Goal: Task Accomplishment & Management: Manage account settings

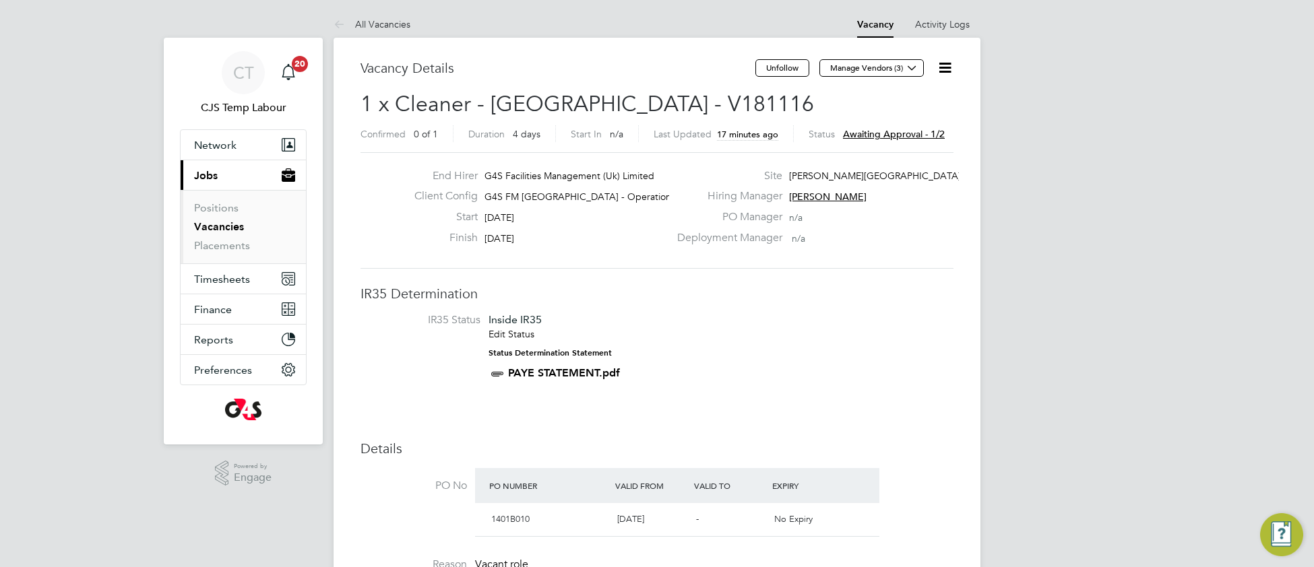
click at [948, 67] on icon at bounding box center [945, 67] width 17 height 17
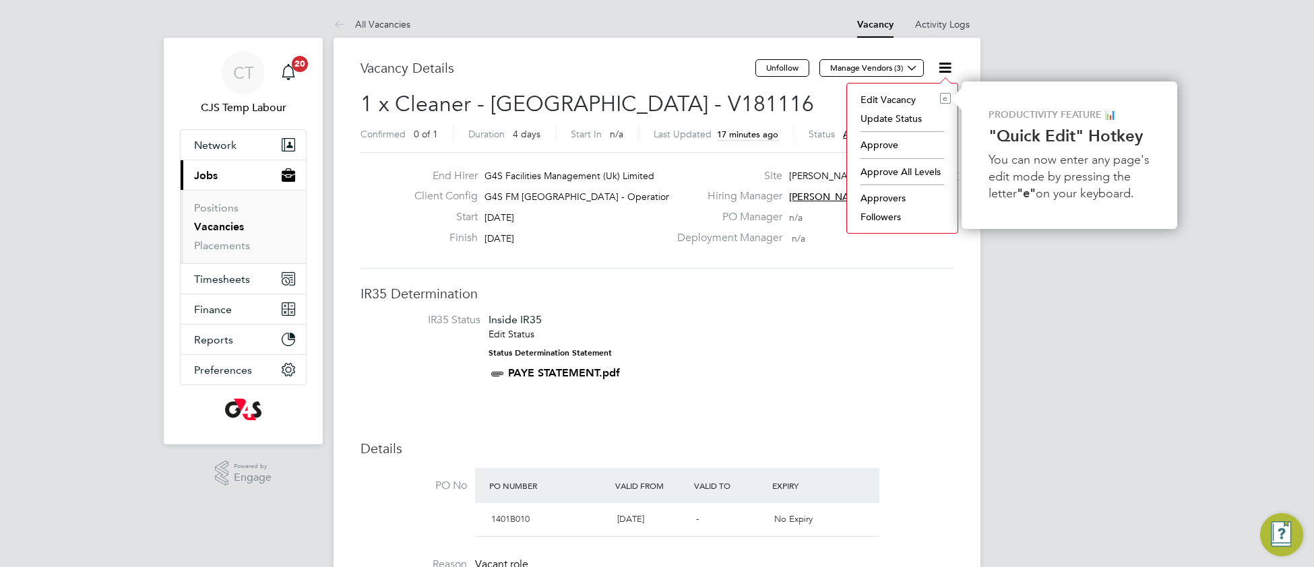
click at [889, 143] on li "Approve" at bounding box center [902, 144] width 97 height 19
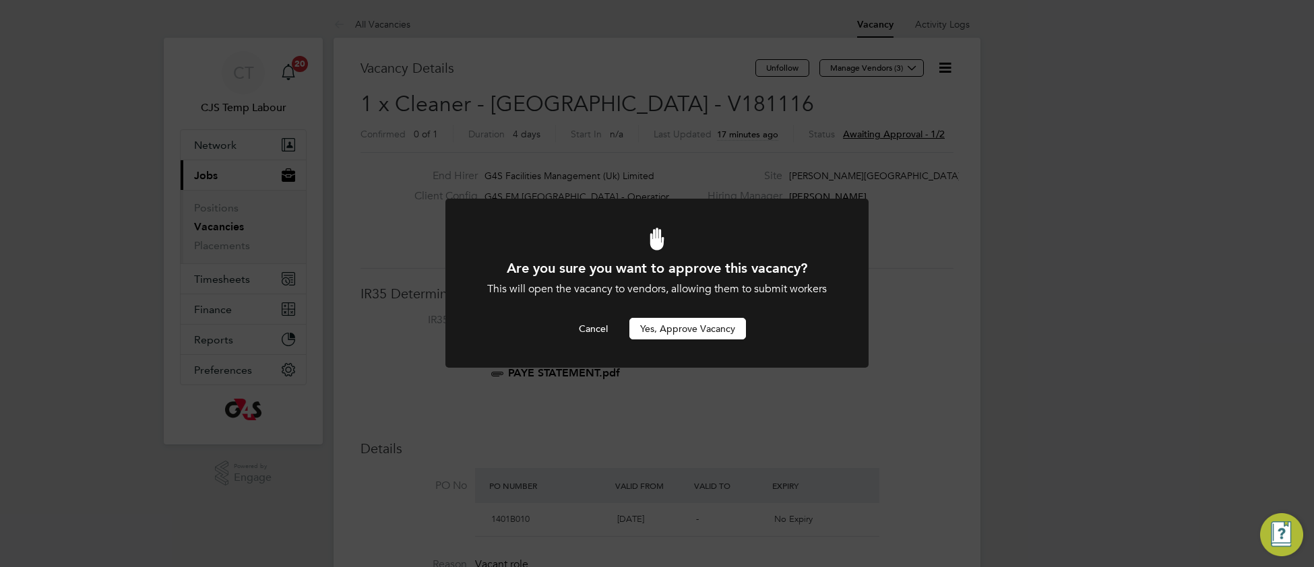
click at [677, 330] on button "Yes, Approve Vacancy" at bounding box center [687, 329] width 117 height 22
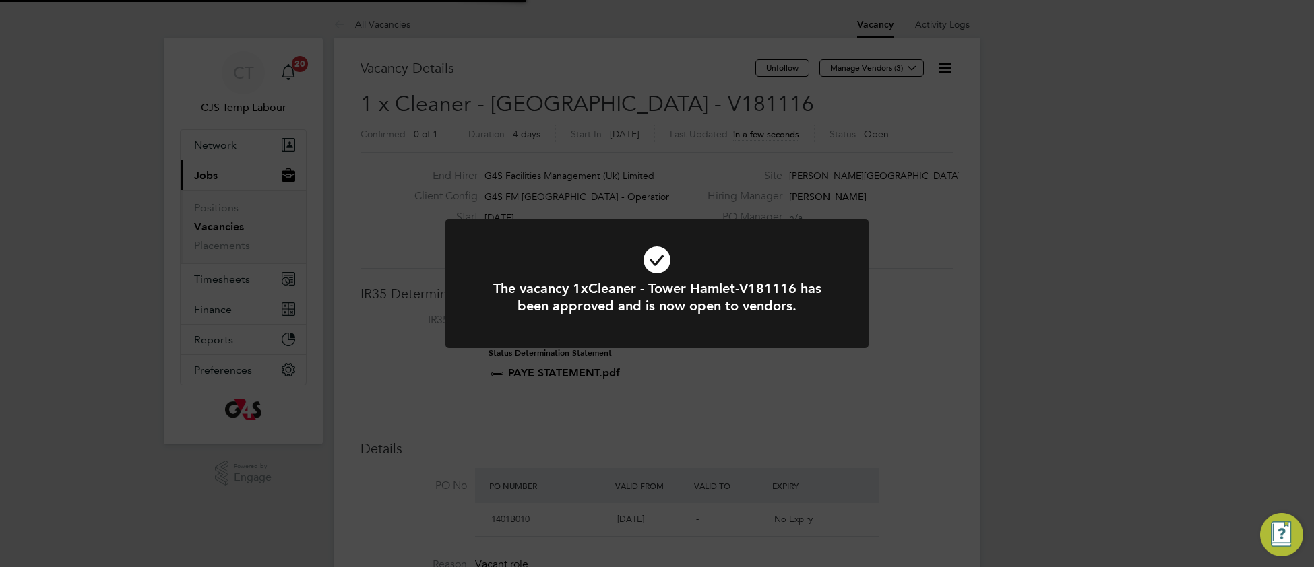
scroll to position [40, 94]
drag, startPoint x: 501, startPoint y: 254, endPoint x: 495, endPoint y: 249, distance: 7.2
click at [501, 253] on icon at bounding box center [657, 260] width 350 height 53
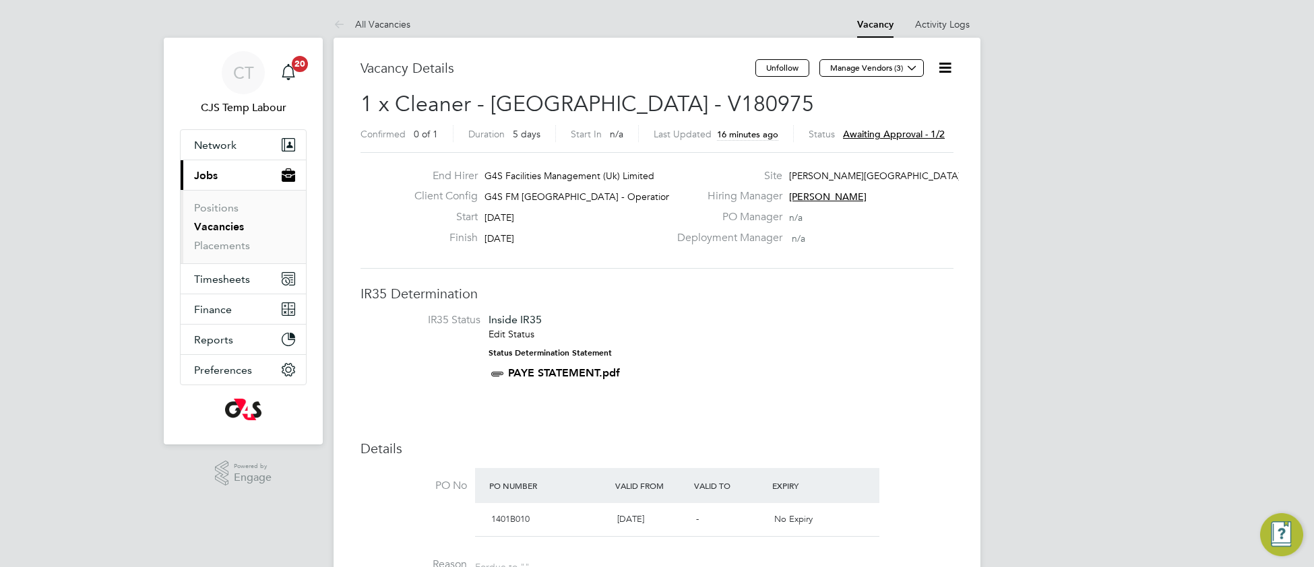
click at [948, 73] on icon at bounding box center [945, 67] width 17 height 17
click at [892, 145] on li "Approve" at bounding box center [902, 144] width 97 height 19
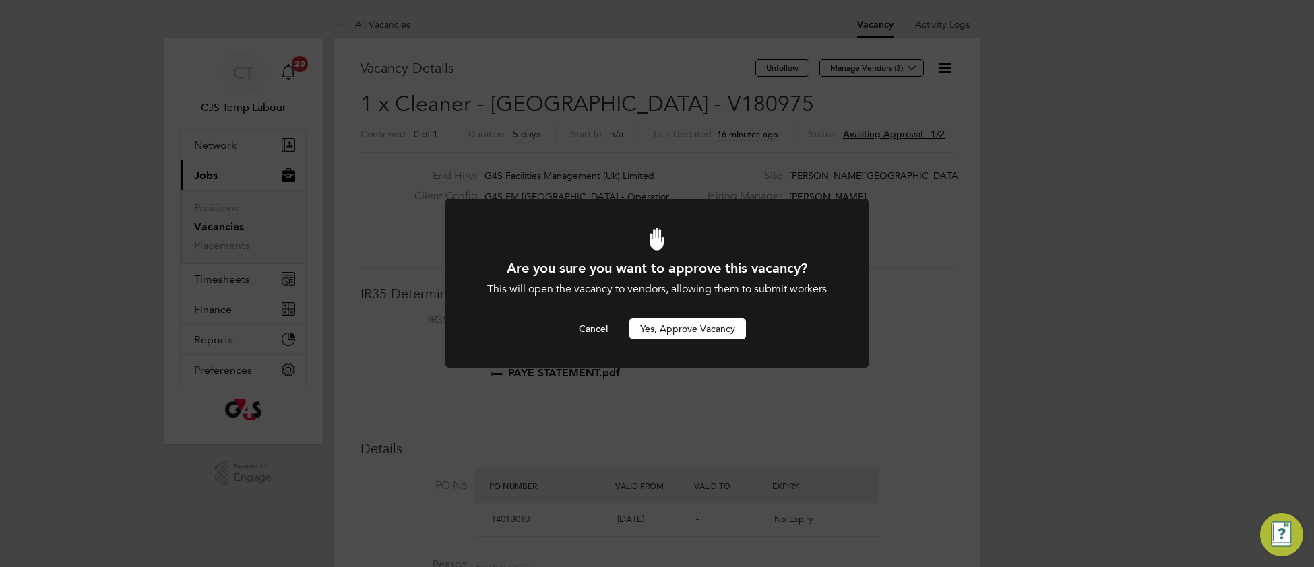
click at [711, 334] on button "Yes, Approve Vacancy" at bounding box center [687, 329] width 117 height 22
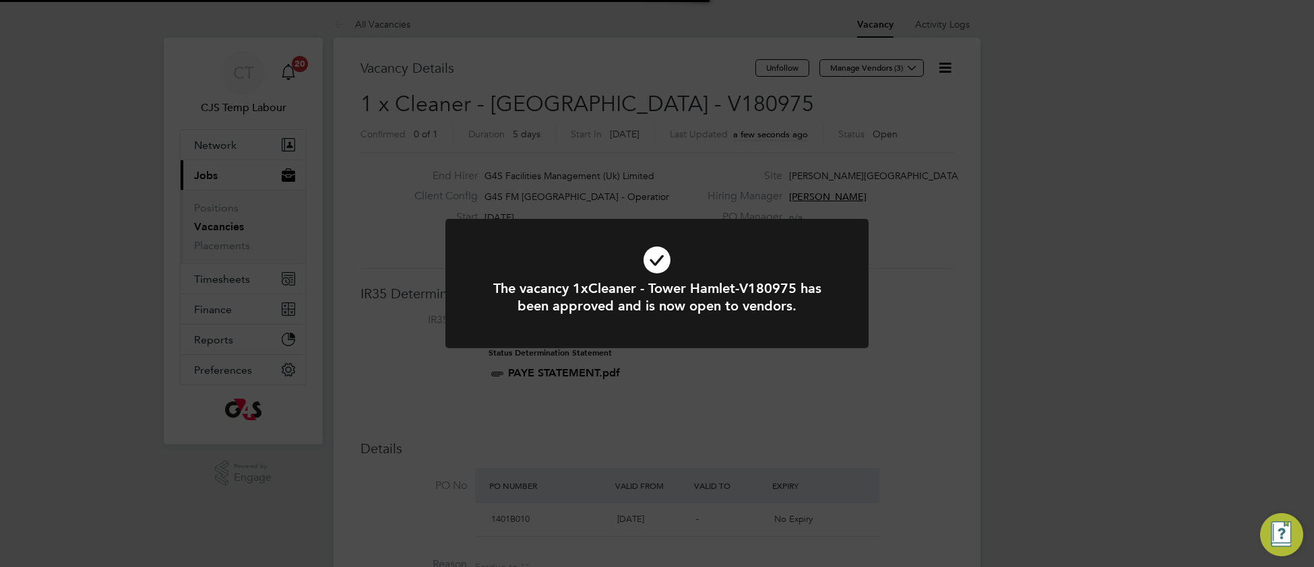
scroll to position [40, 94]
click at [787, 239] on icon at bounding box center [657, 260] width 350 height 53
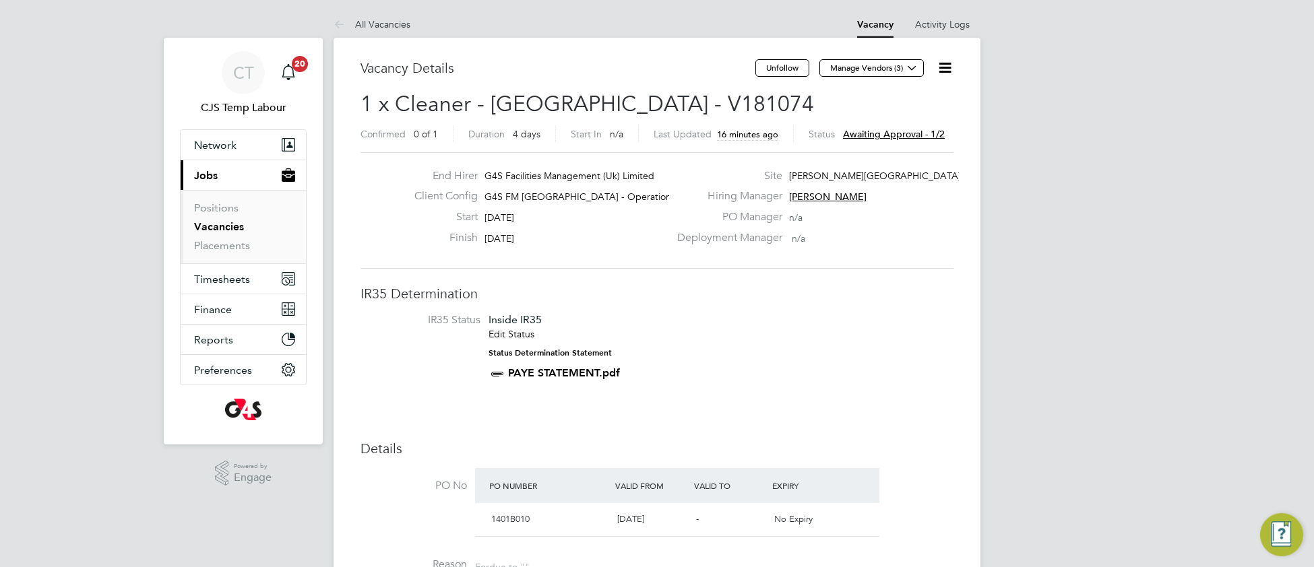
click at [947, 68] on icon at bounding box center [945, 67] width 17 height 17
click at [877, 146] on li "Approve" at bounding box center [902, 144] width 97 height 19
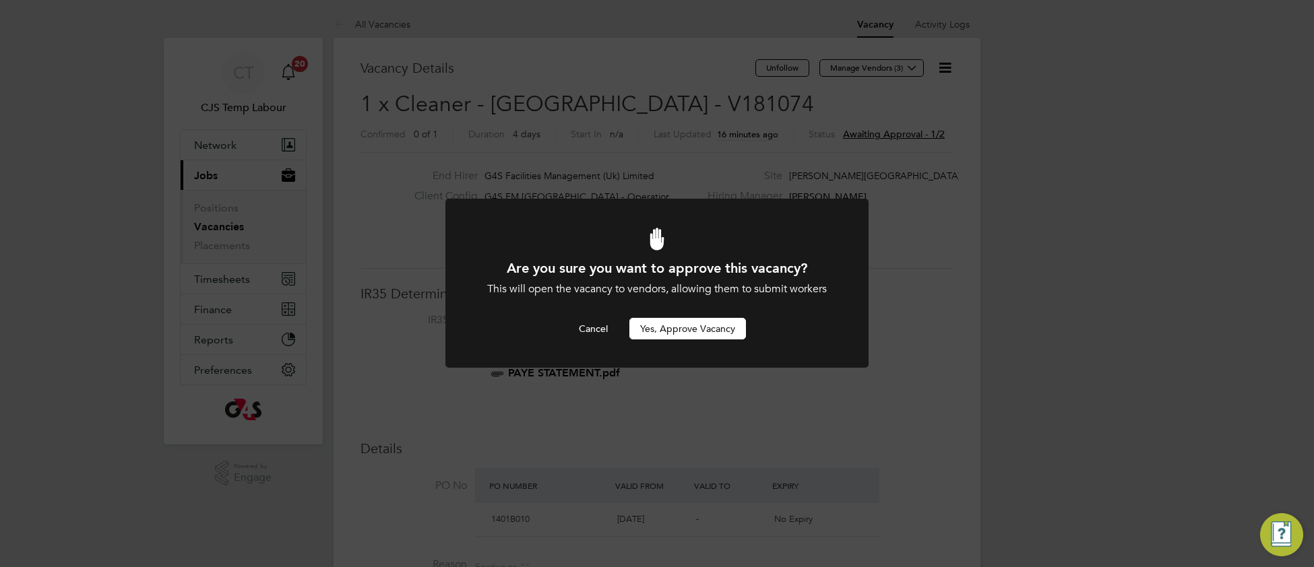
click at [644, 334] on button "Yes, Approve Vacancy" at bounding box center [687, 329] width 117 height 22
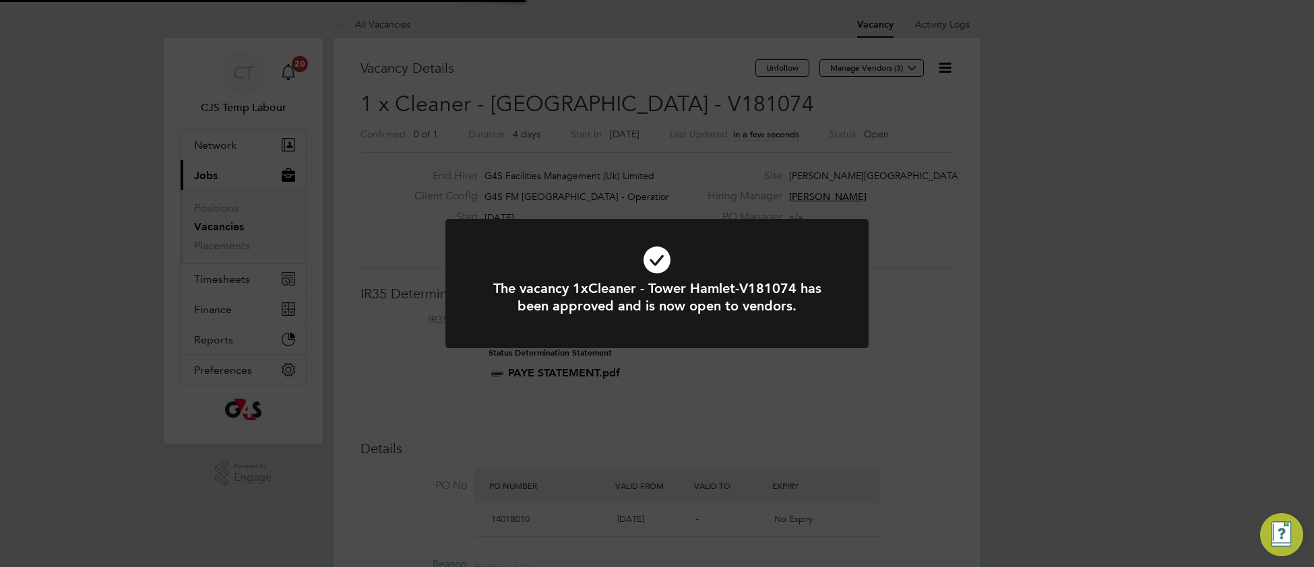
scroll to position [40, 94]
click at [528, 269] on icon at bounding box center [657, 260] width 350 height 53
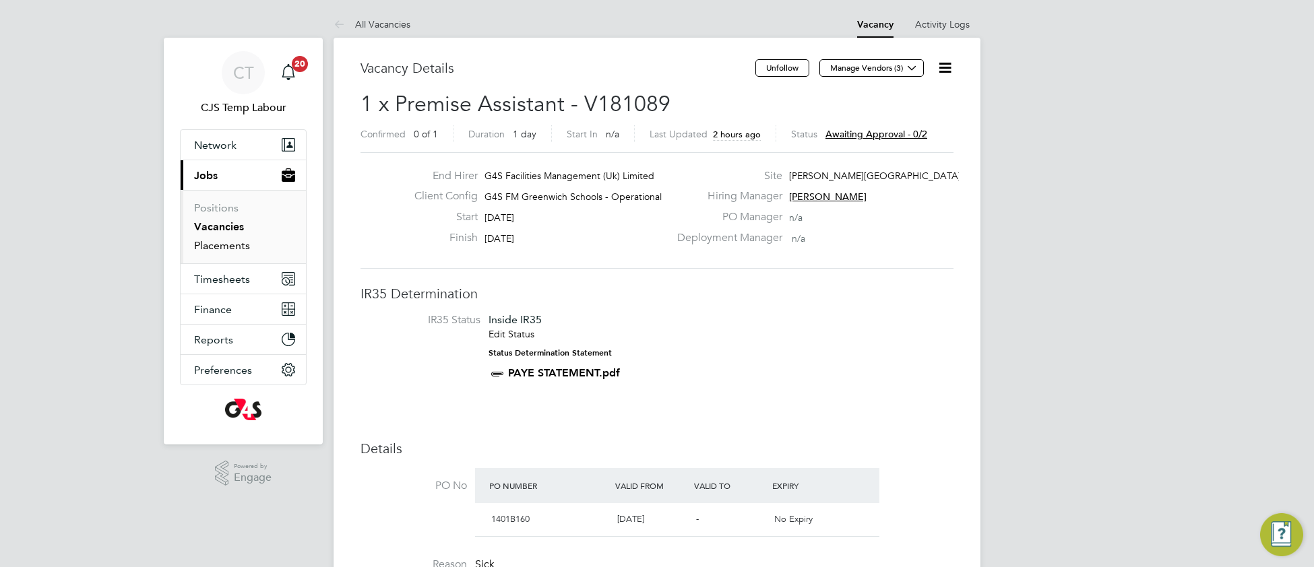
click at [228, 249] on link "Placements" at bounding box center [222, 245] width 56 height 13
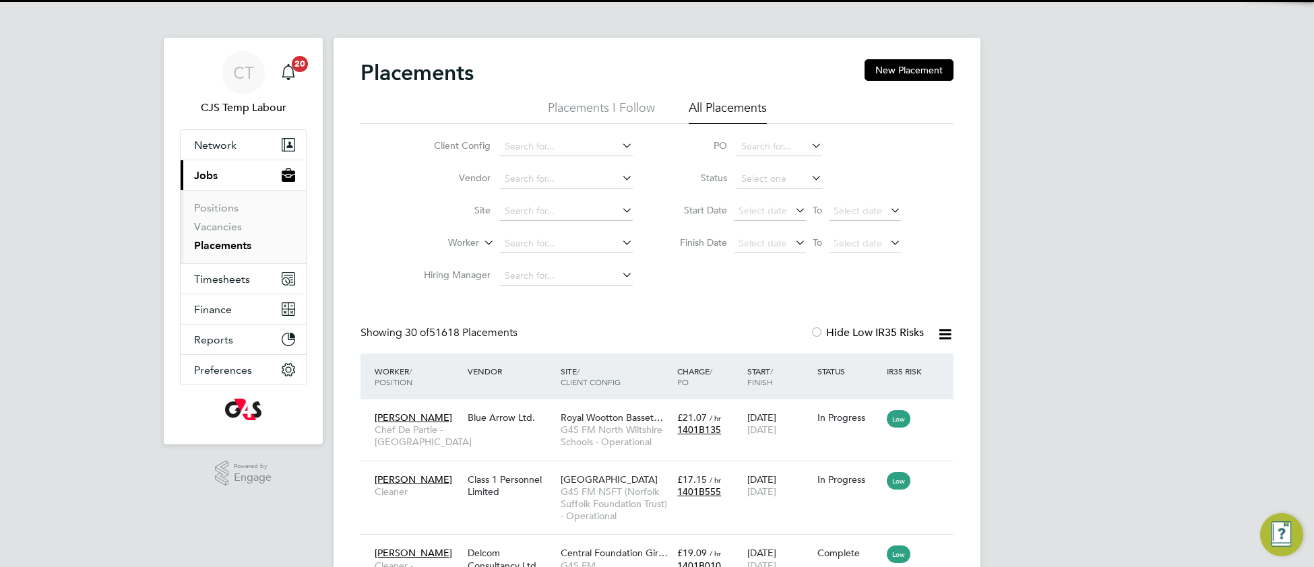
scroll to position [62, 116]
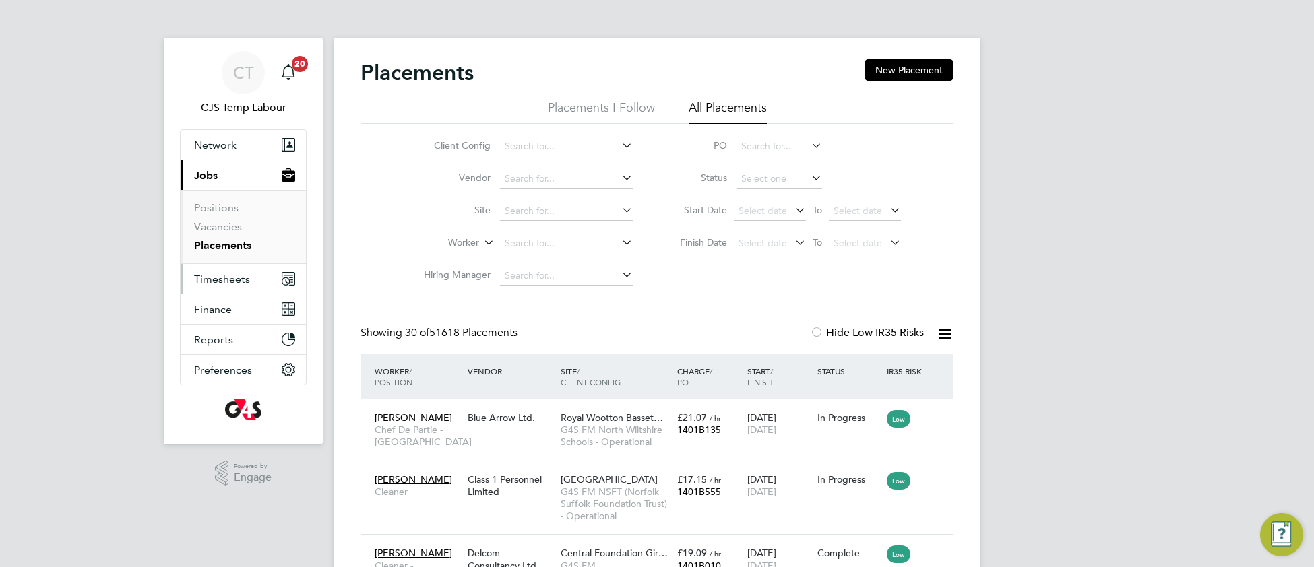
click at [231, 280] on span "Timesheets" at bounding box center [222, 279] width 56 height 13
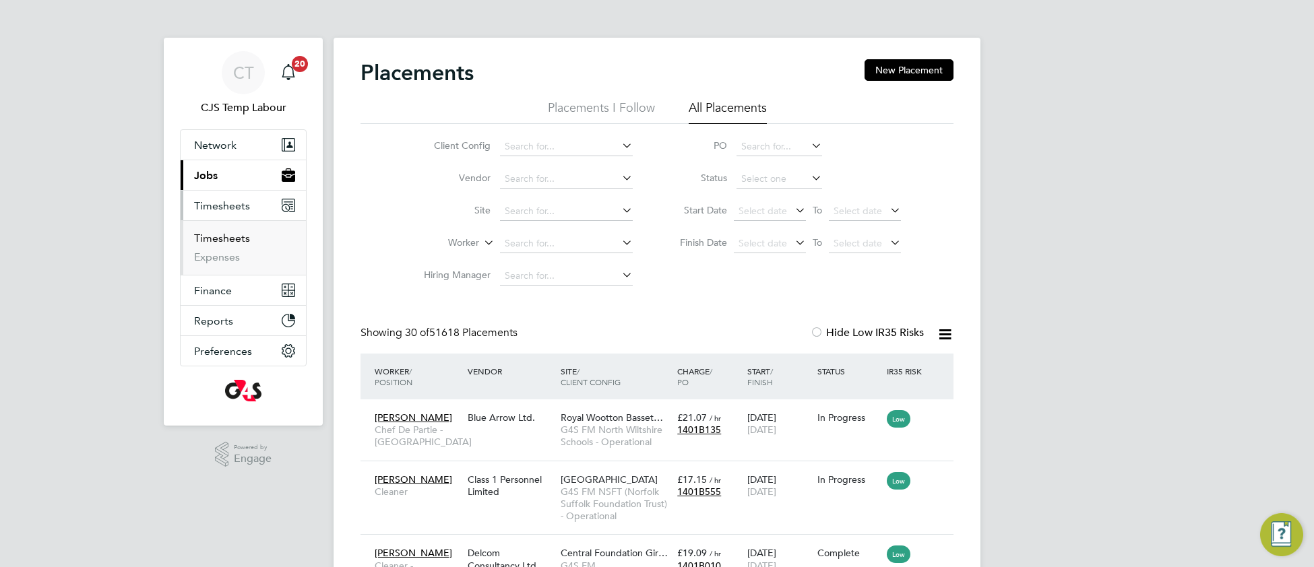
click at [230, 240] on link "Timesheets" at bounding box center [222, 238] width 56 height 13
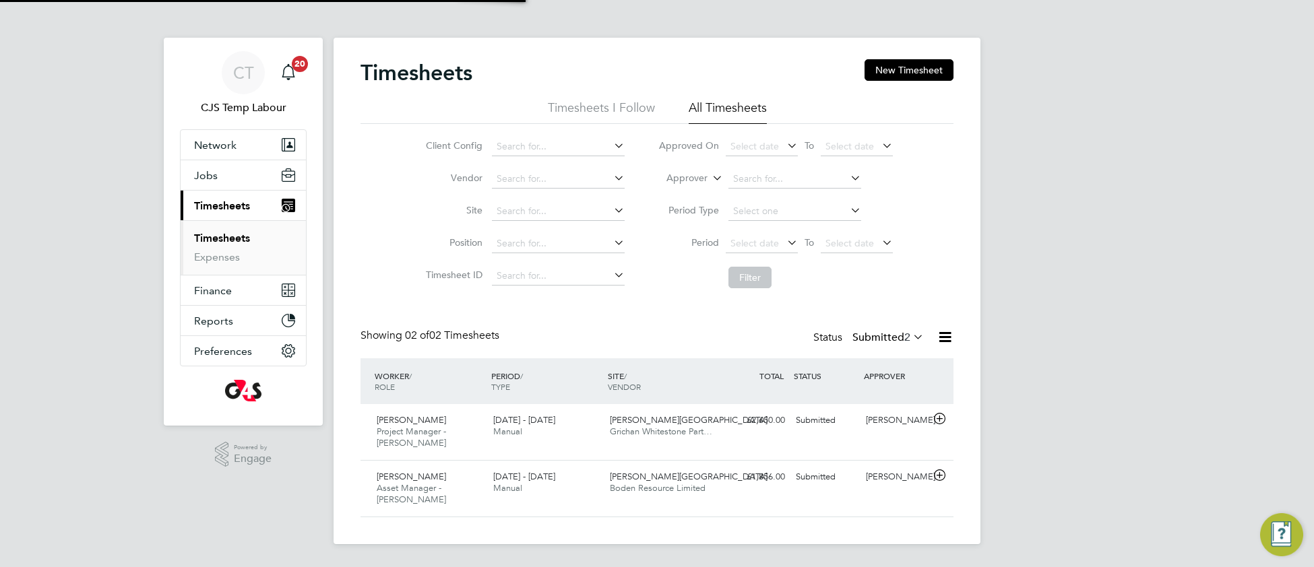
scroll to position [33, 116]
click at [208, 173] on span "Jobs" at bounding box center [206, 175] width 24 height 13
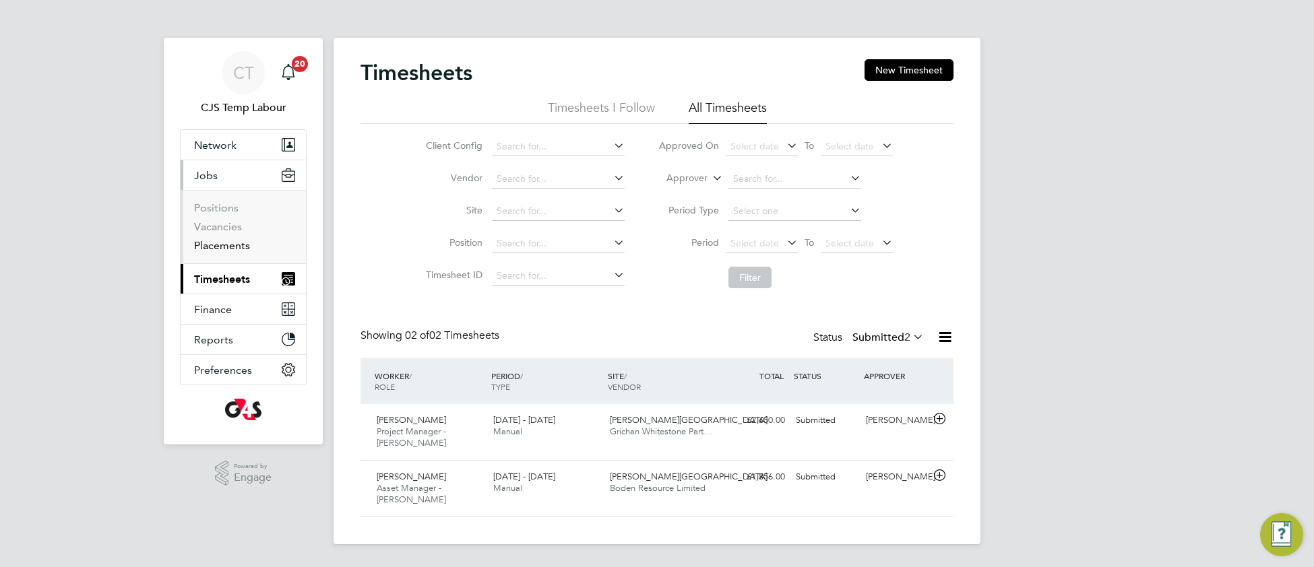
click at [212, 243] on link "Placements" at bounding box center [222, 245] width 56 height 13
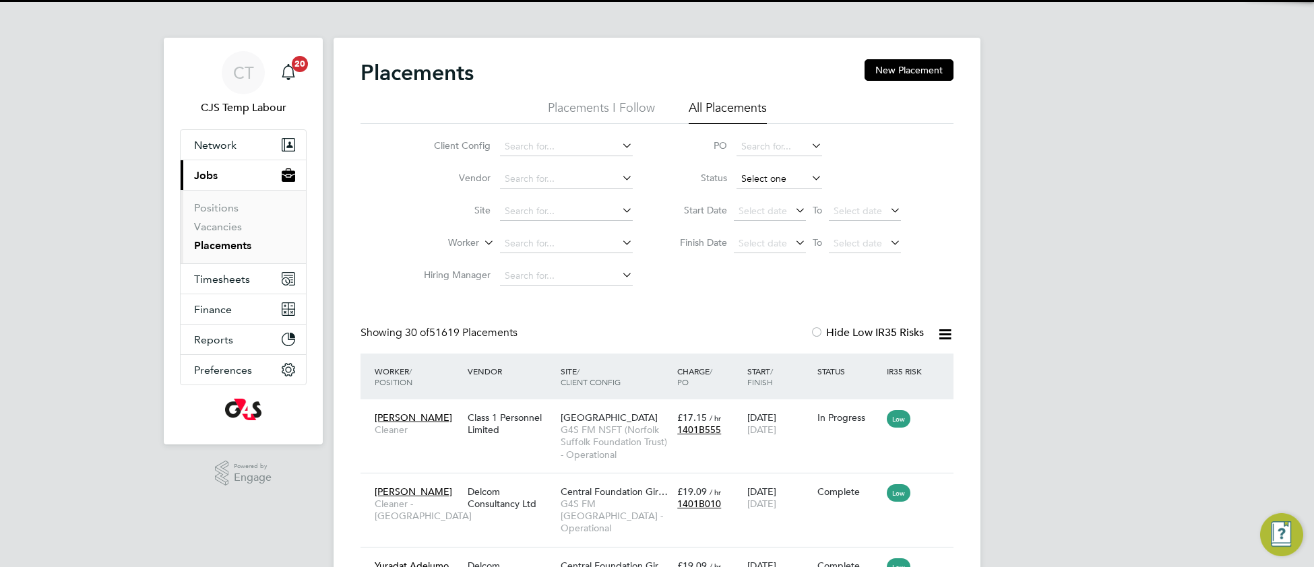
click at [766, 187] on input at bounding box center [780, 179] width 86 height 19
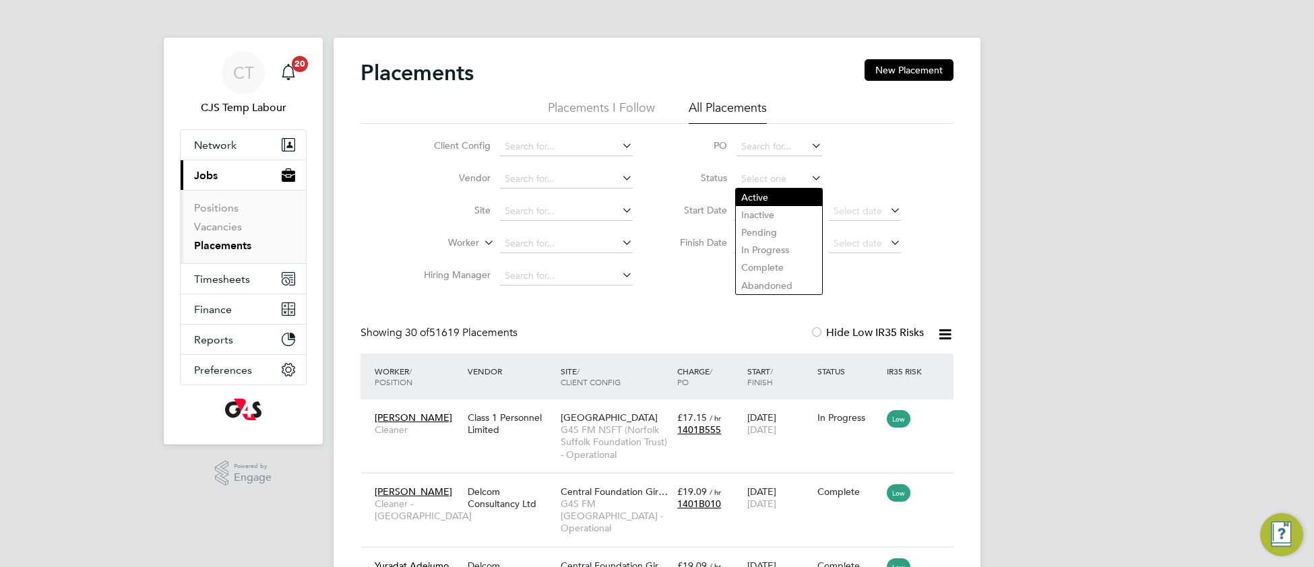
click at [768, 195] on li "Active" at bounding box center [779, 198] width 87 height 18
type input "Active"
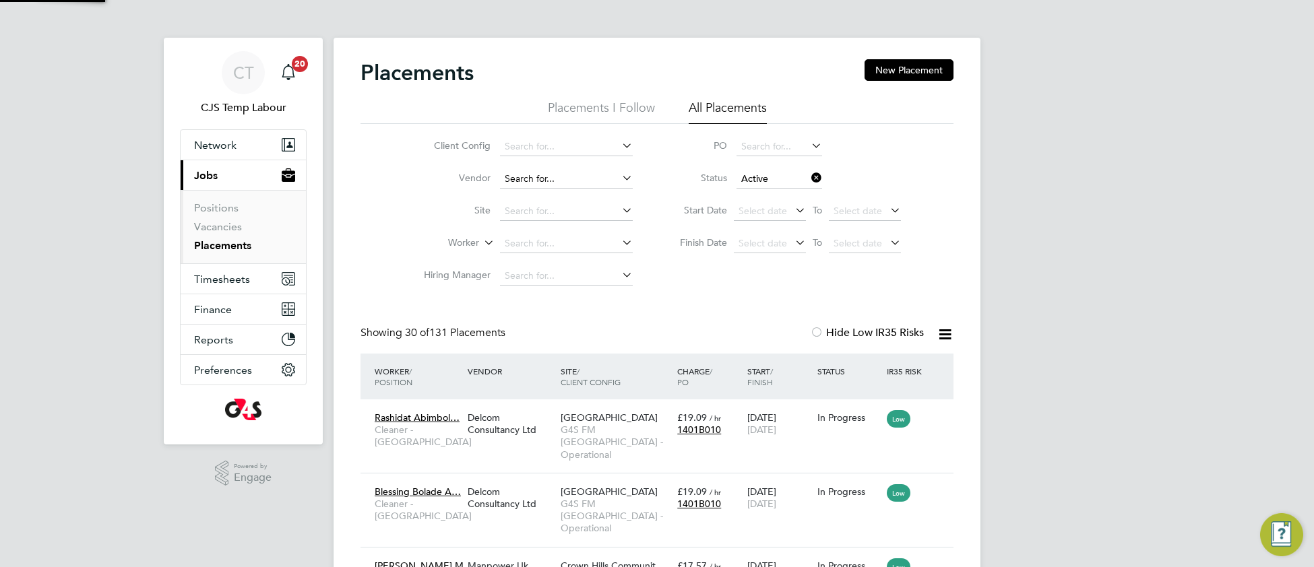
click at [516, 181] on input at bounding box center [566, 179] width 133 height 19
click at [524, 144] on input at bounding box center [566, 146] width 133 height 19
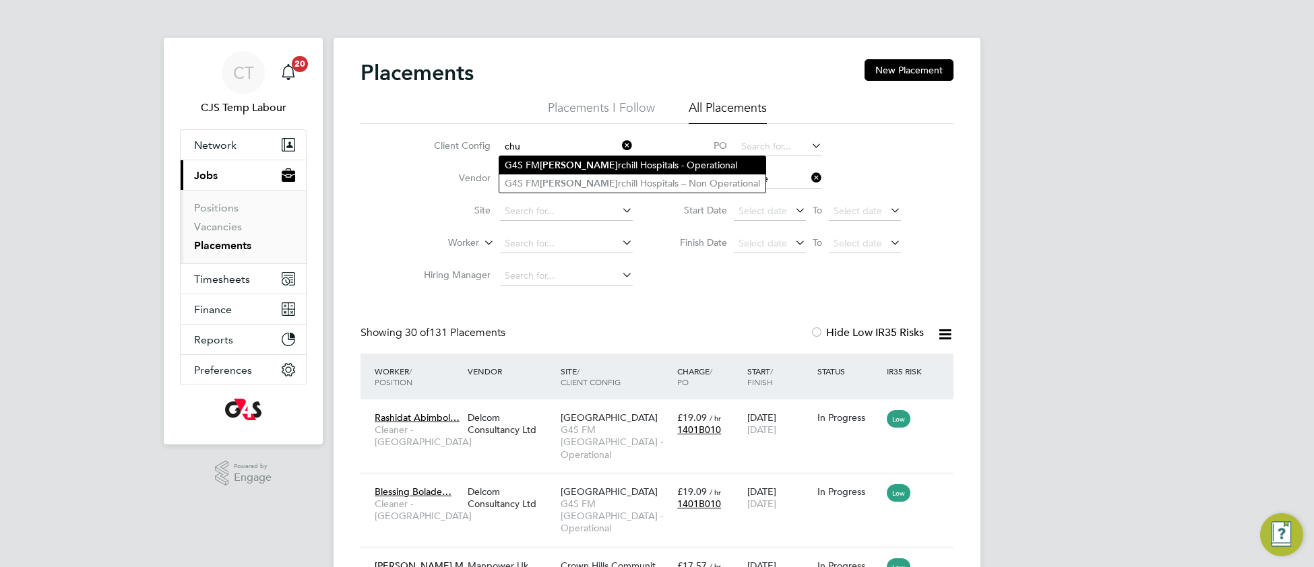
click at [565, 161] on li "G4S FM Chu rchill Hospitals - Operational" at bounding box center [632, 165] width 266 height 18
type input "G4S [PERSON_NAME][GEOGRAPHIC_DATA] - Operational"
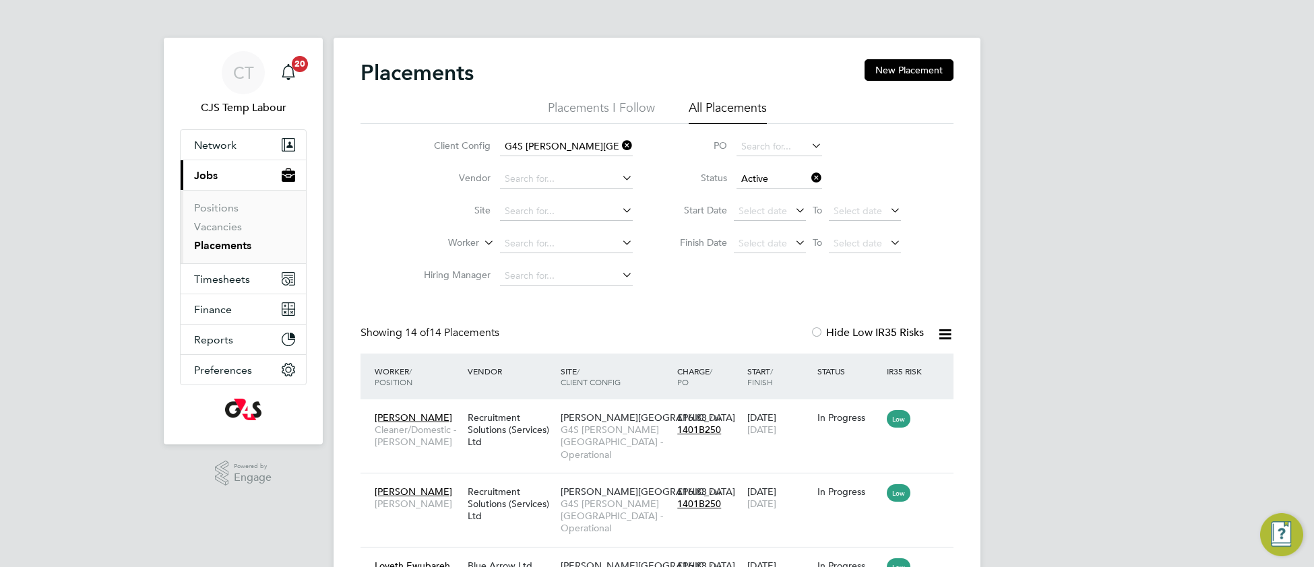
click at [619, 146] on icon at bounding box center [619, 145] width 0 height 19
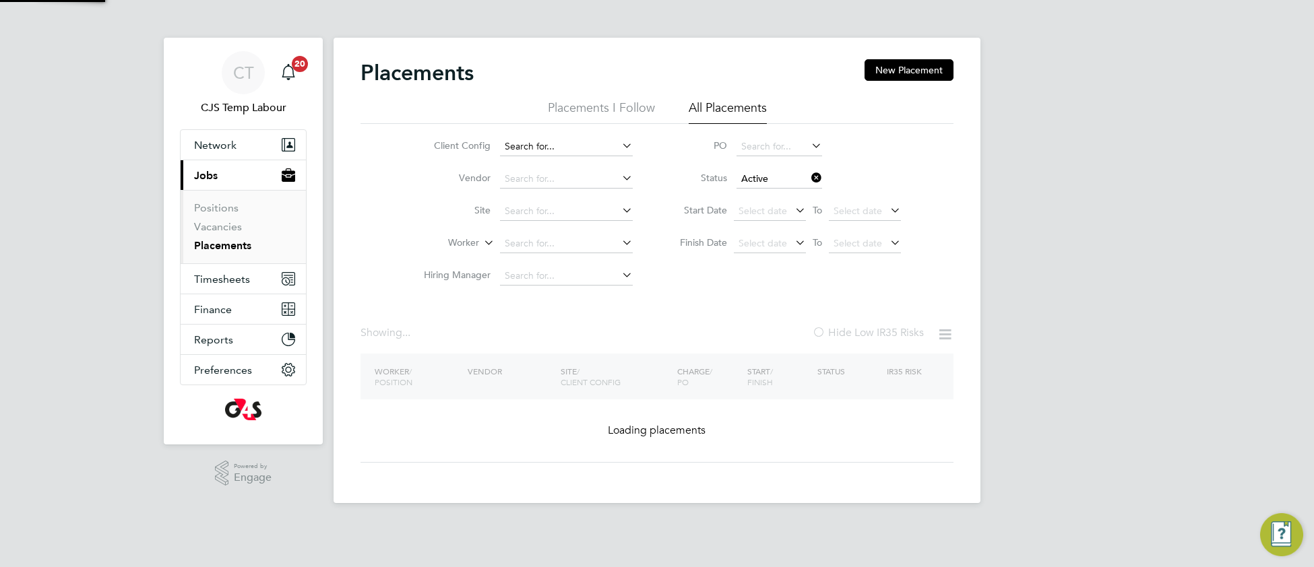
click at [556, 145] on input at bounding box center [566, 146] width 133 height 19
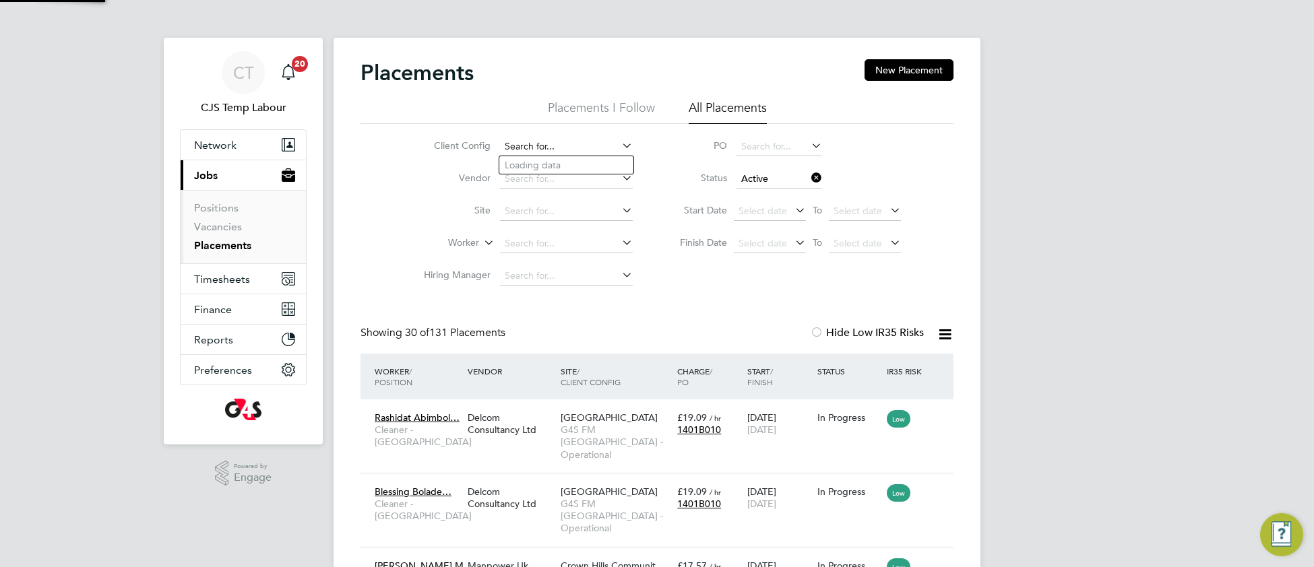
scroll to position [51, 116]
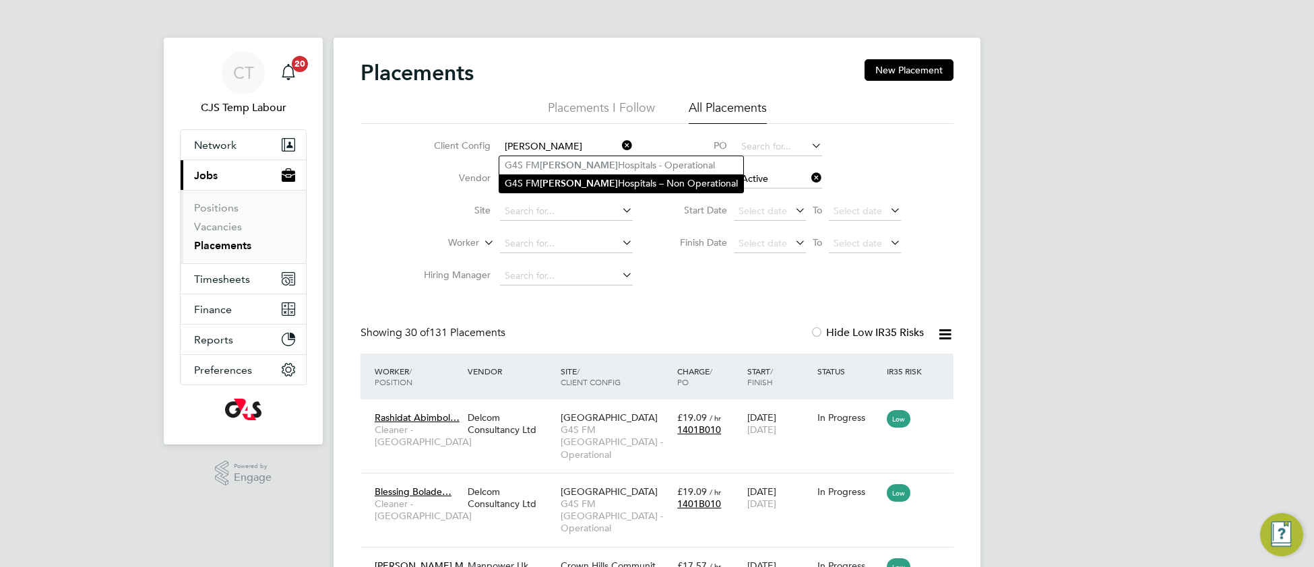
click at [574, 177] on li "G4S FM Churchill Hospitals – Non Operational" at bounding box center [621, 184] width 244 height 18
type input "G4S FM Churchill Hospitals – Non Operational"
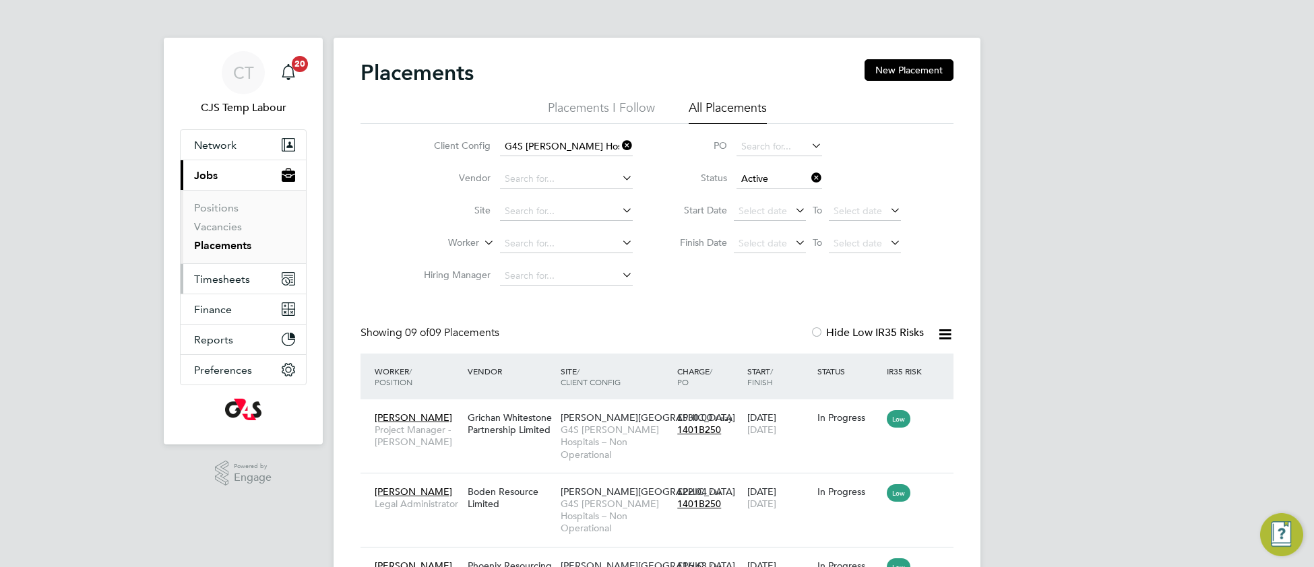
click at [227, 284] on span "Timesheets" at bounding box center [222, 279] width 56 height 13
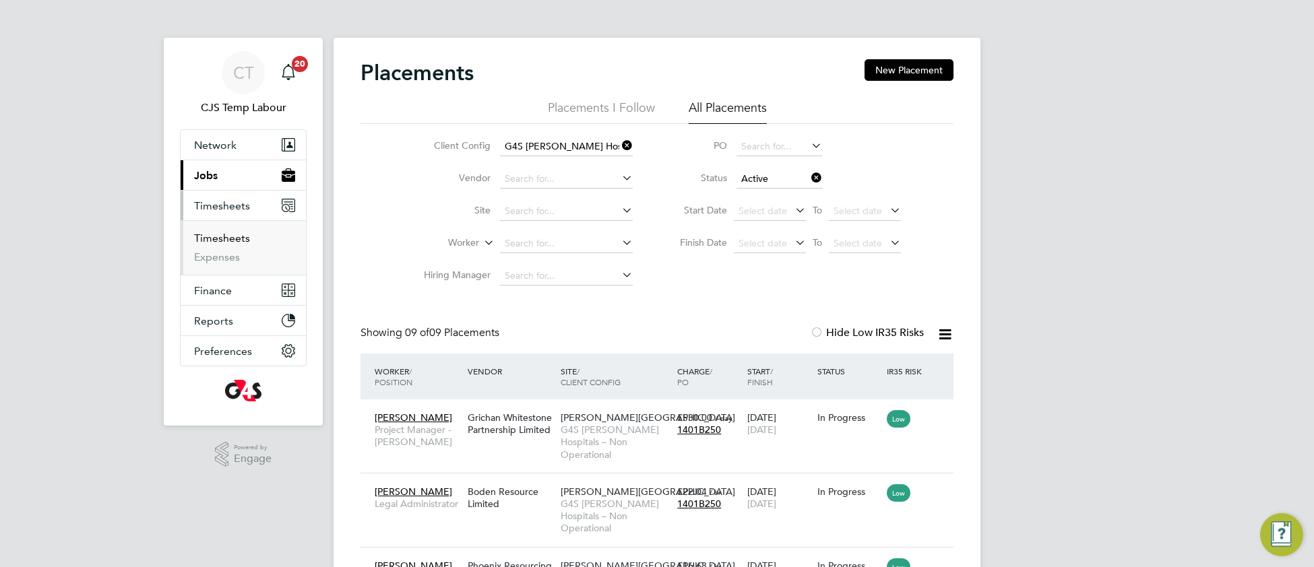
click at [222, 239] on link "Timesheets" at bounding box center [222, 238] width 56 height 13
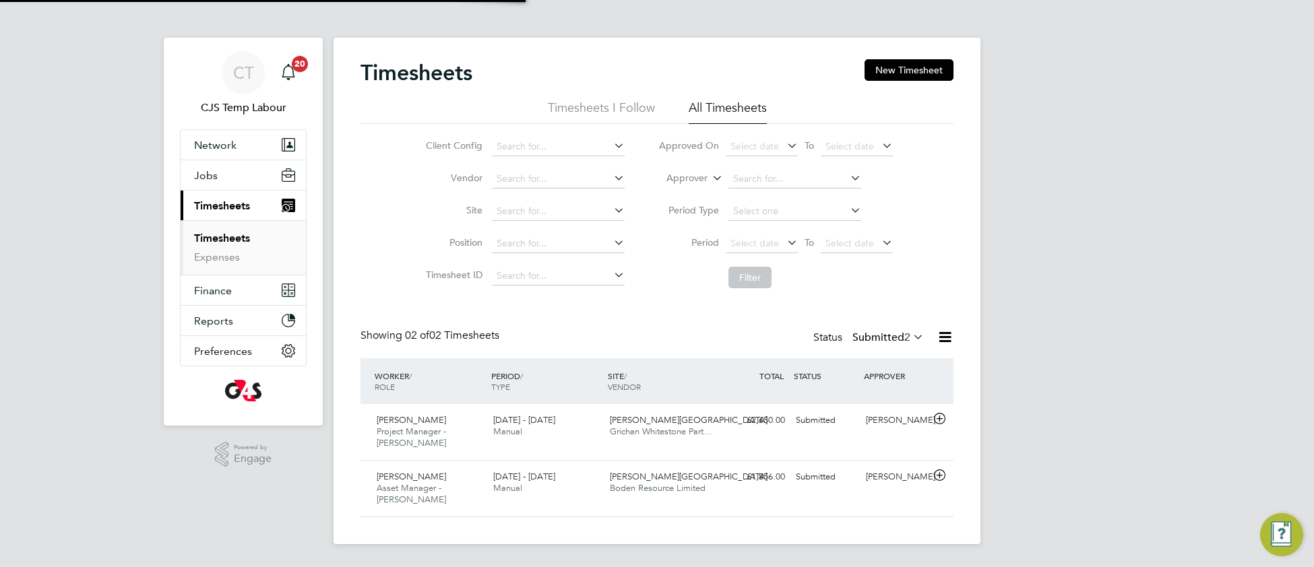
scroll to position [33, 116]
click at [206, 169] on span "Jobs" at bounding box center [206, 175] width 24 height 13
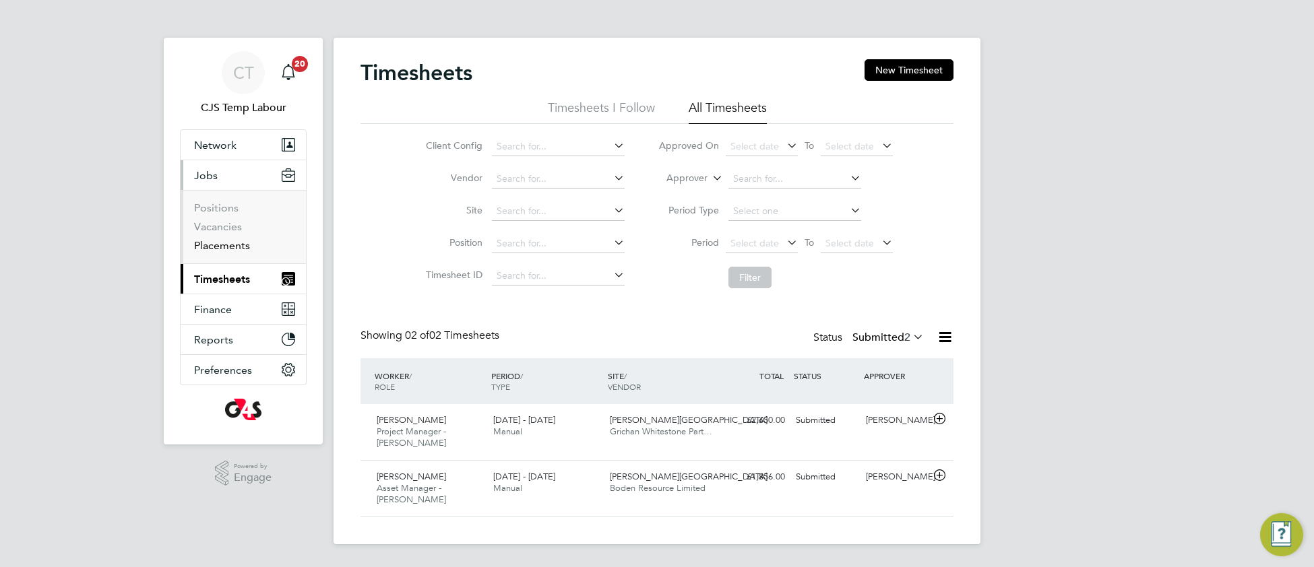
click at [214, 245] on link "Placements" at bounding box center [222, 245] width 56 height 13
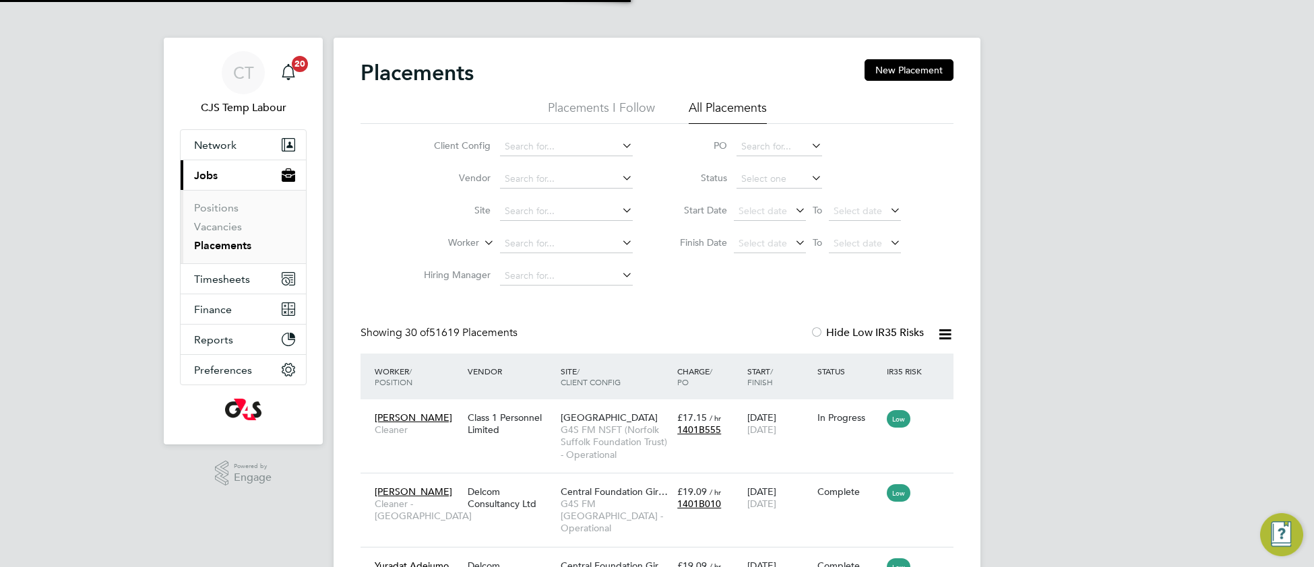
scroll to position [51, 116]
click at [220, 227] on link "Vacancies" at bounding box center [218, 226] width 48 height 13
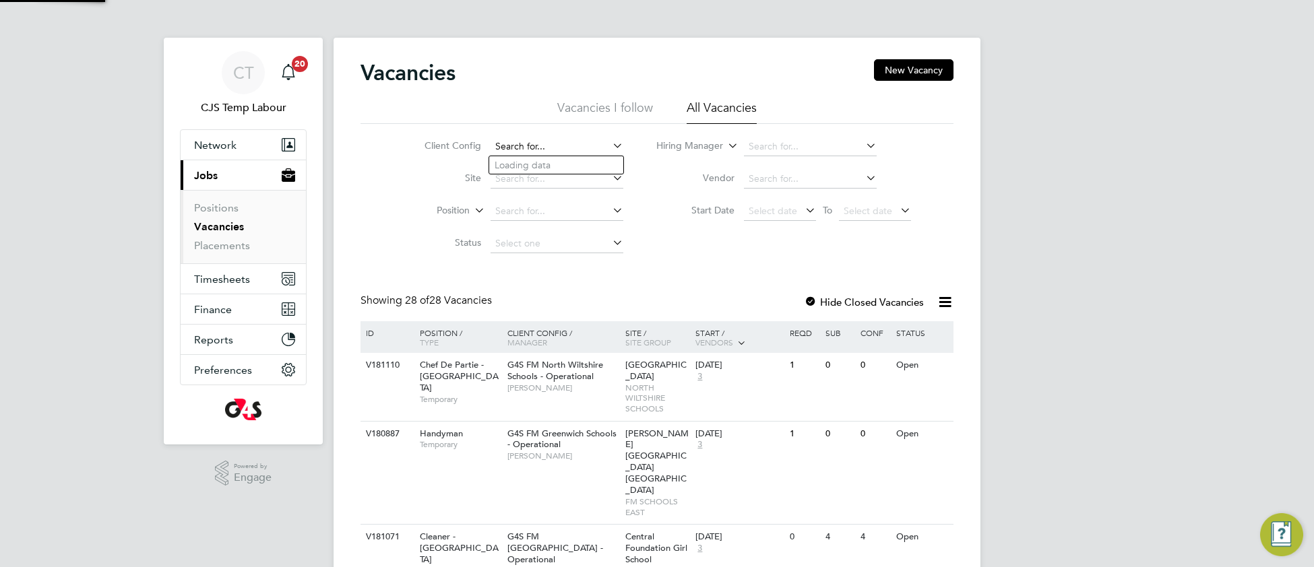
click at [539, 139] on input at bounding box center [557, 146] width 133 height 19
click at [552, 183] on b "Tower" at bounding box center [543, 183] width 26 height 11
type input "G4S FM Tower Hamlets - Operational"
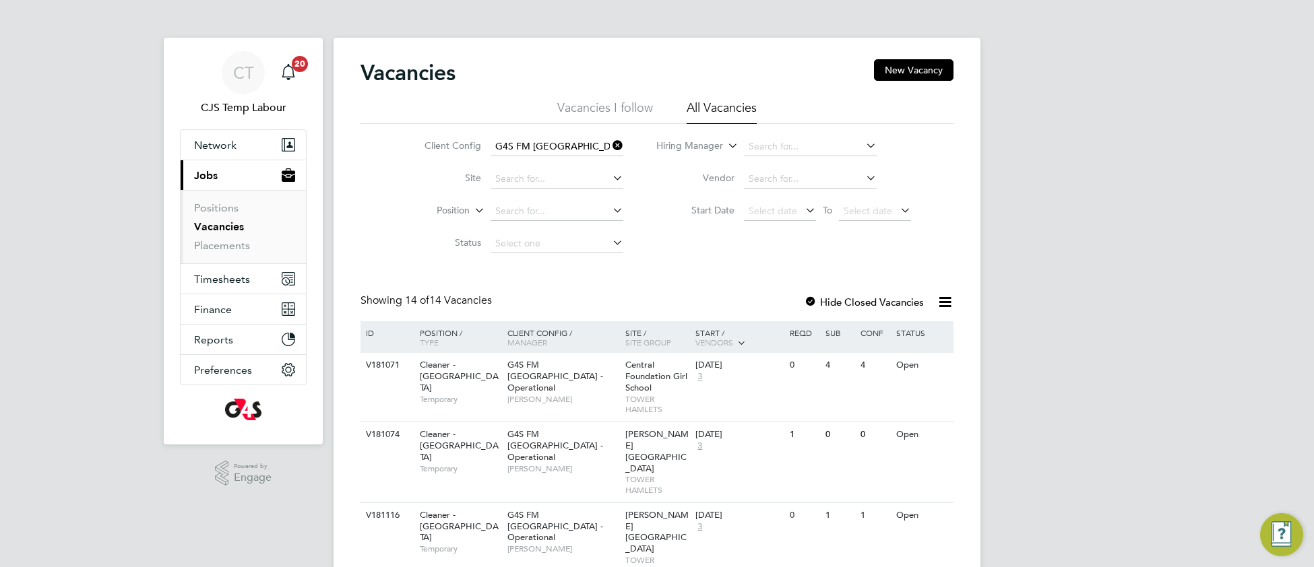
click at [610, 148] on icon at bounding box center [610, 145] width 0 height 19
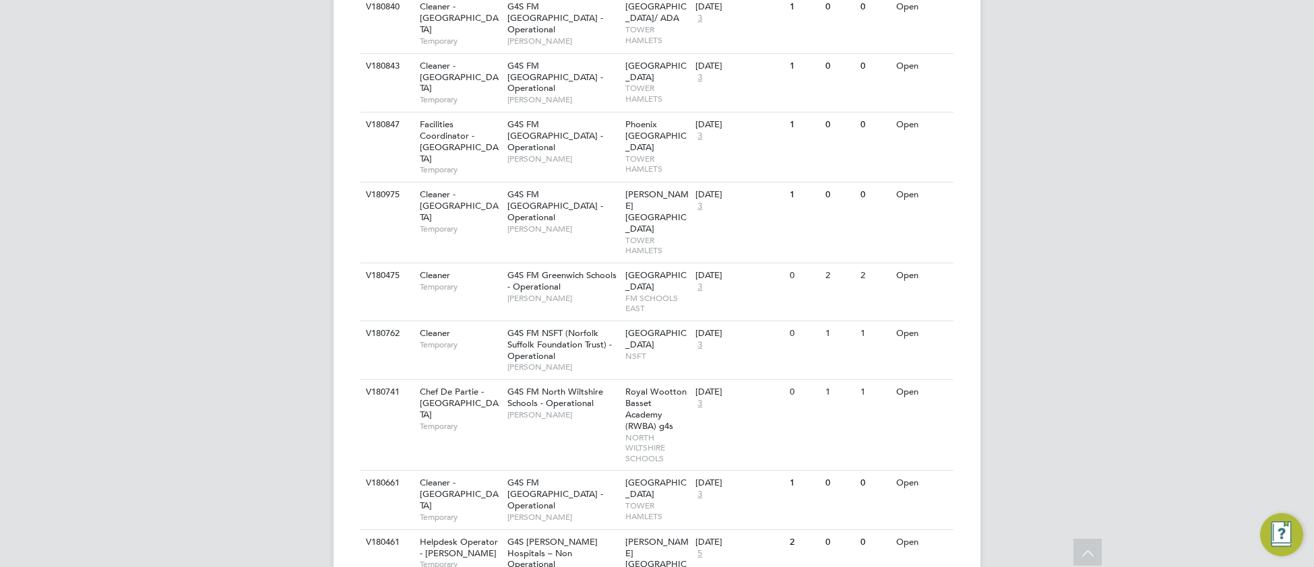
scroll to position [1531, 0]
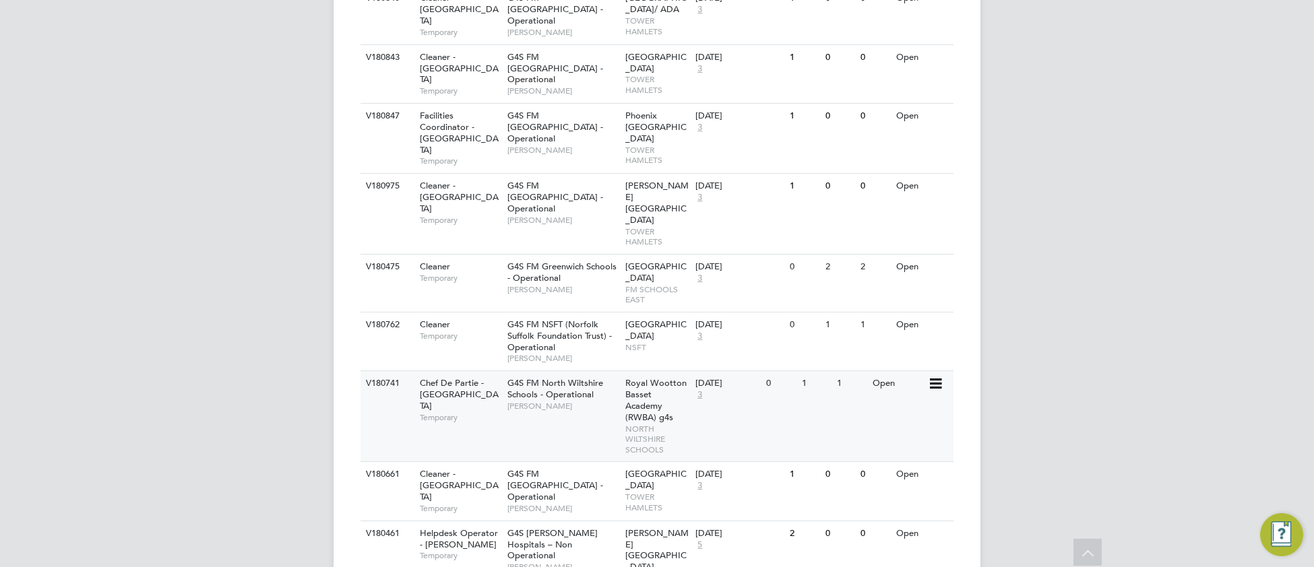
click at [559, 371] on div "G4S FM North Wiltshire Schools - Operational Michael Yates" at bounding box center [563, 394] width 118 height 47
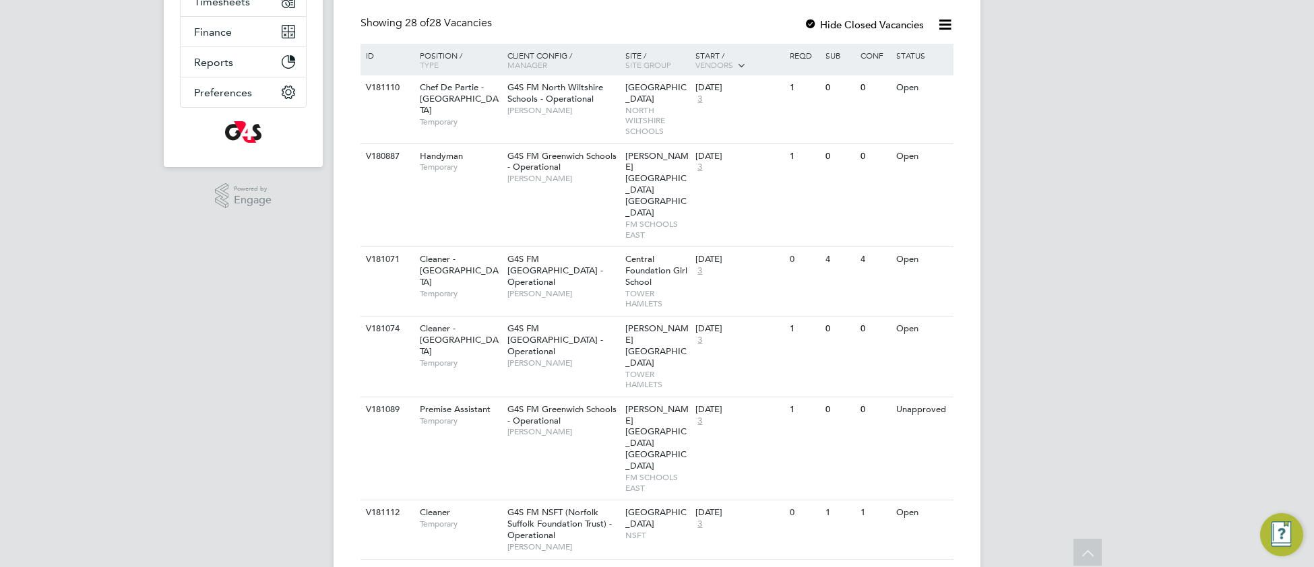
scroll to position [0, 0]
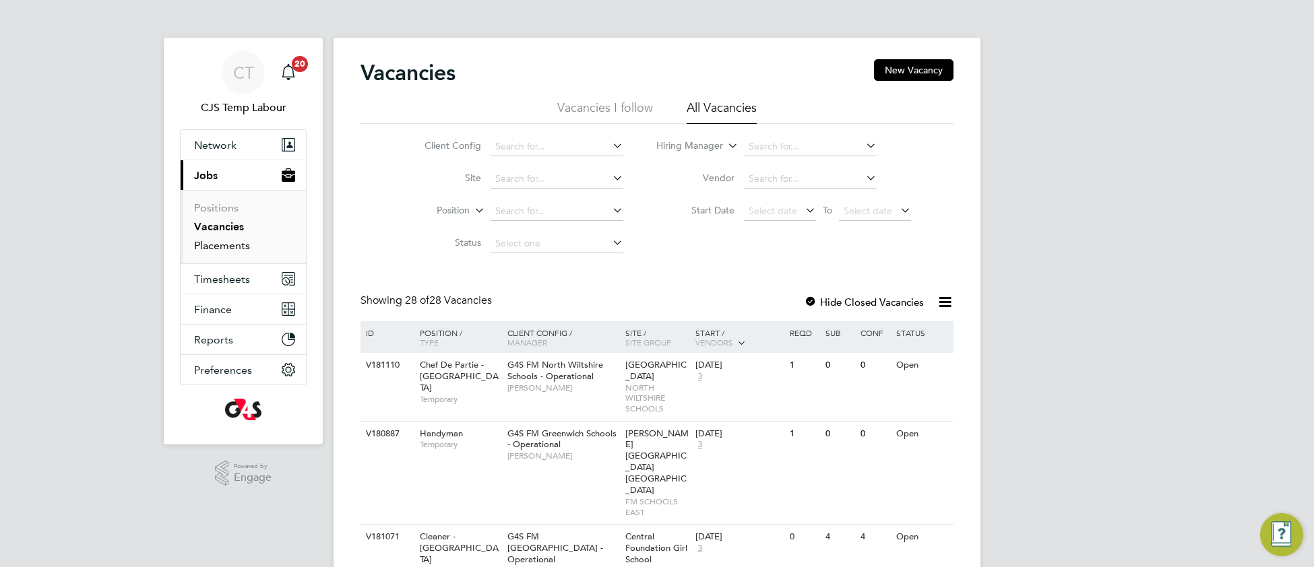
click at [223, 249] on link "Placements" at bounding box center [222, 245] width 56 height 13
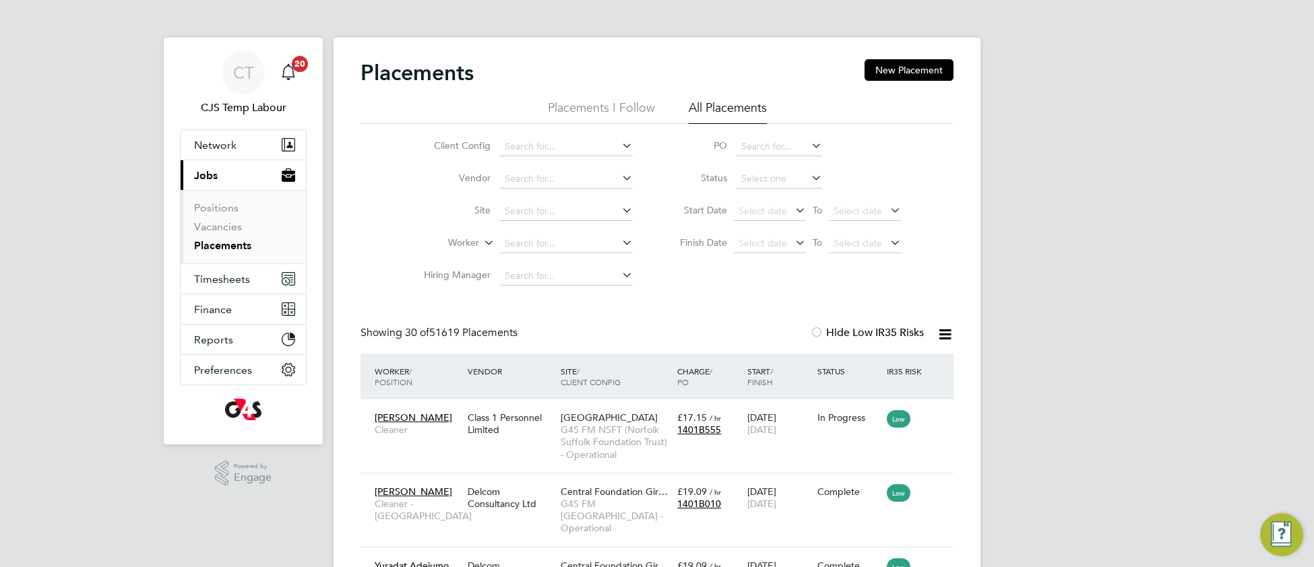
scroll to position [51, 116]
click at [765, 181] on input at bounding box center [780, 179] width 86 height 19
click at [762, 200] on li "Active" at bounding box center [779, 198] width 87 height 18
type input "Active"
click at [937, 338] on icon at bounding box center [945, 334] width 17 height 17
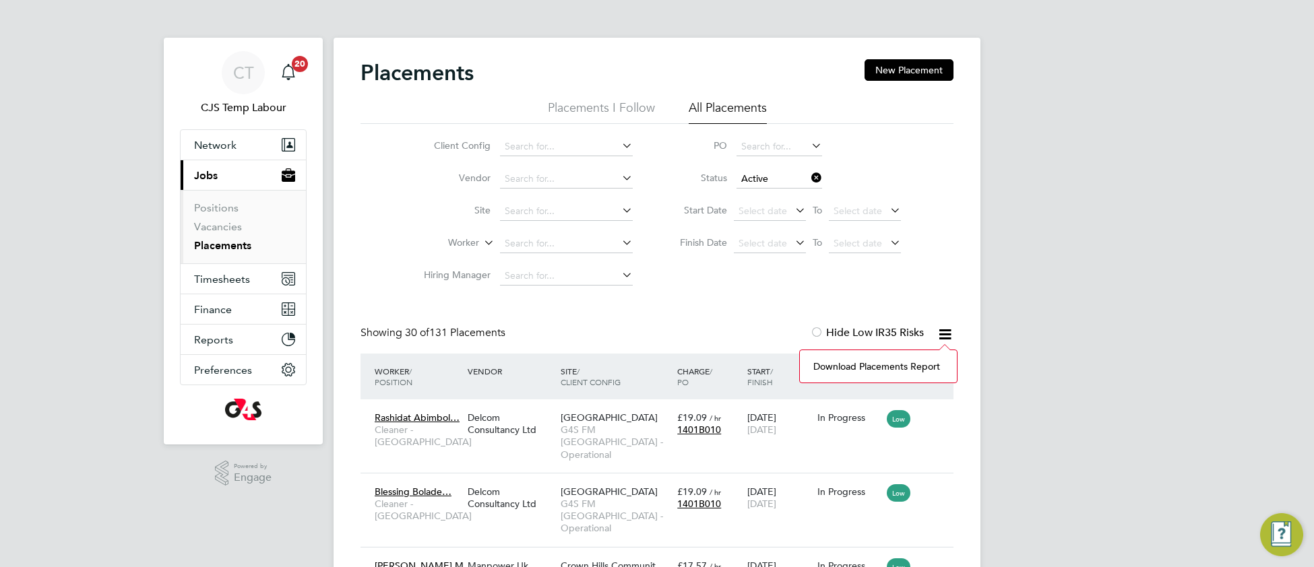
click at [875, 363] on li "Download Placements Report" at bounding box center [879, 366] width 144 height 19
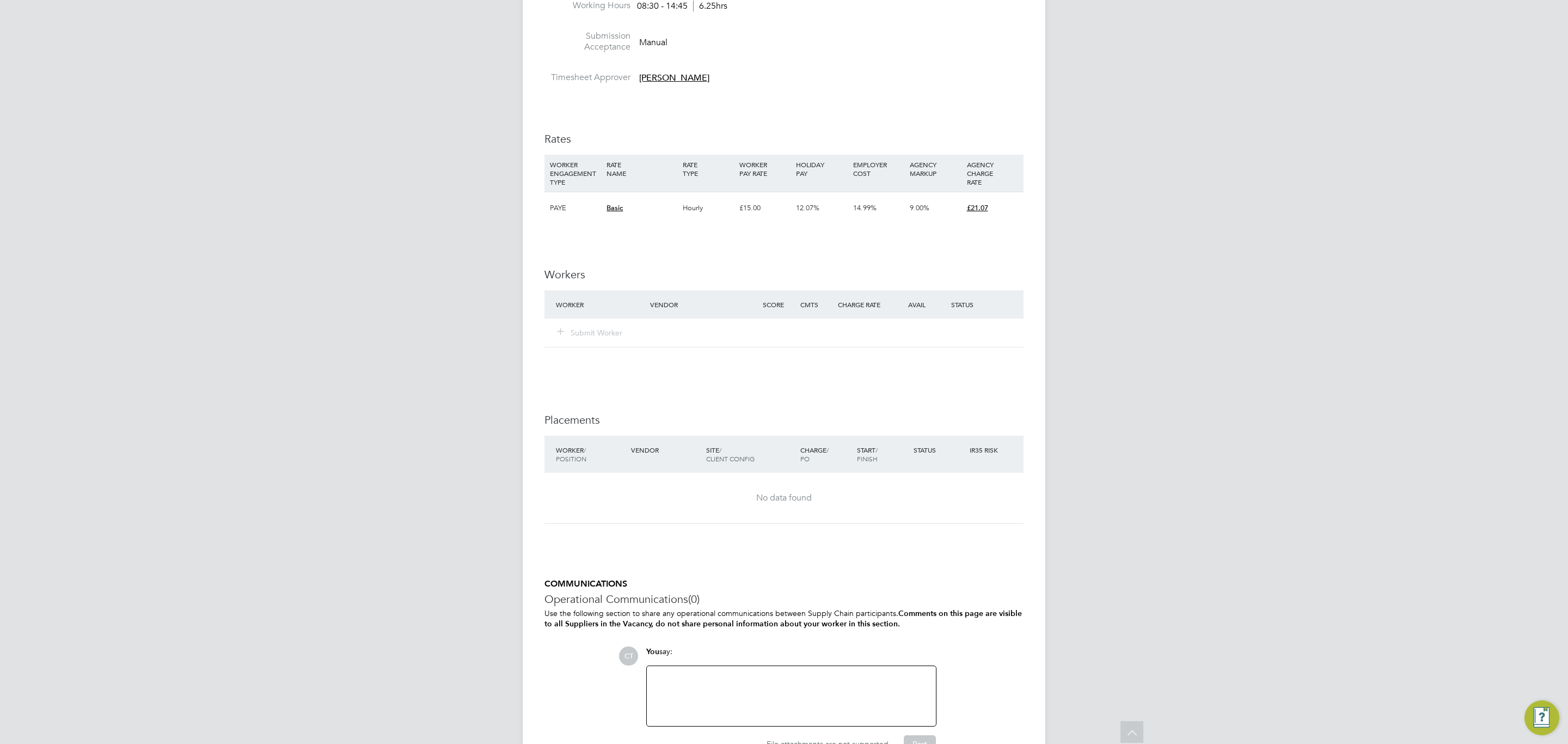
scroll to position [650, 0]
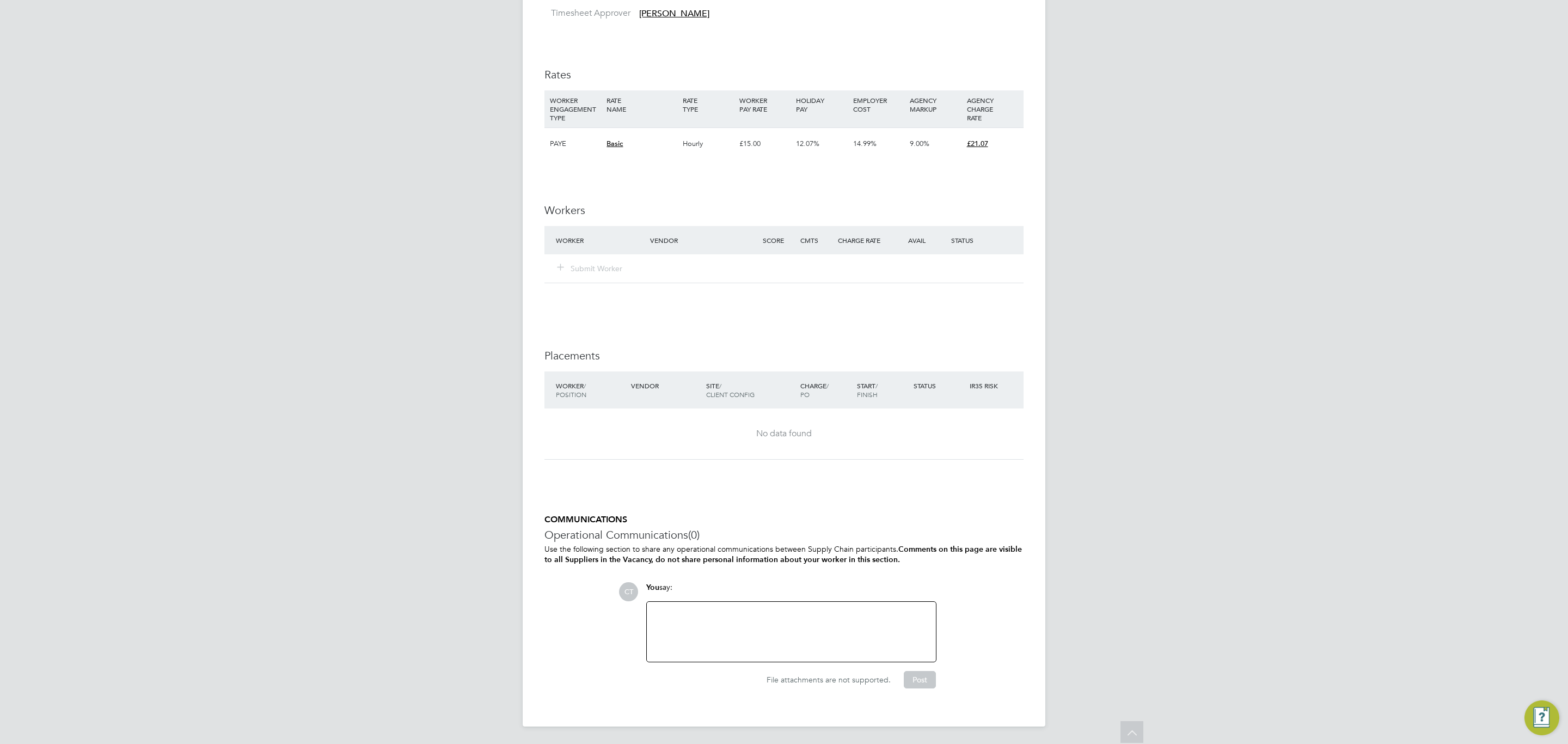
click at [738, 616] on div at bounding box center [792, 632] width 276 height 47
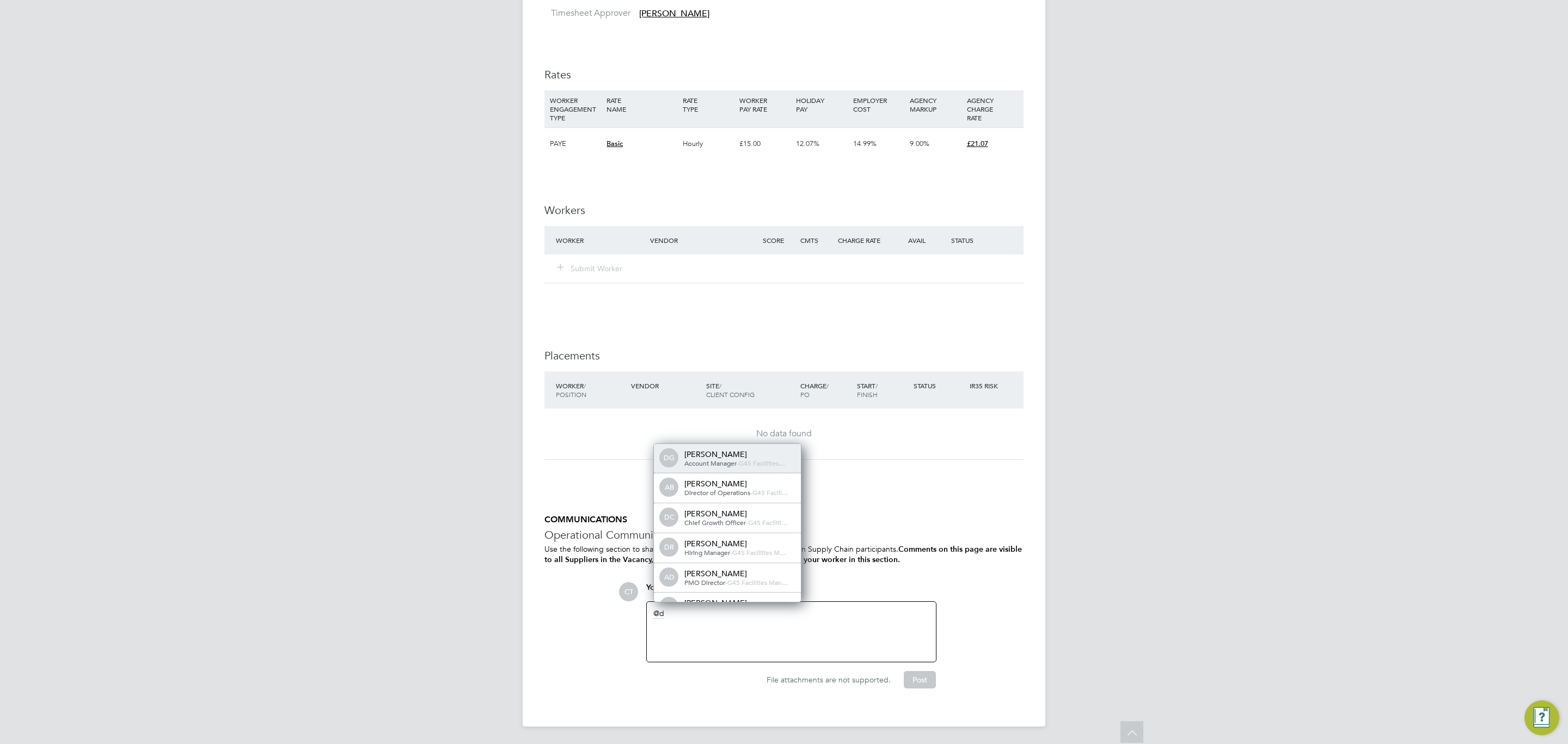
scroll to position [9, 109]
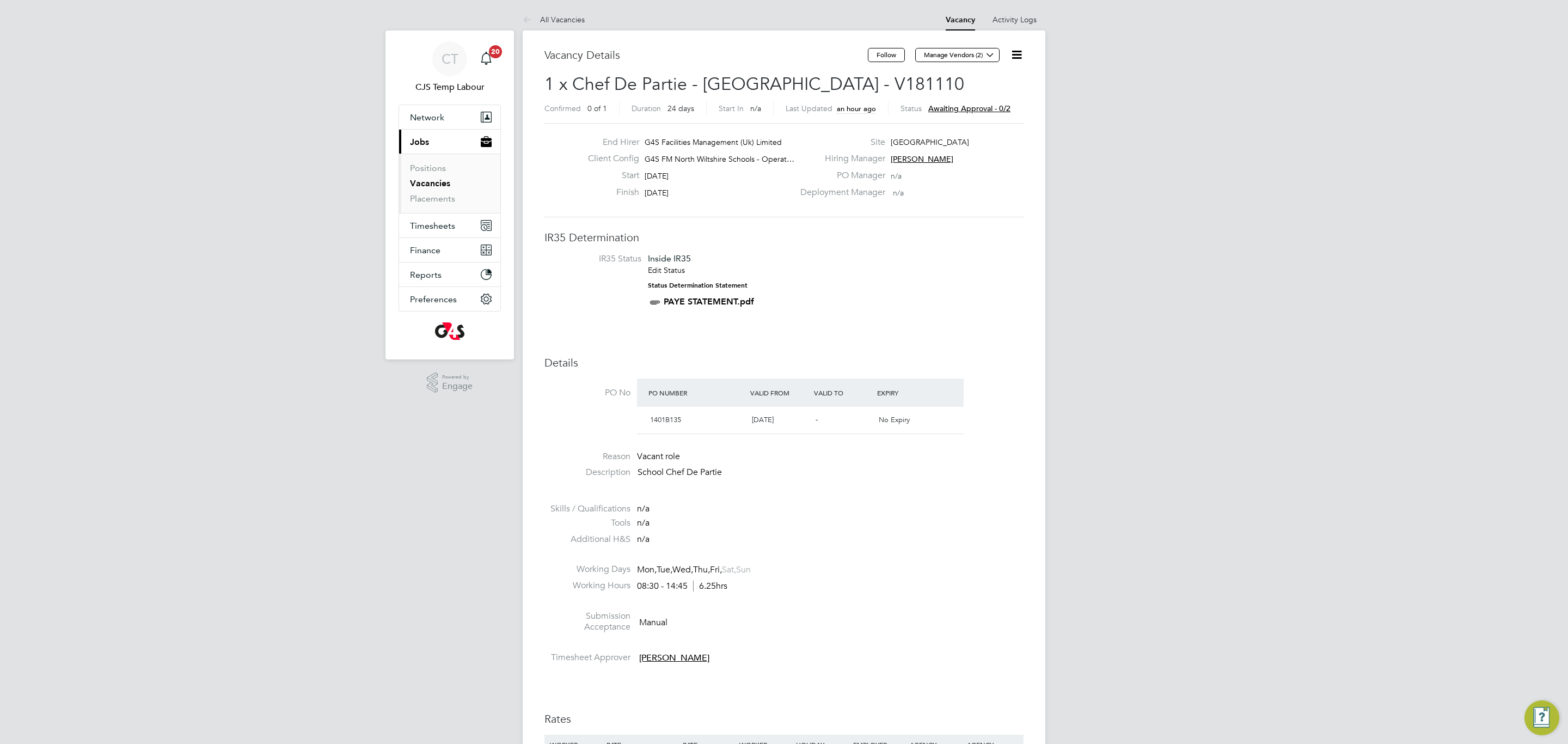
click at [1019, 54] on icon at bounding box center [1016, 54] width 14 height 14
click at [973, 120] on li "Approve All Levels" at bounding box center [982, 116] width 78 height 15
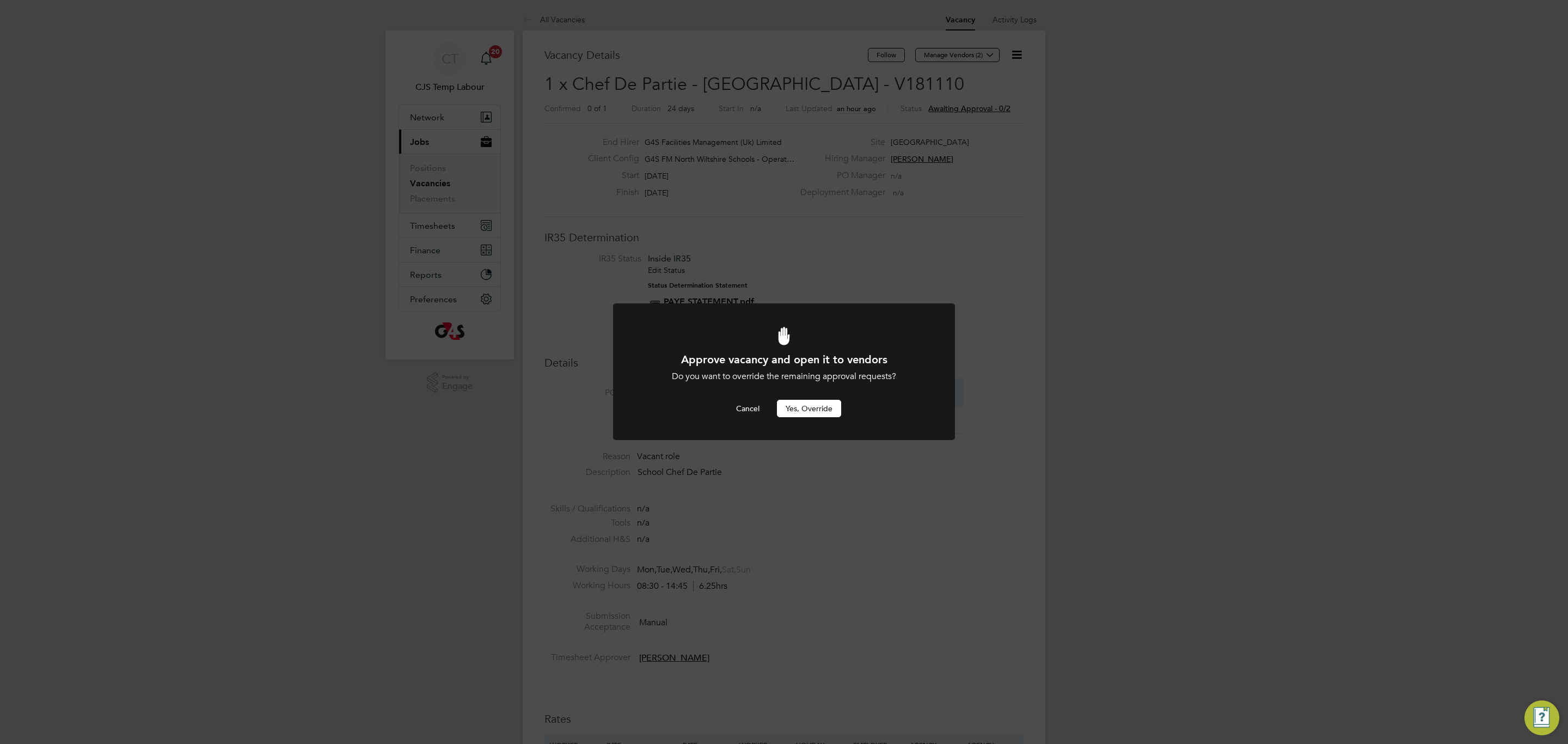
drag, startPoint x: 820, startPoint y: 413, endPoint x: 871, endPoint y: 390, distance: 55.9
click at [822, 411] on button "Yes, Override" at bounding box center [809, 409] width 65 height 18
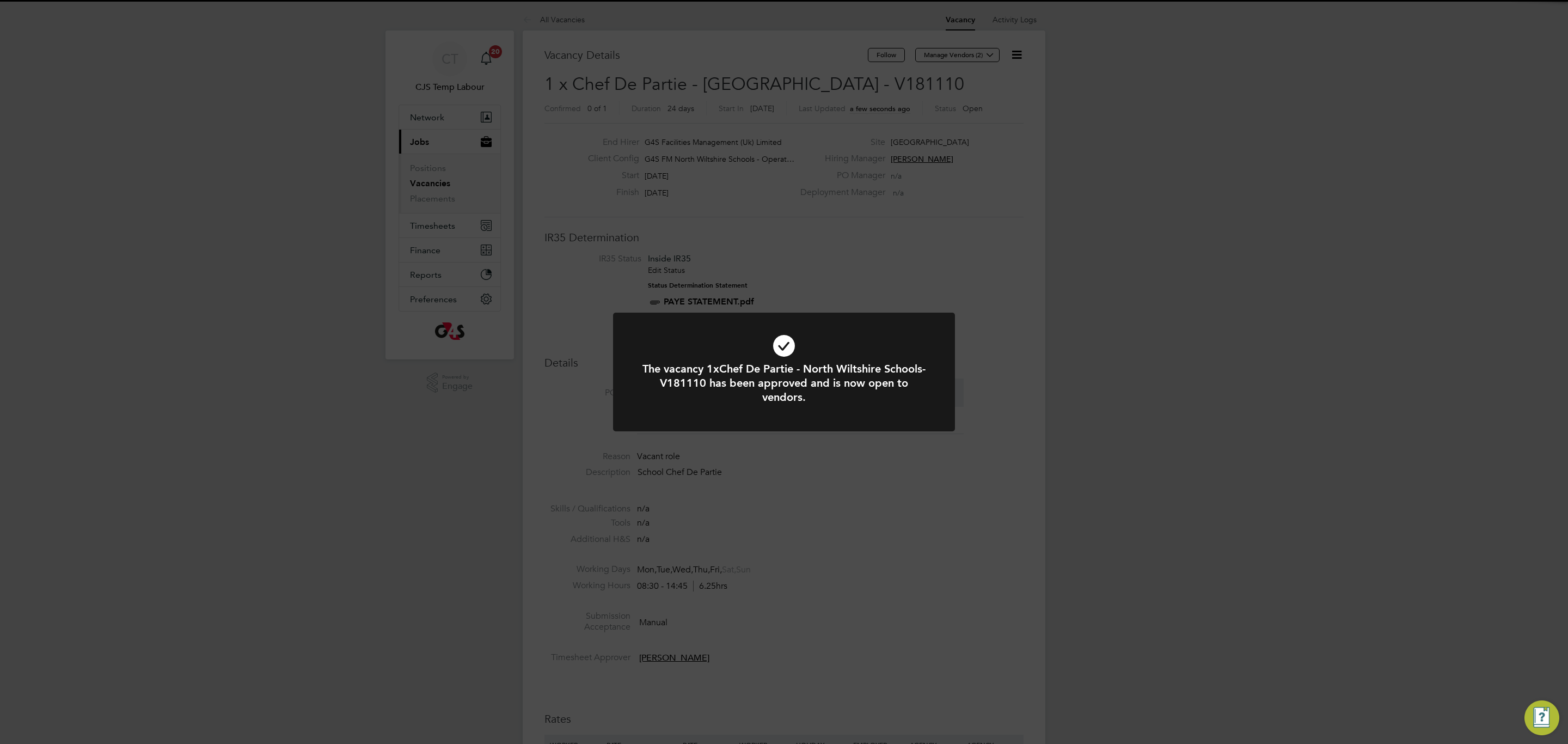
drag, startPoint x: 844, startPoint y: 347, endPoint x: 879, endPoint y: 306, distance: 53.9
click at [847, 343] on icon at bounding box center [784, 346] width 283 height 43
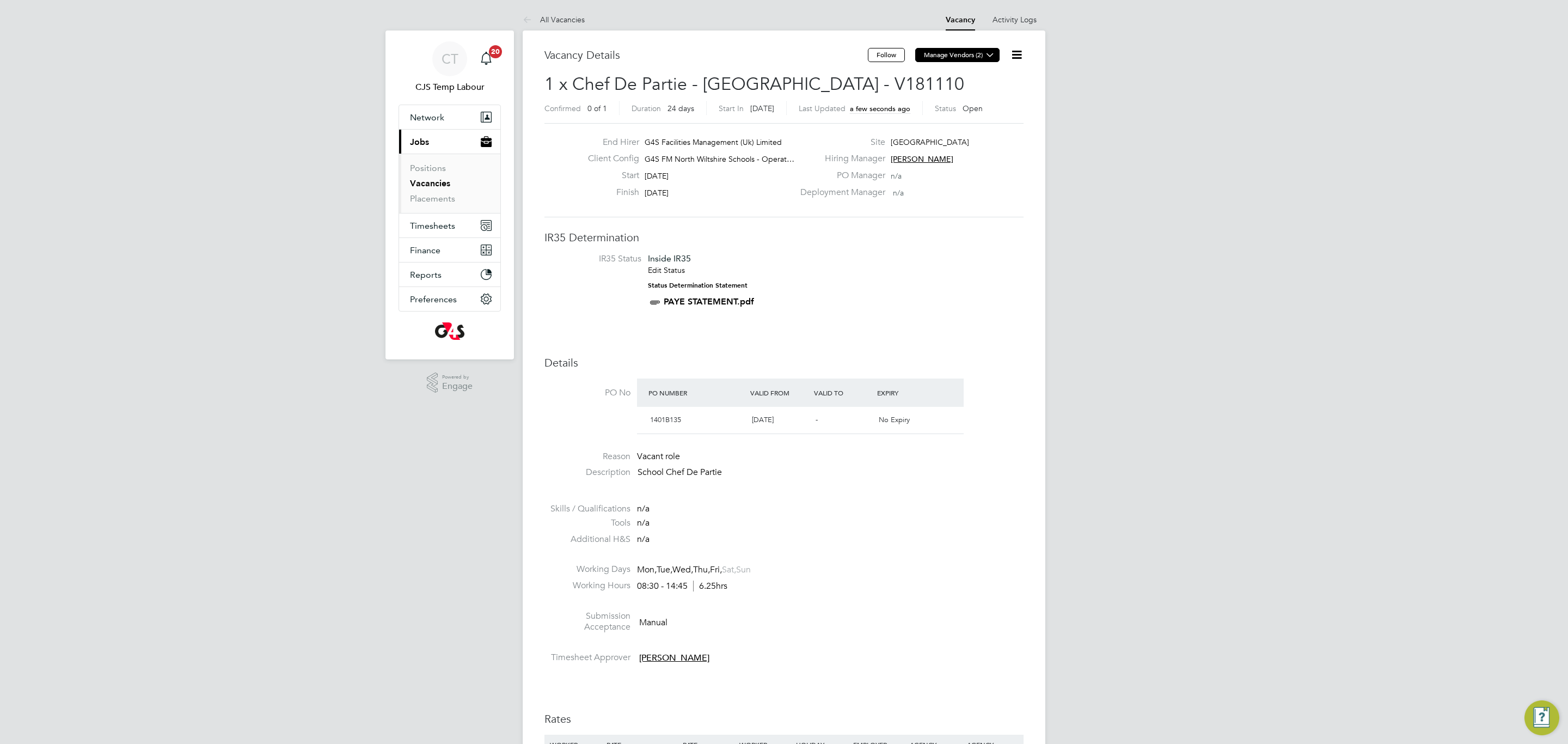
click at [990, 54] on icon at bounding box center [990, 55] width 8 height 8
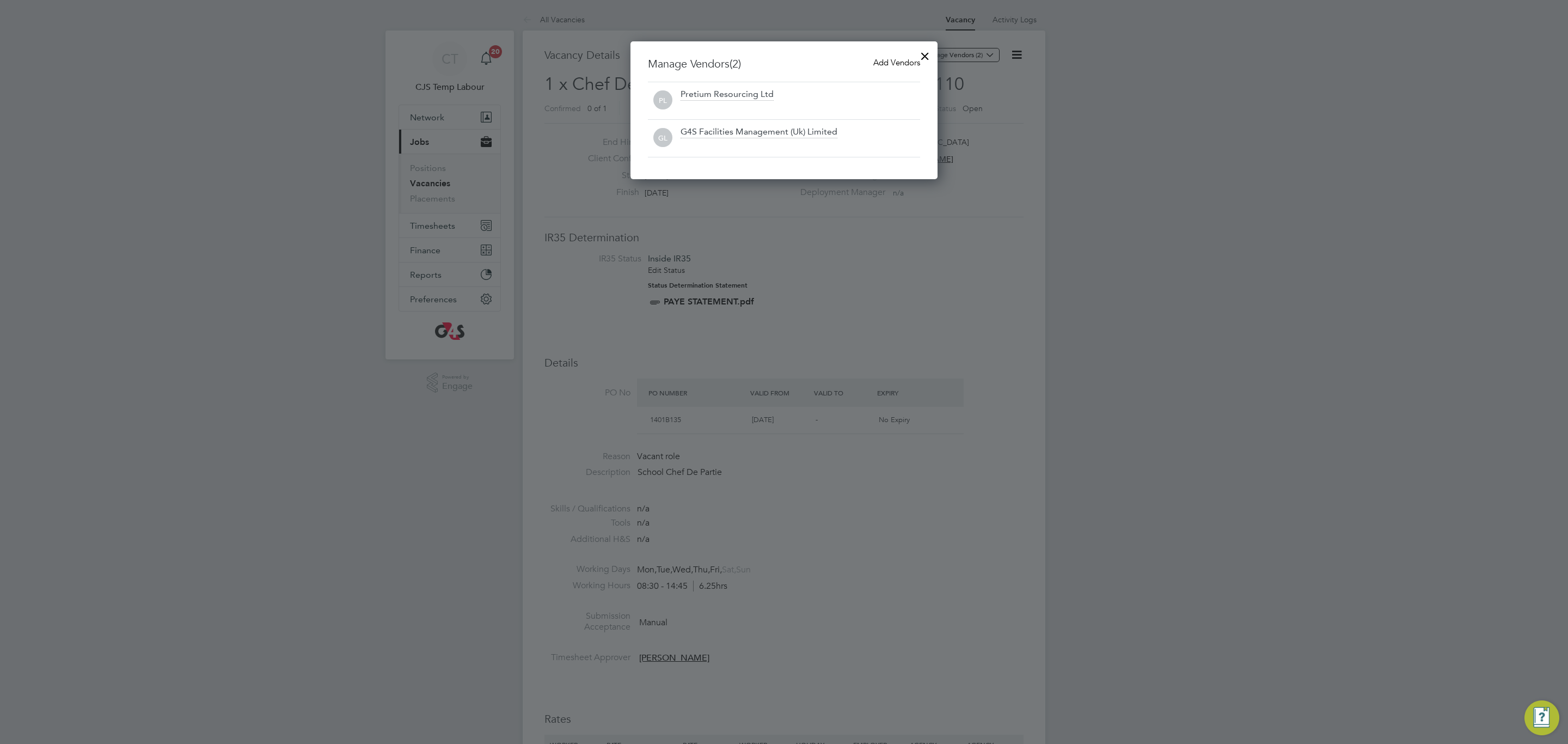
click at [888, 61] on span "Add Vendors" at bounding box center [897, 62] width 47 height 11
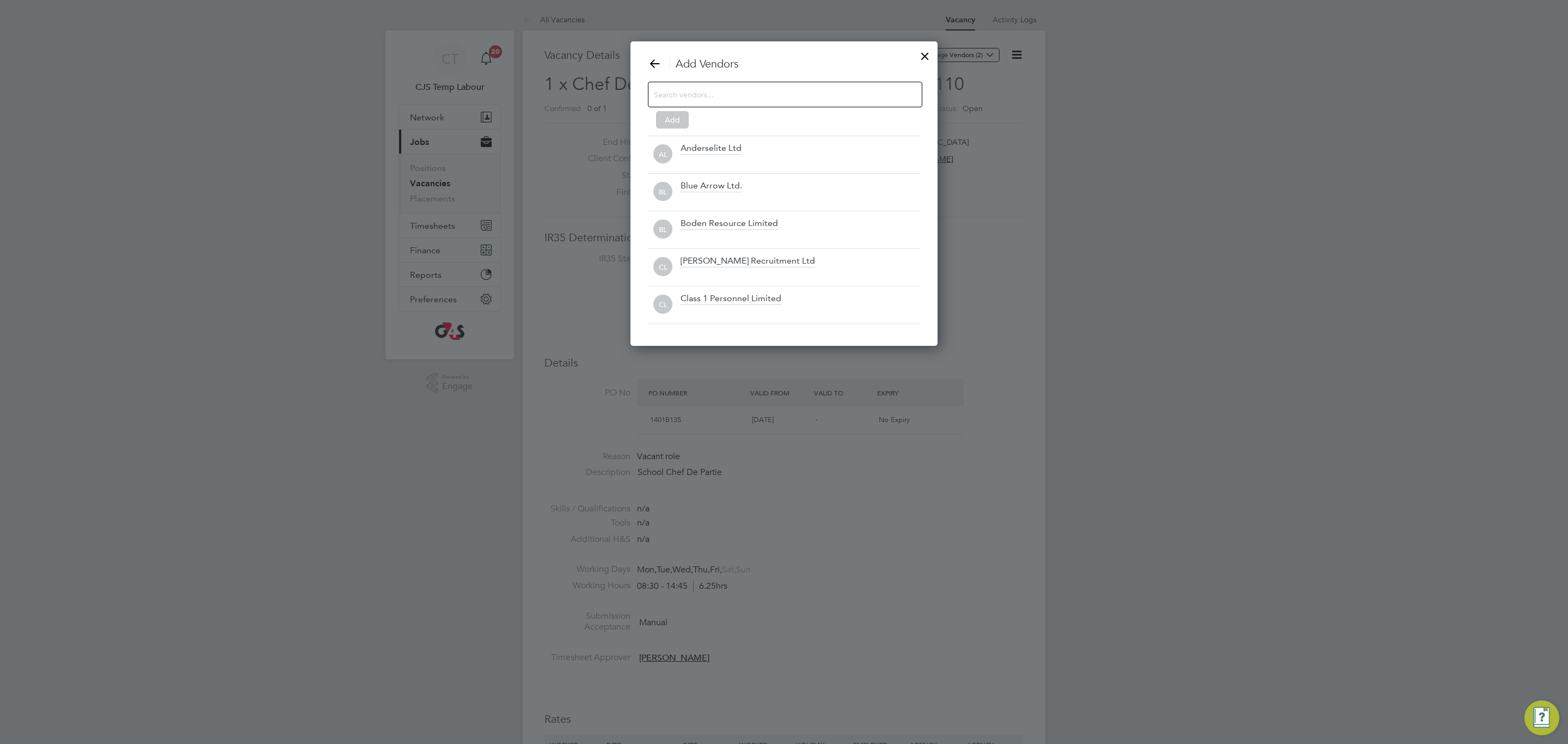
click at [696, 93] on input at bounding box center [776, 95] width 245 height 15
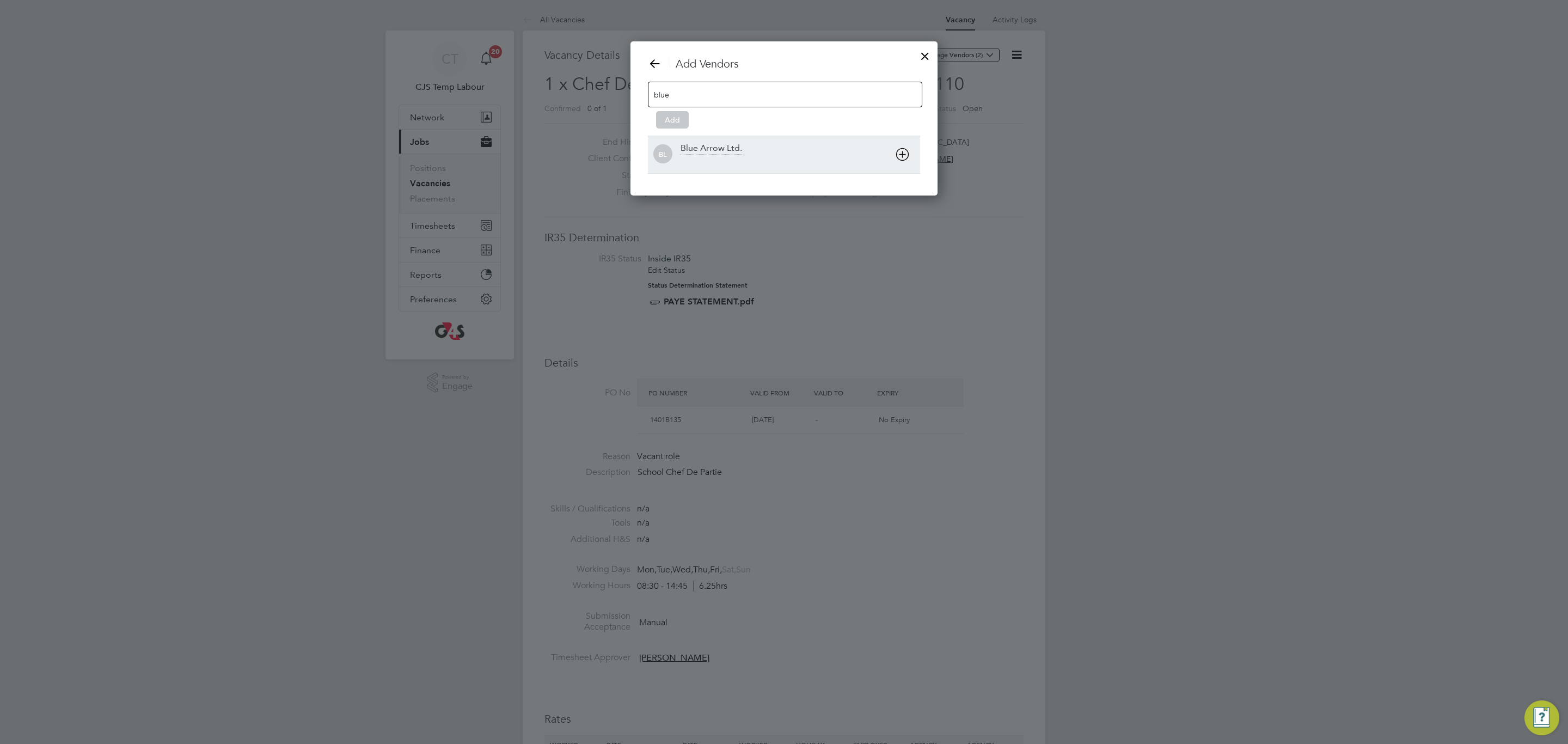
type input "blue"
click at [724, 148] on div "Blue Arrow Ltd." at bounding box center [711, 149] width 61 height 12
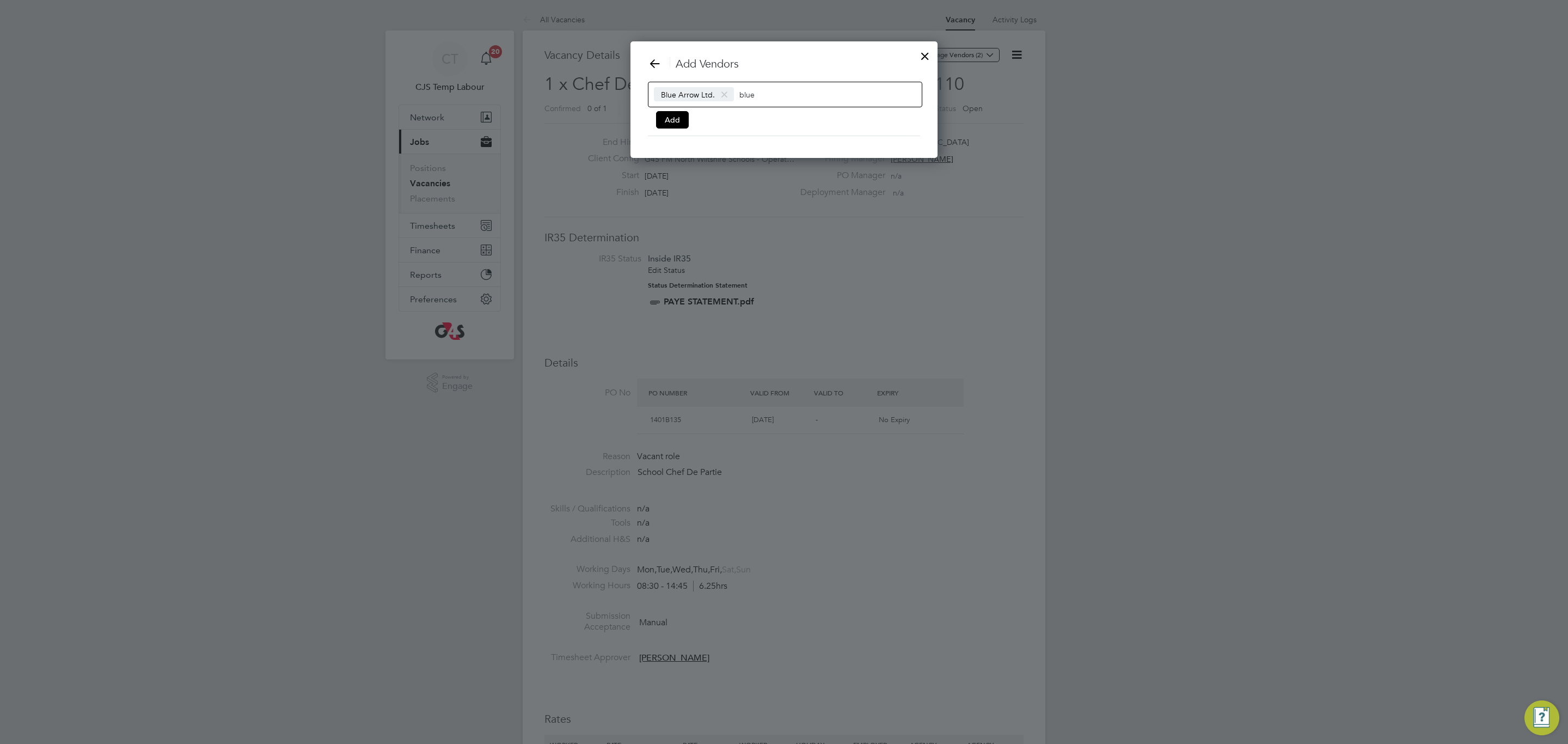
drag, startPoint x: 675, startPoint y: 121, endPoint x: 697, endPoint y: 148, distance: 34.8
click at [675, 123] on button "Add" at bounding box center [672, 120] width 32 height 18
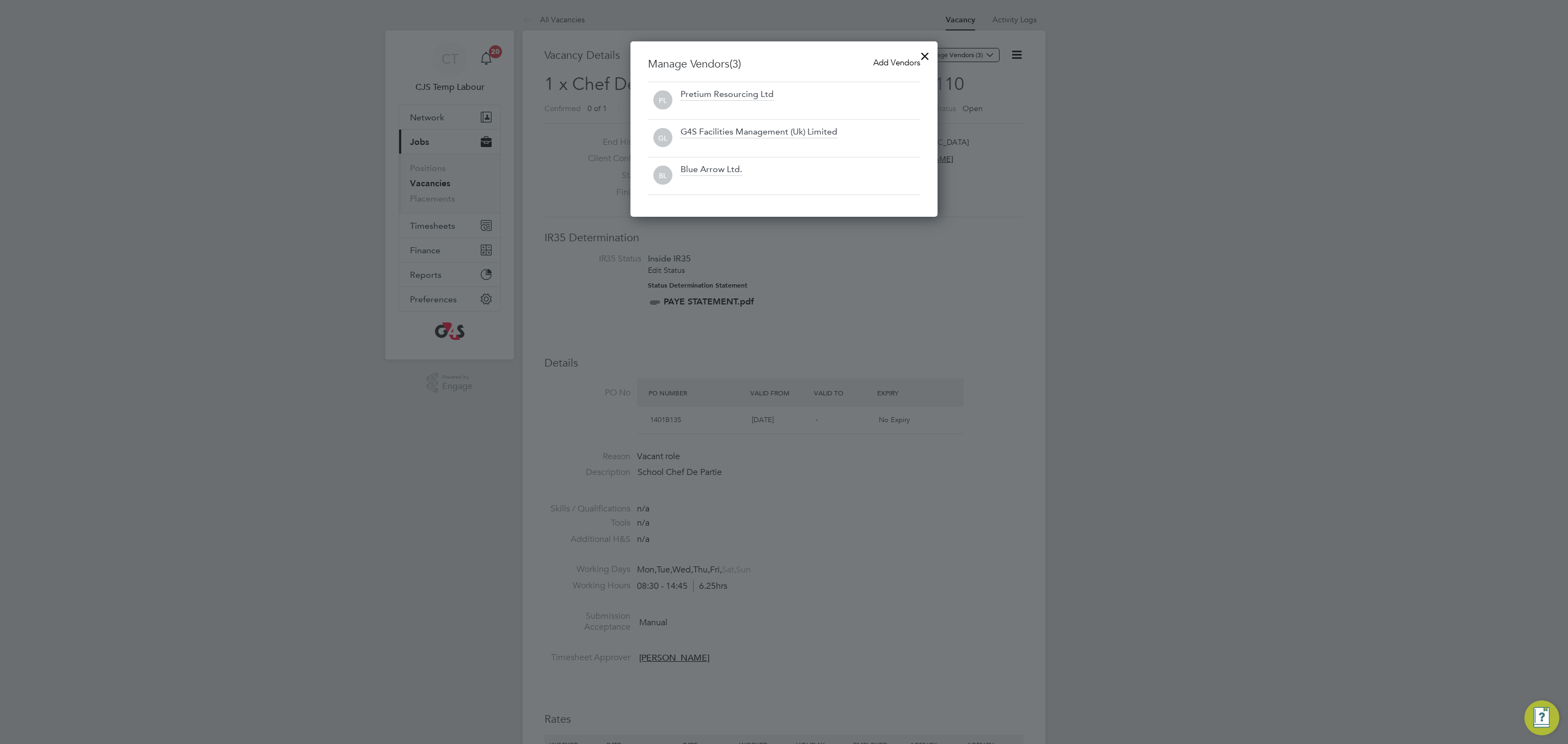
click at [932, 53] on div at bounding box center [925, 53] width 19 height 19
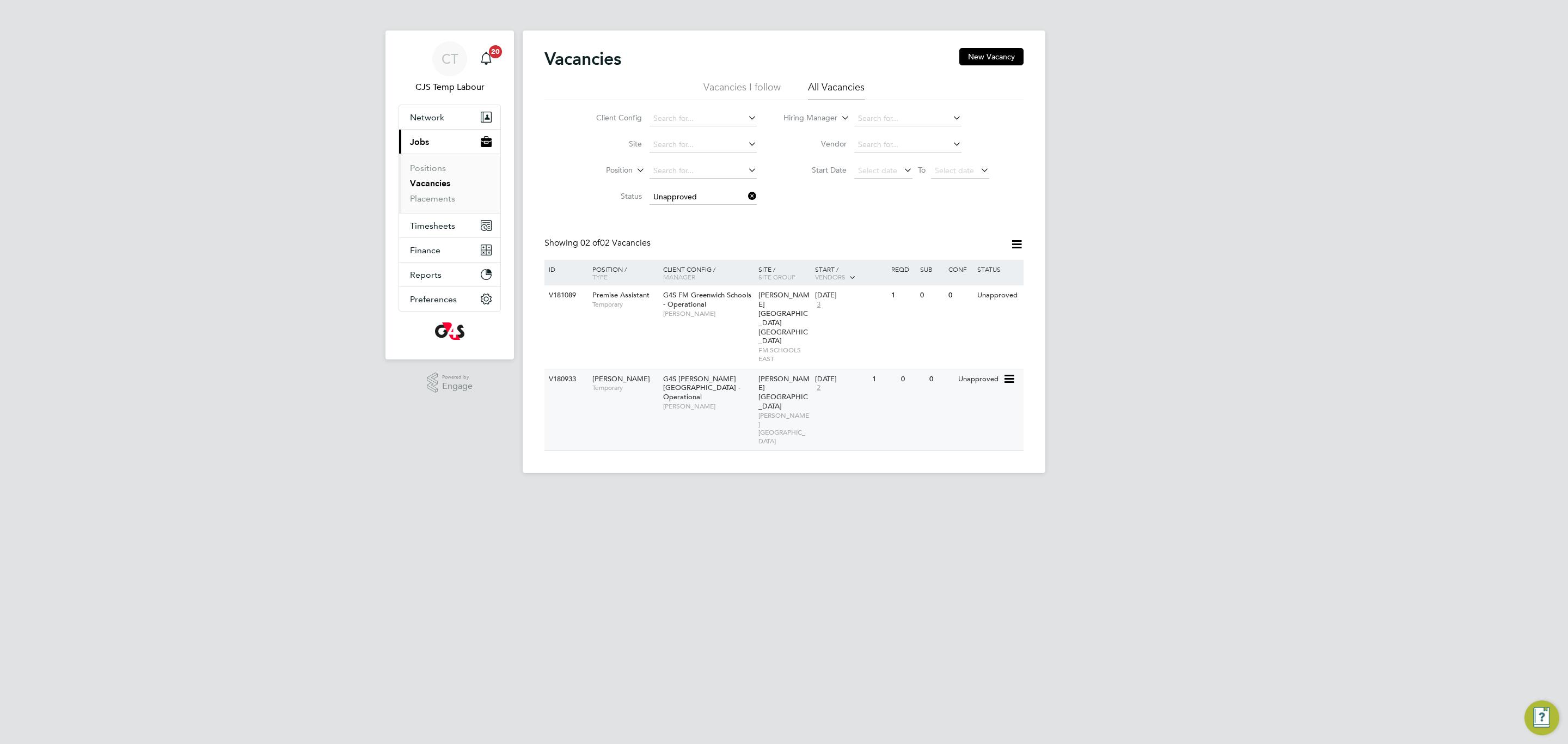
click at [722, 401] on span "[PERSON_NAME]" at bounding box center [708, 406] width 90 height 9
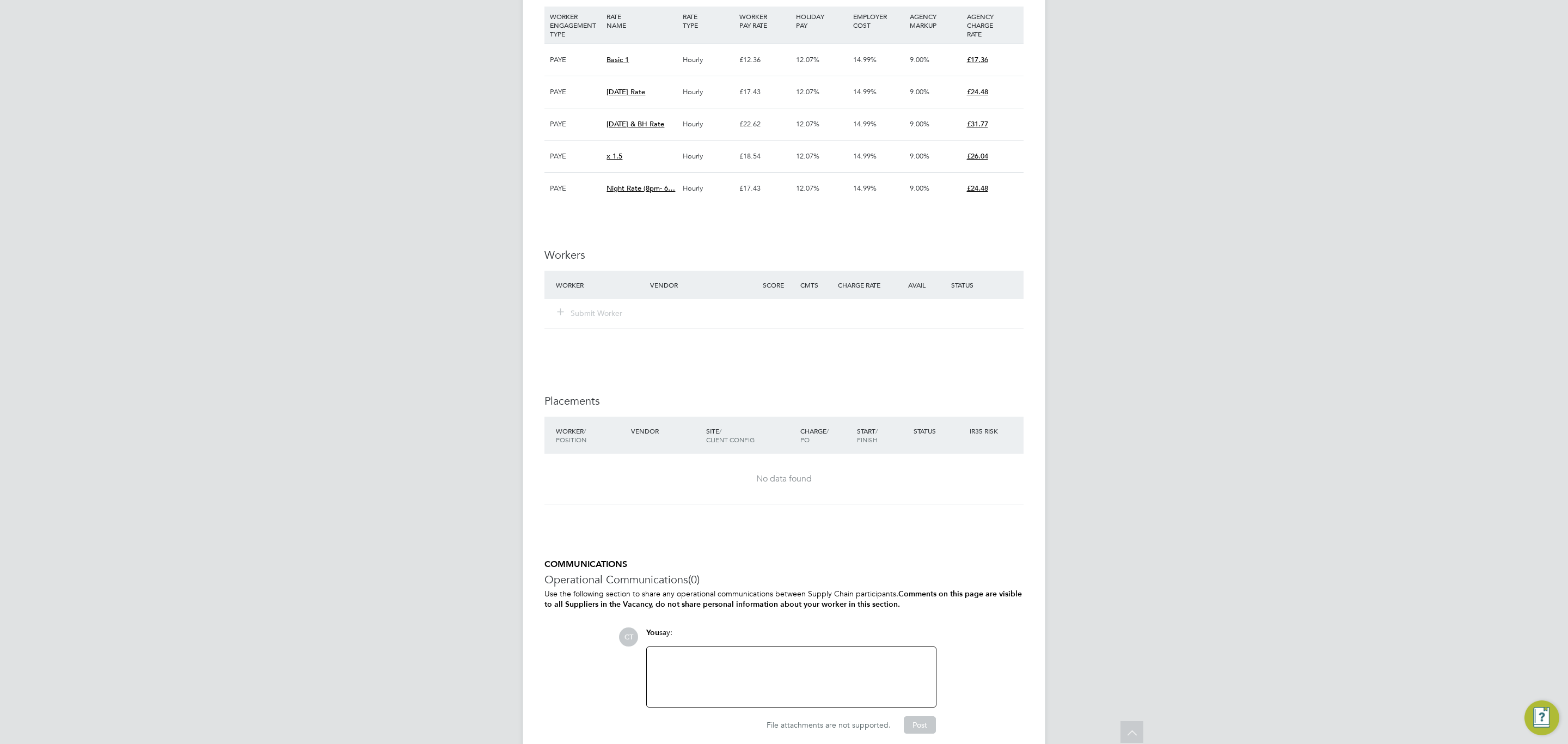
scroll to position [1143, 0]
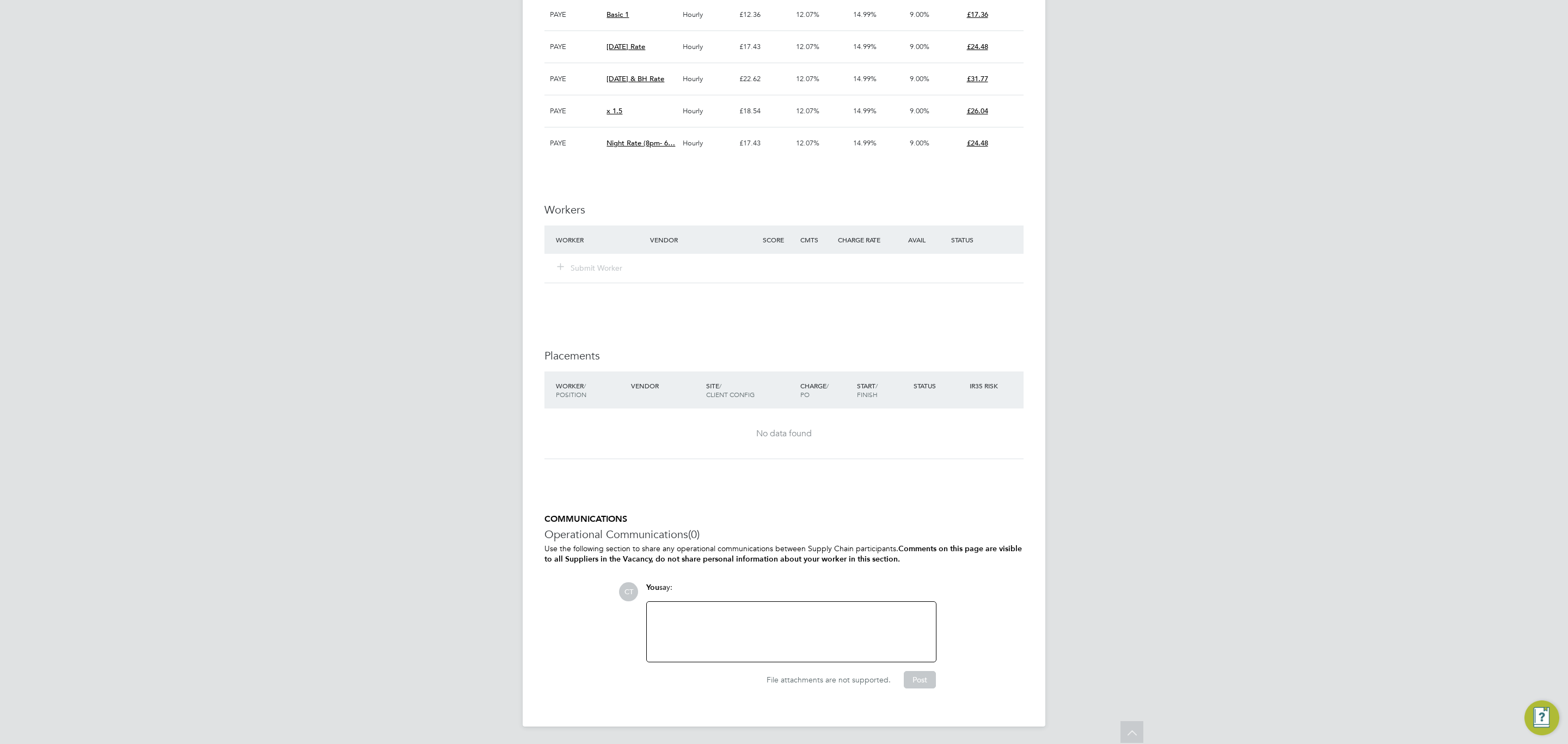
click at [704, 627] on div at bounding box center [792, 632] width 276 height 47
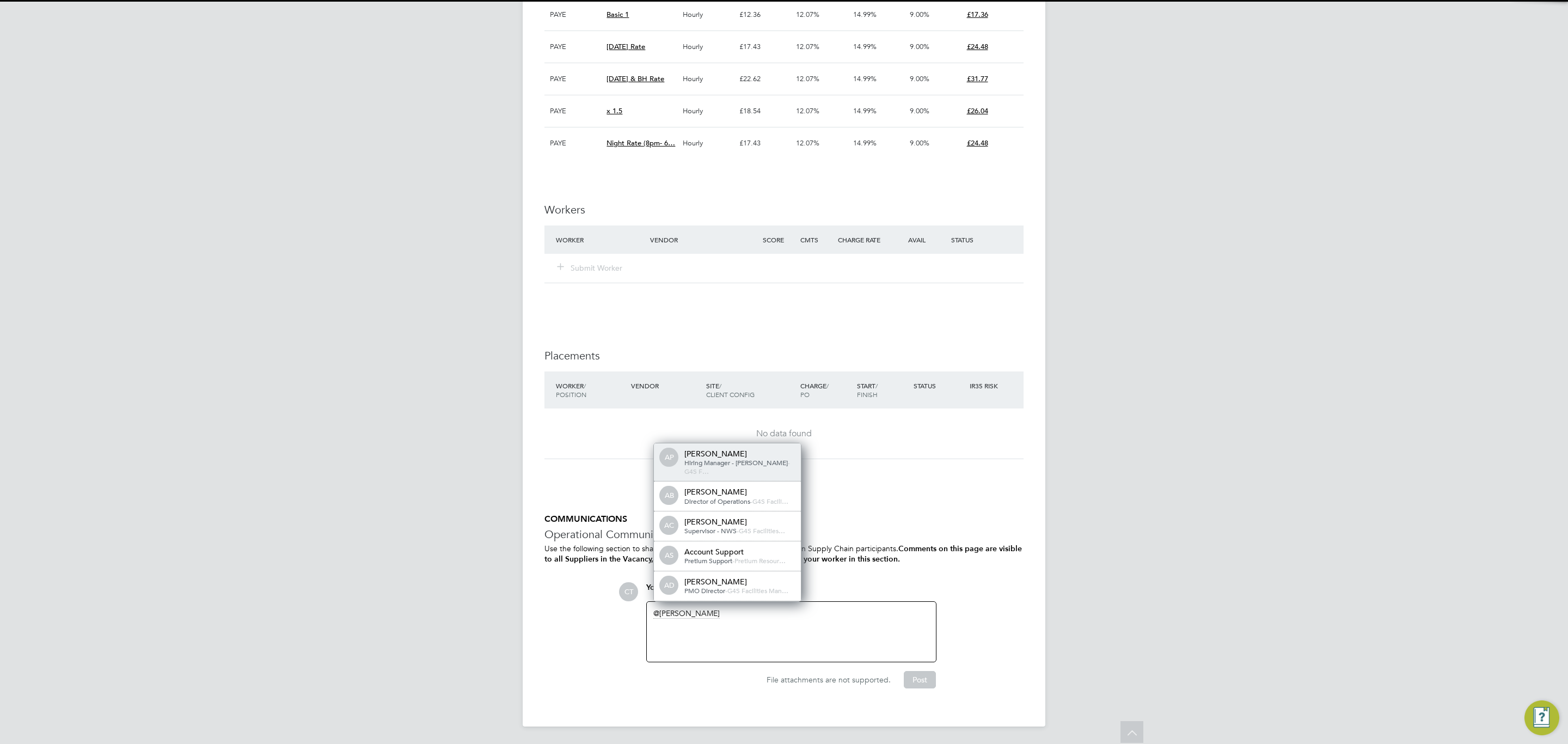
scroll to position [9, 109]
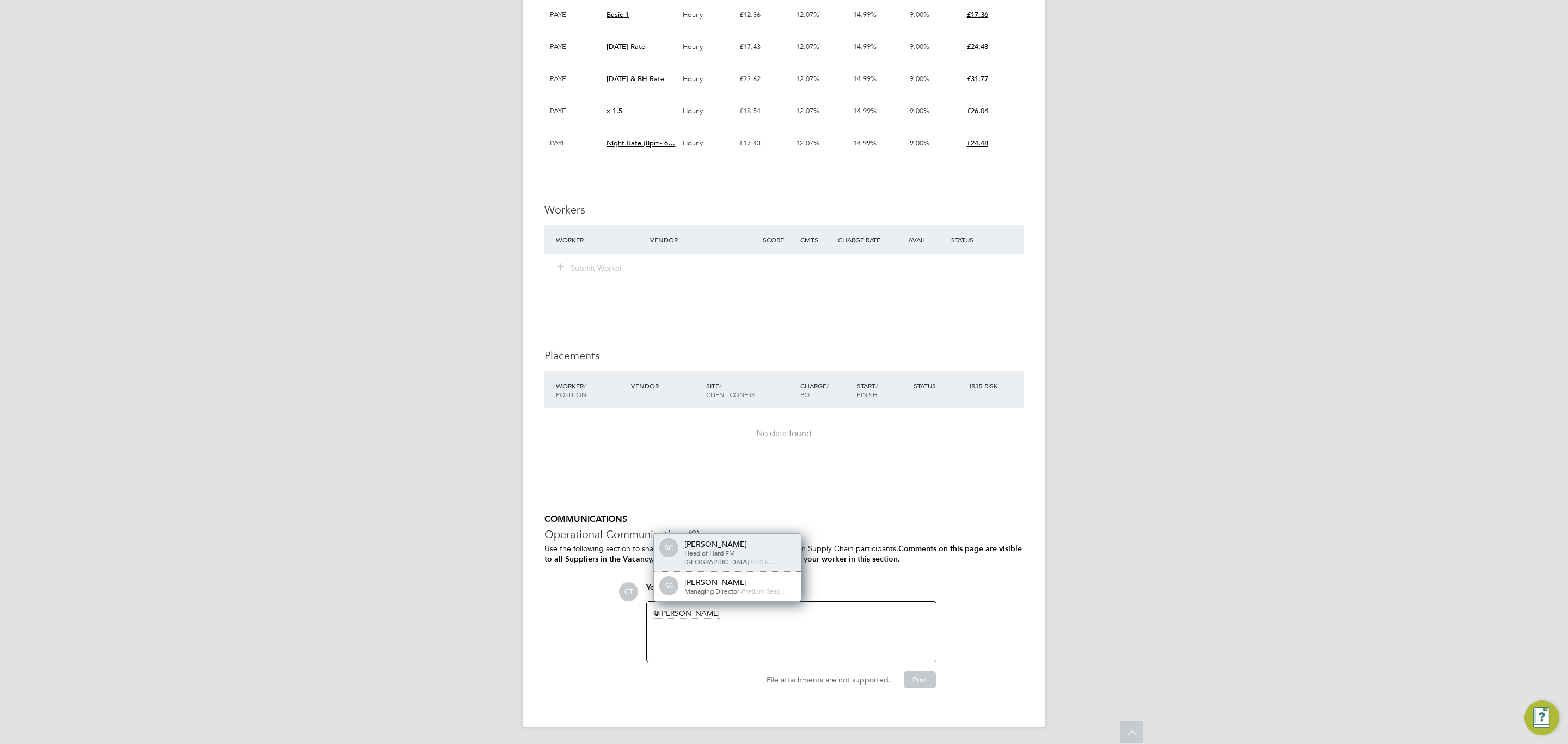
click at [741, 549] on div "[PERSON_NAME]" at bounding box center [738, 544] width 109 height 10
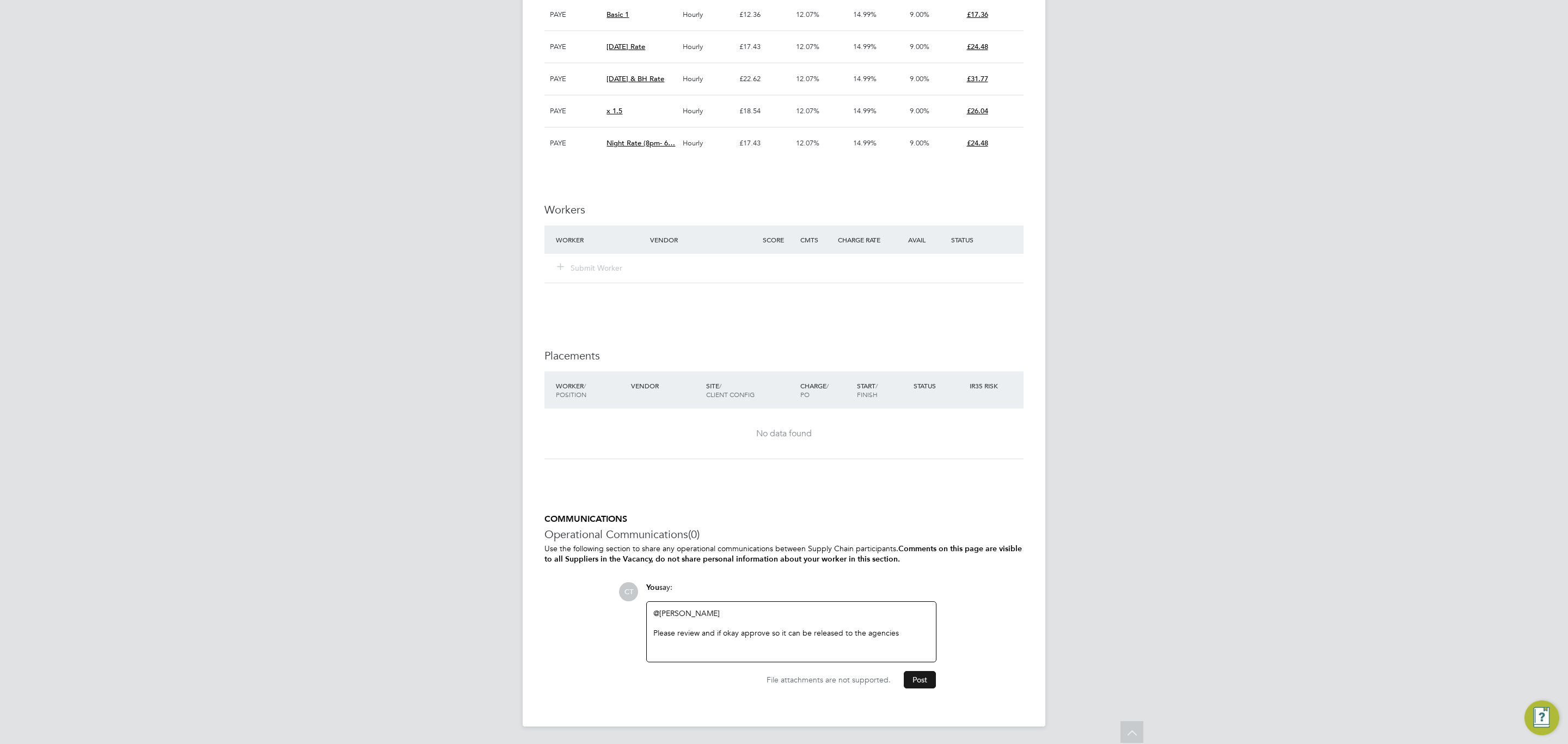
click at [919, 683] on button "Post" at bounding box center [920, 679] width 32 height 18
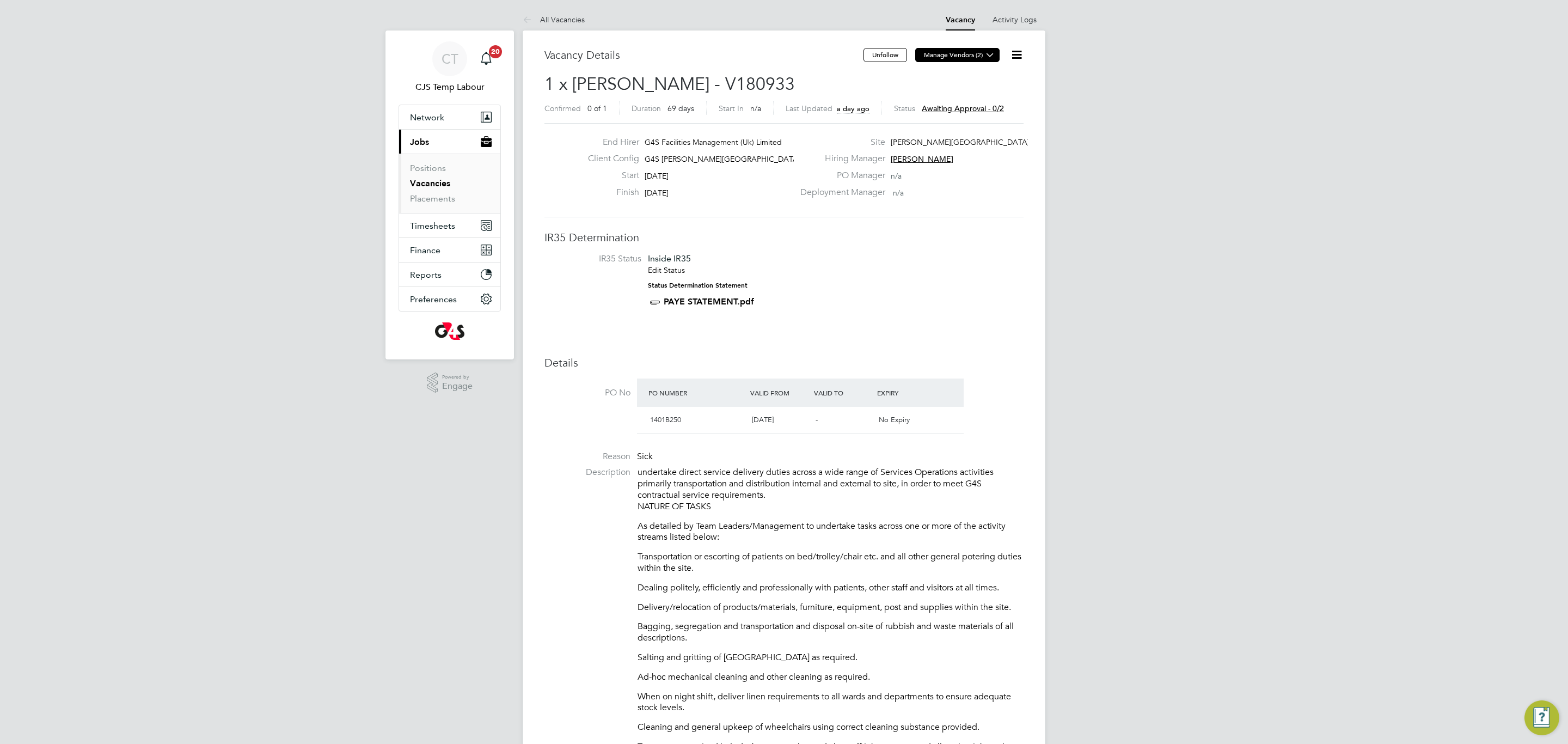
click at [993, 55] on icon at bounding box center [990, 55] width 8 height 8
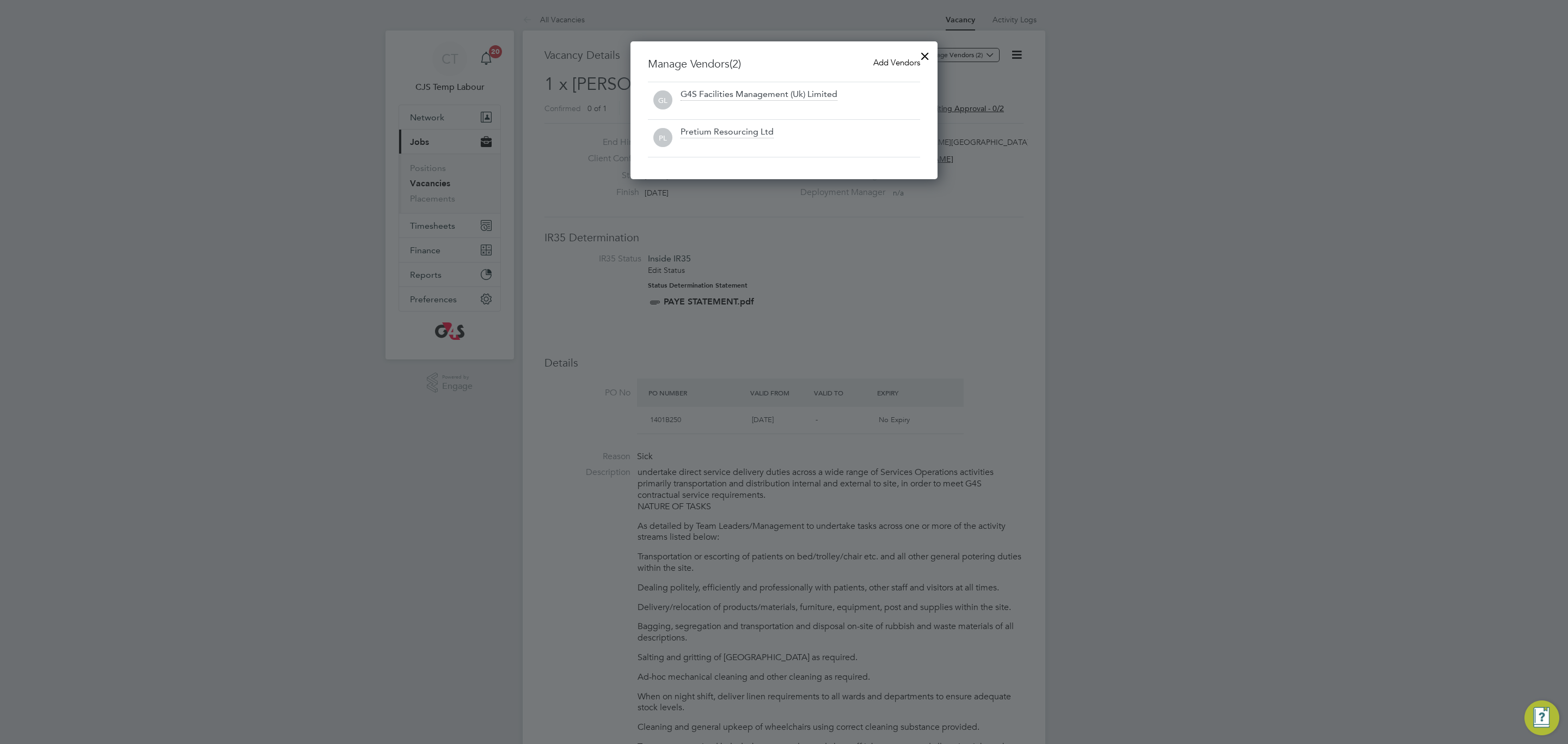
click at [895, 64] on span "Add Vendors" at bounding box center [897, 62] width 47 height 11
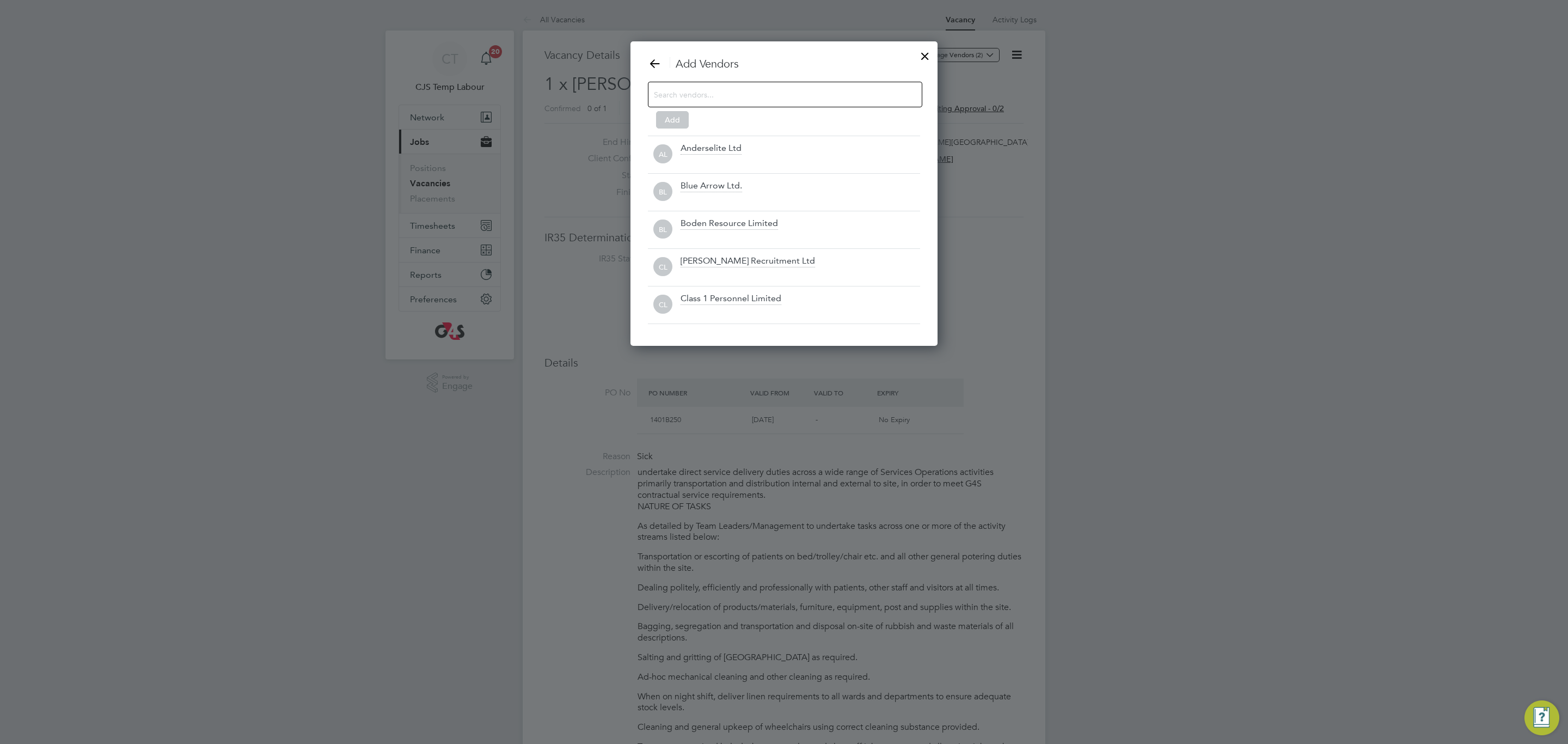
click at [730, 99] on input at bounding box center [776, 95] width 245 height 15
type input "r"
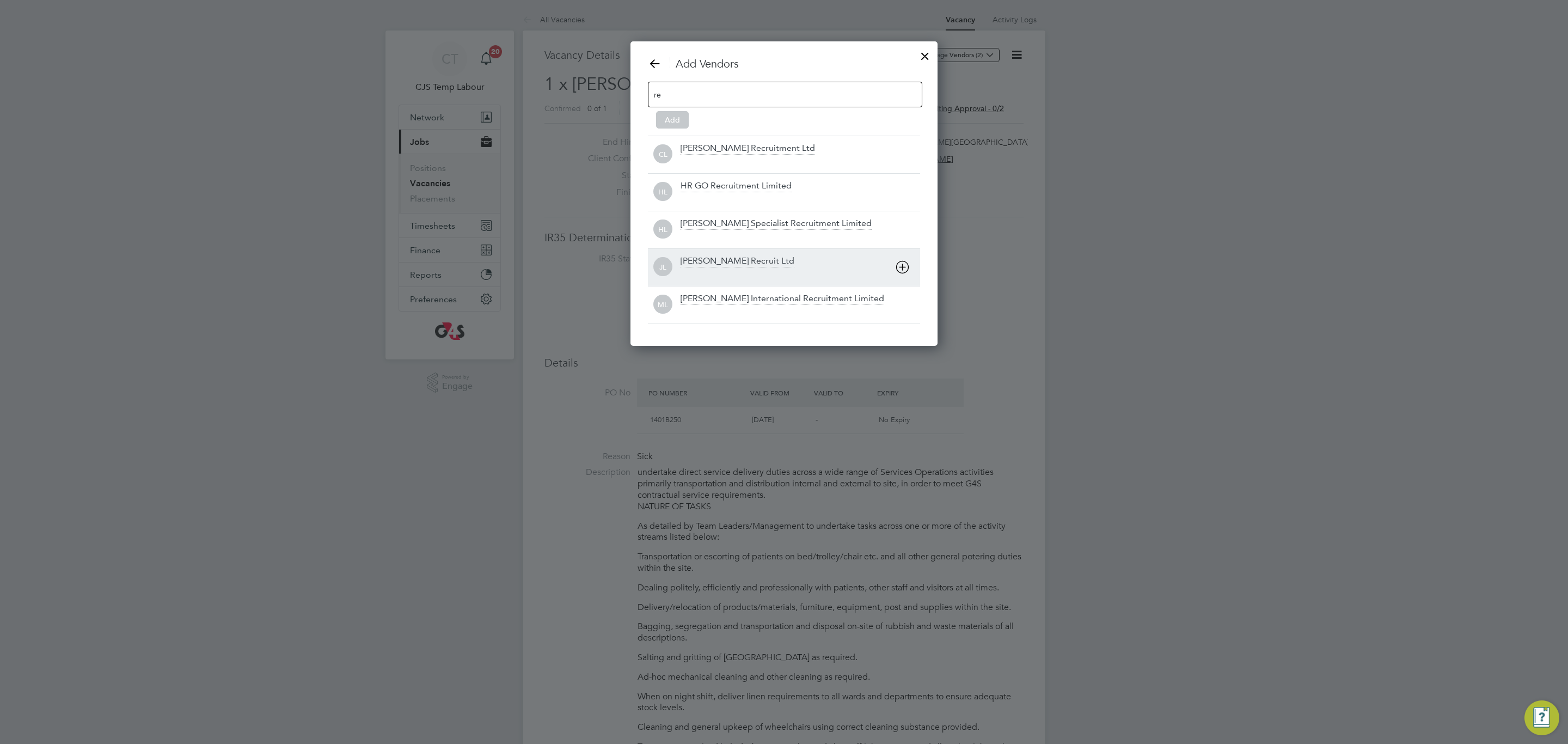
type input "r"
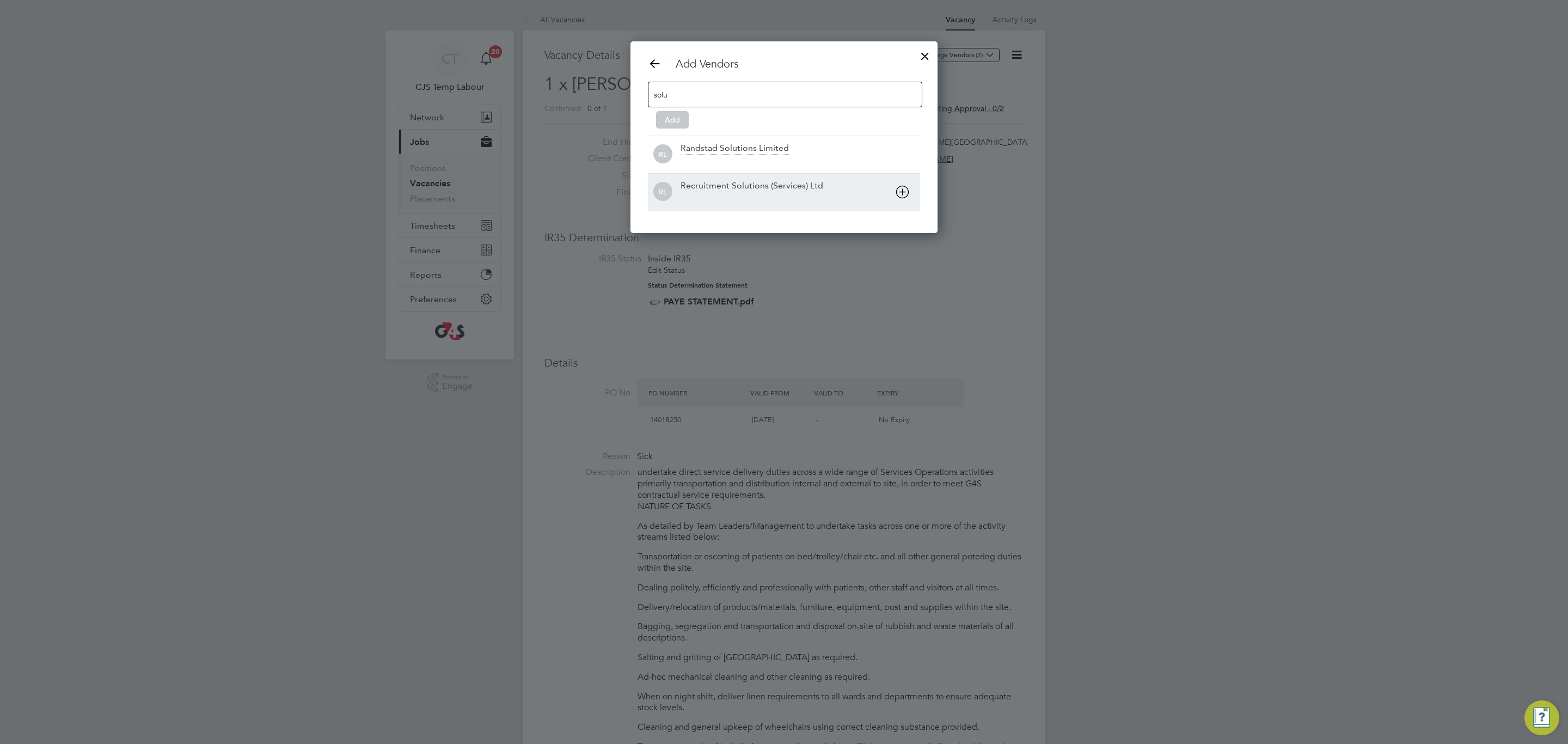
type input "solu"
click at [768, 186] on div "Recruitment Solutions (Services) Ltd" at bounding box center [751, 186] width 143 height 12
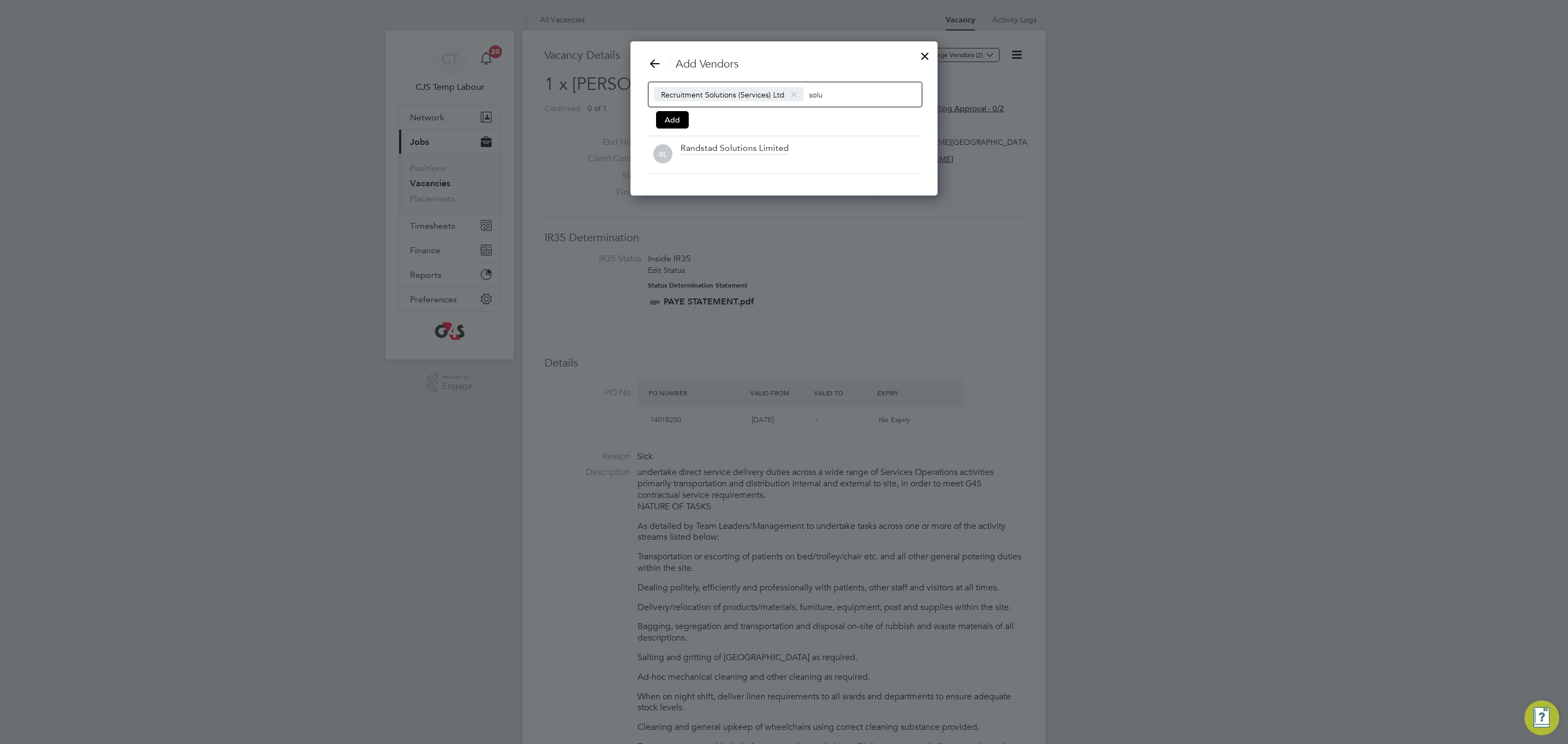
scroll to position [157, 307]
click at [675, 124] on button "Add" at bounding box center [672, 120] width 32 height 18
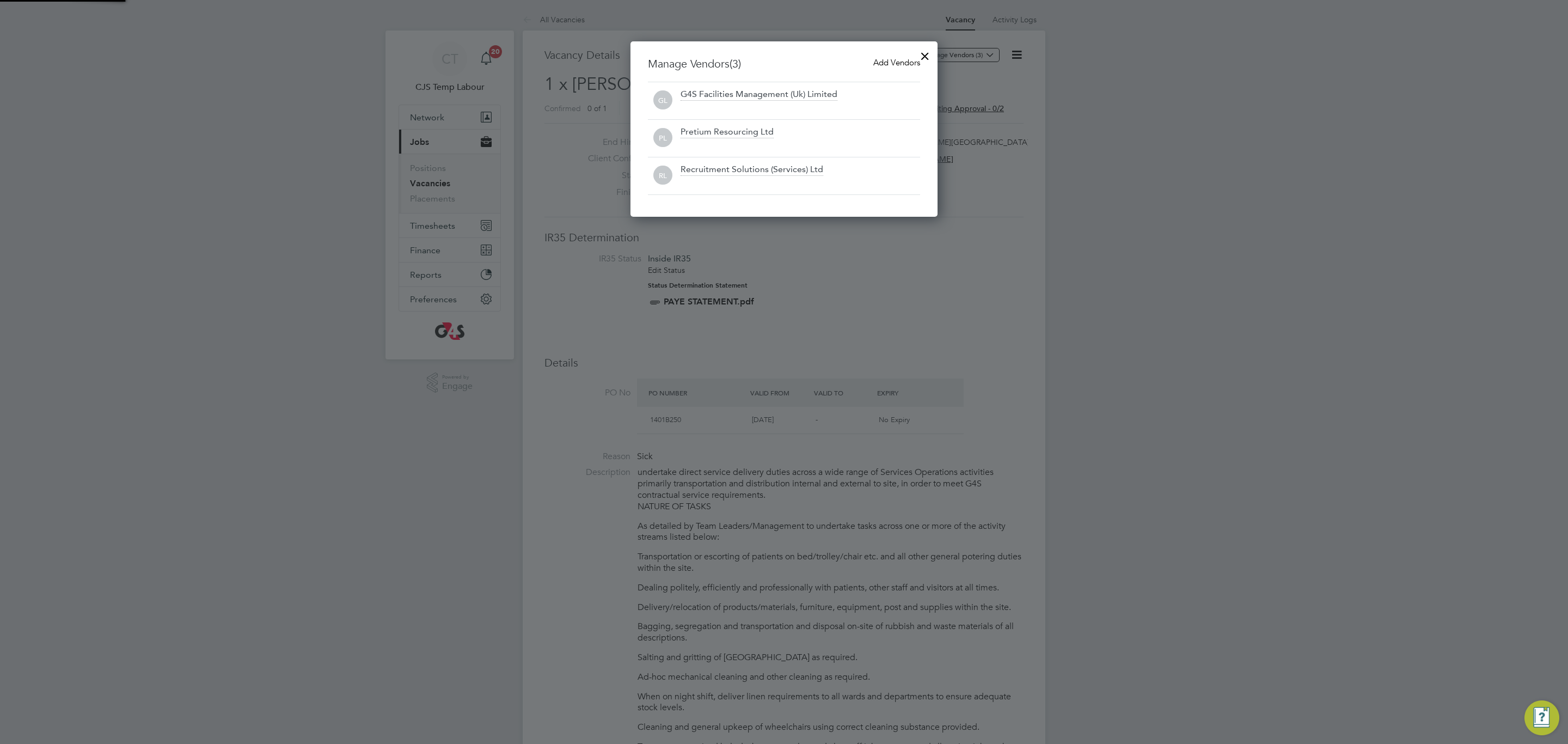
scroll to position [176, 307]
click at [928, 53] on div at bounding box center [925, 53] width 19 height 19
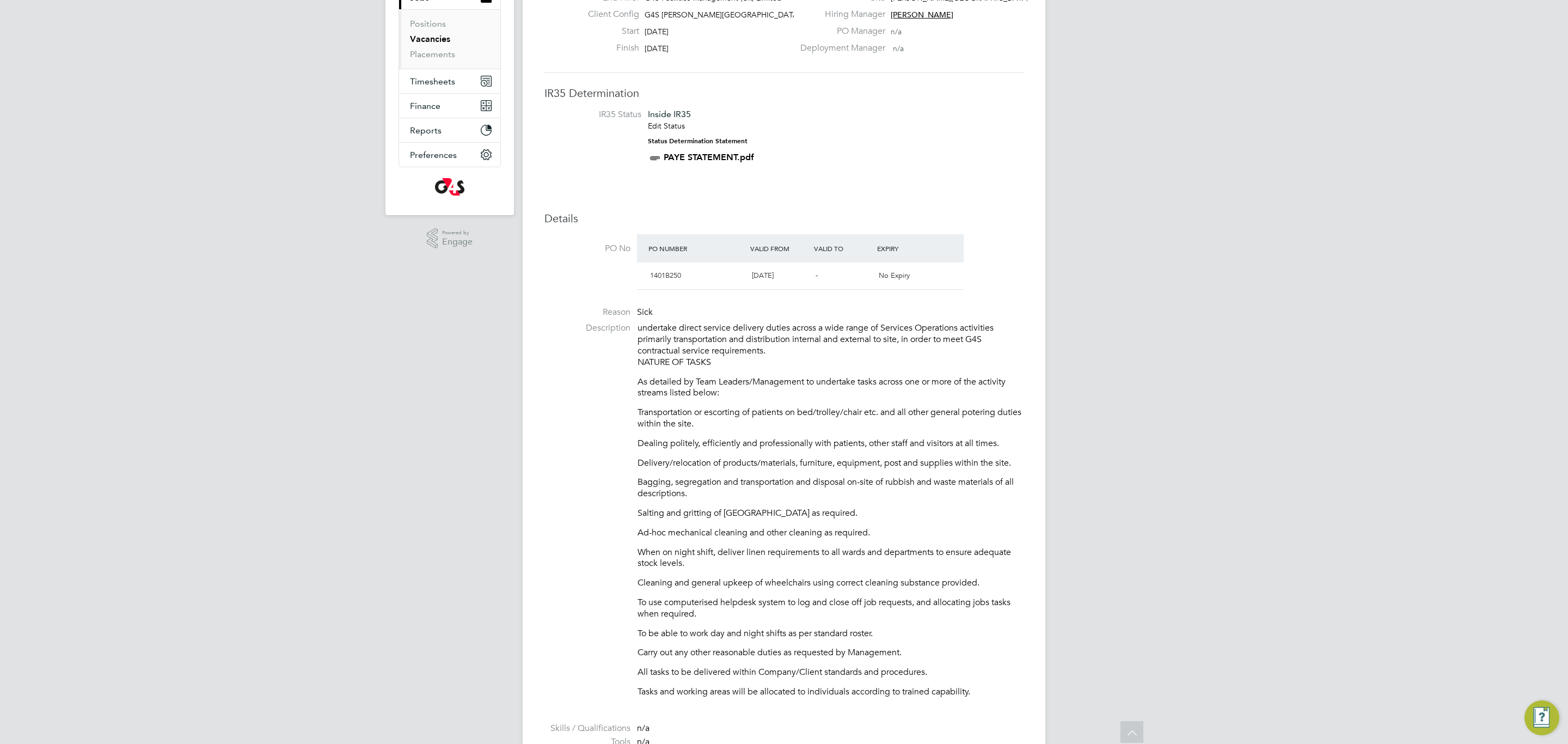
scroll to position [0, 0]
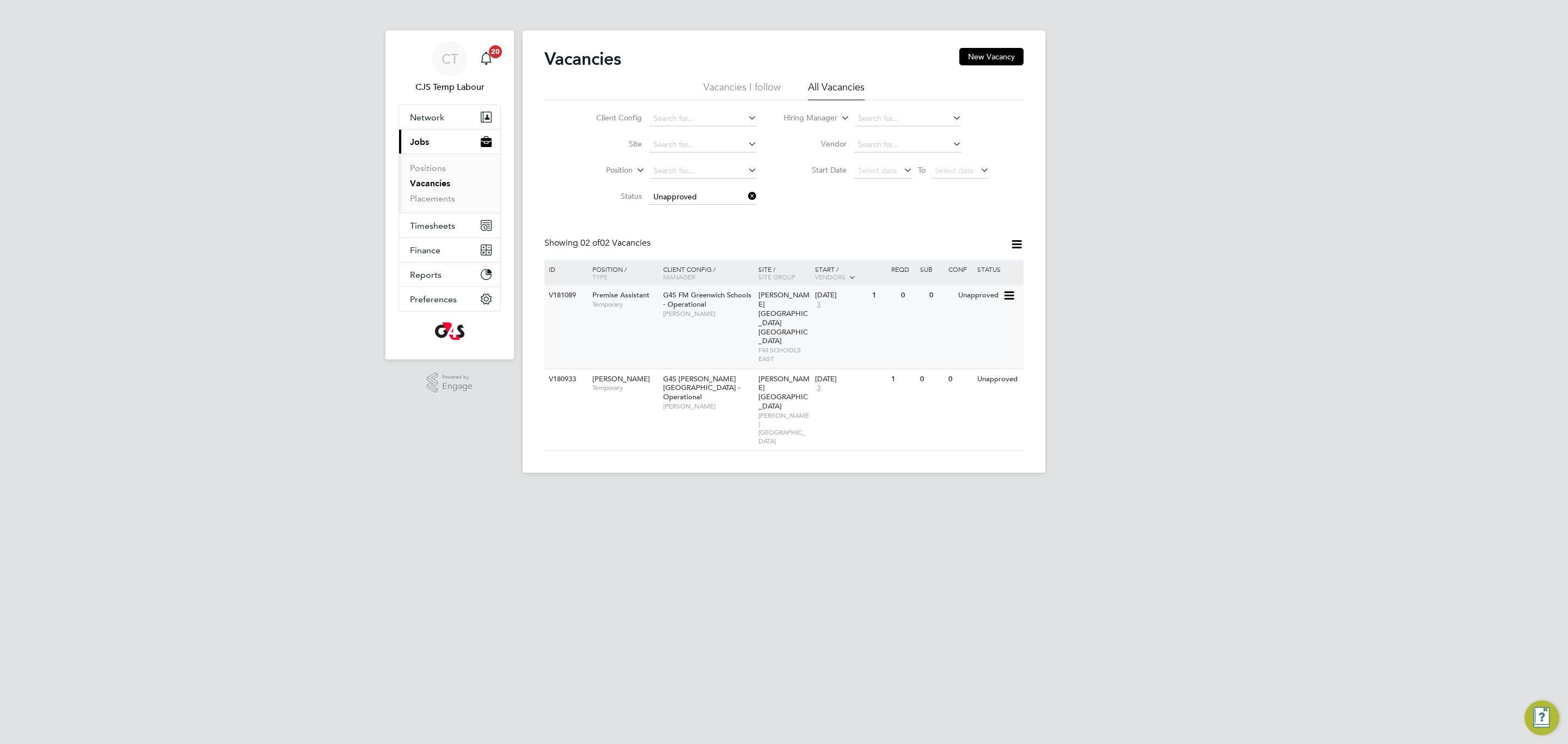
click at [711, 321] on div "G4S FM Greenwich Schools - Operational [PERSON_NAME]" at bounding box center [708, 304] width 95 height 38
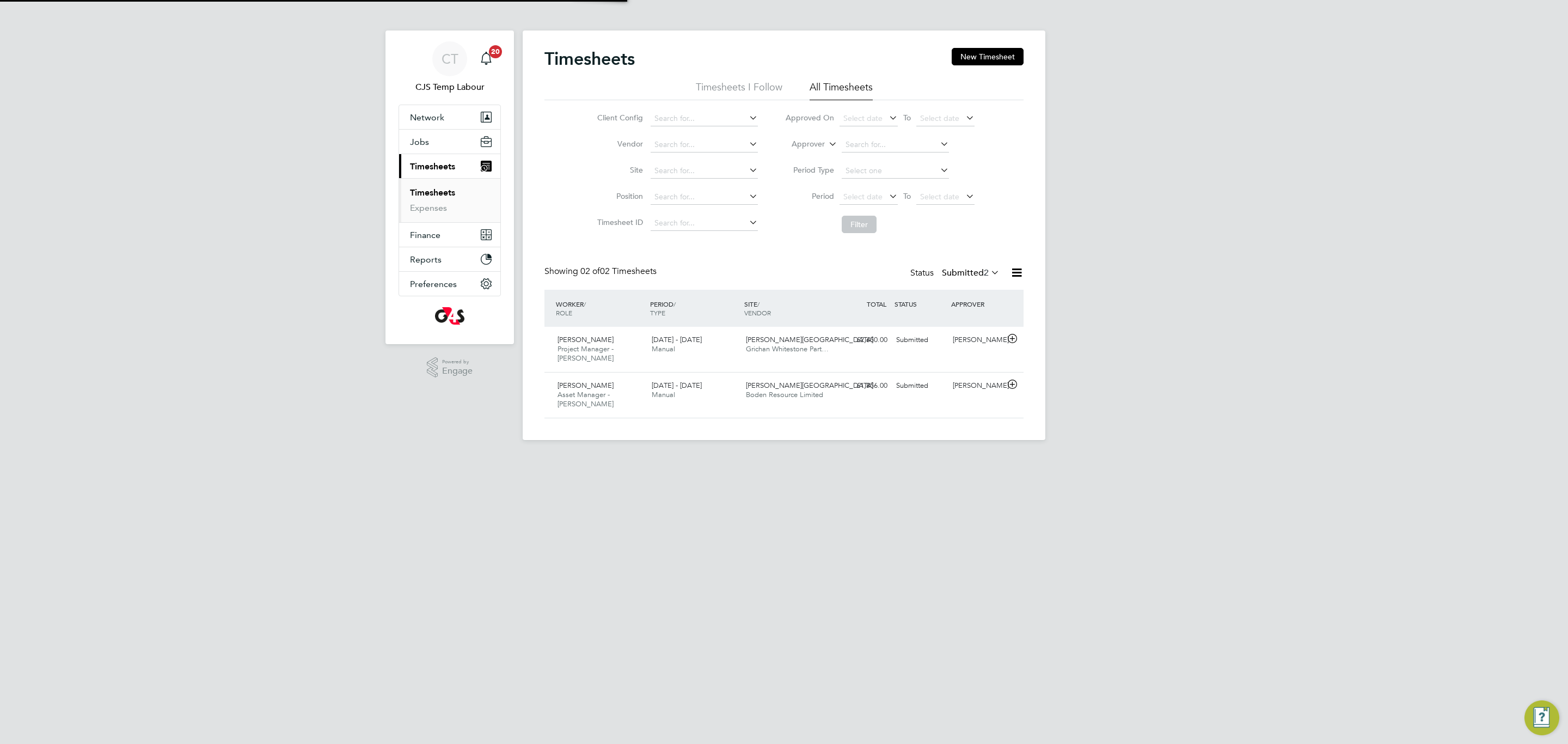
scroll to position [27, 95]
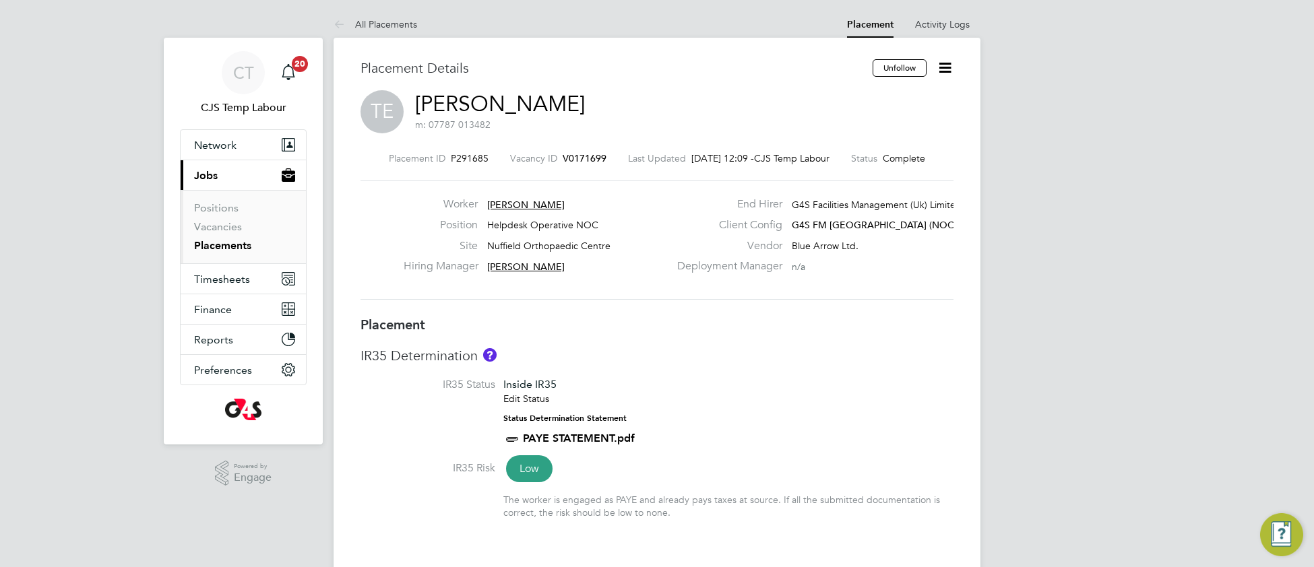
click at [224, 247] on link "Placements" at bounding box center [222, 245] width 57 height 13
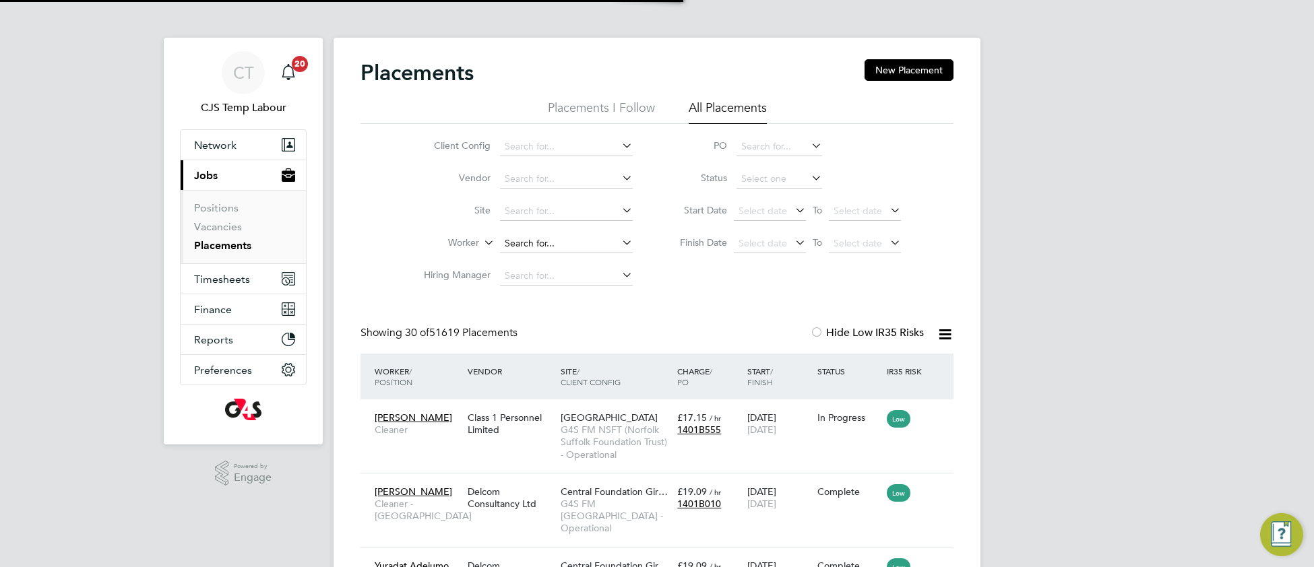
scroll to position [51, 116]
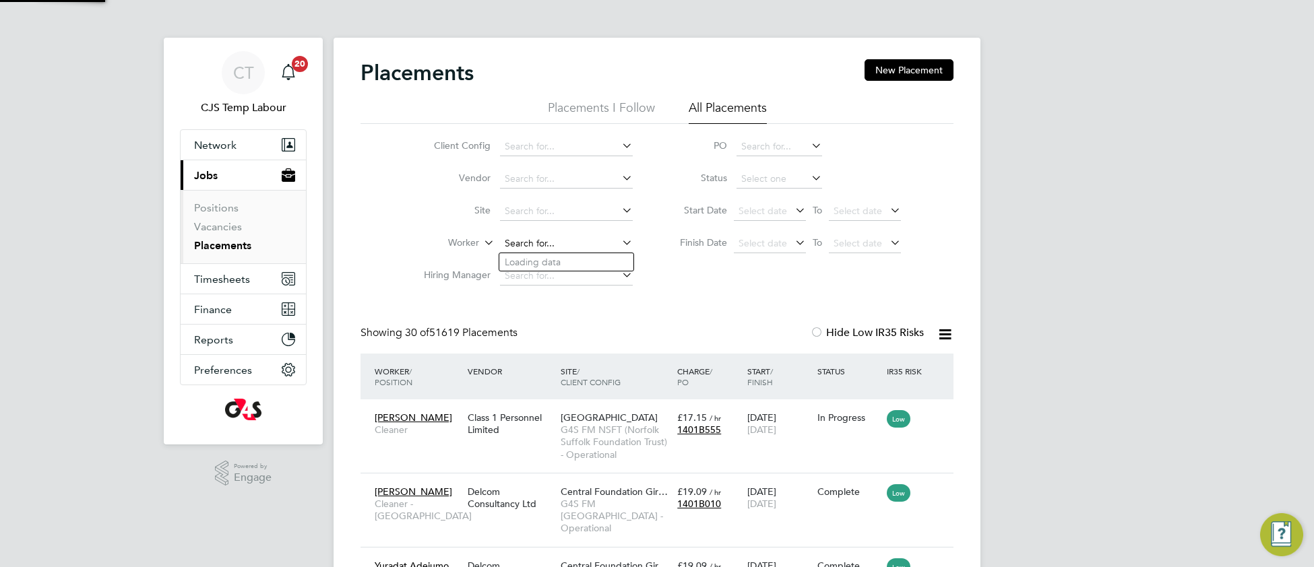
click at [524, 241] on input at bounding box center [566, 244] width 133 height 19
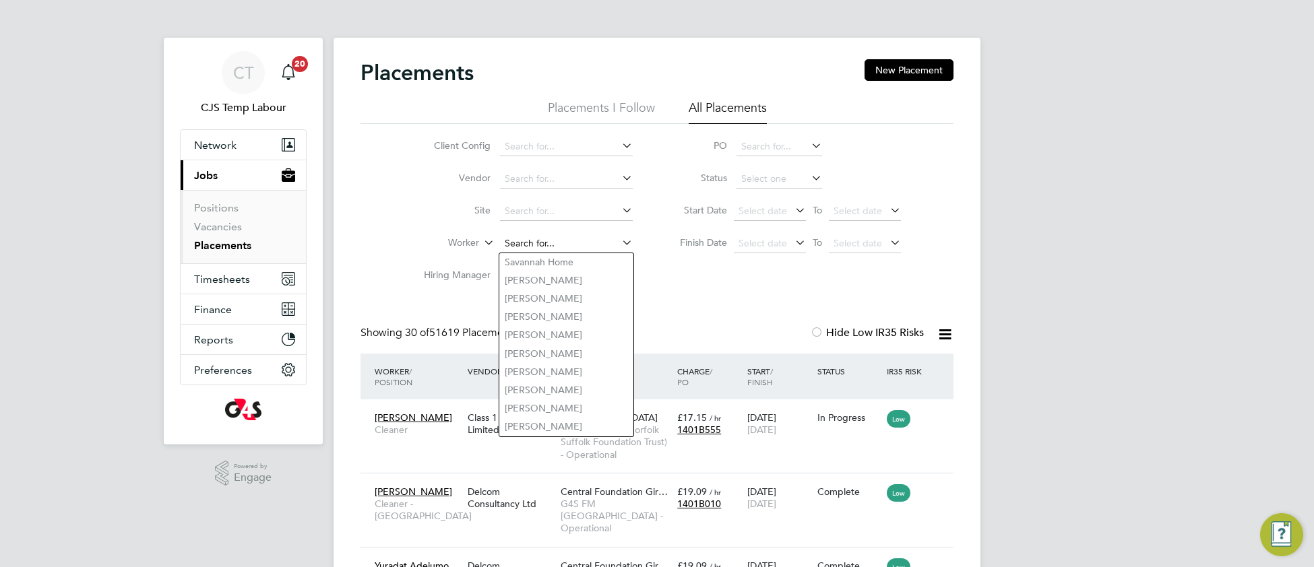
paste input "Agbamu Bright Omavowan"
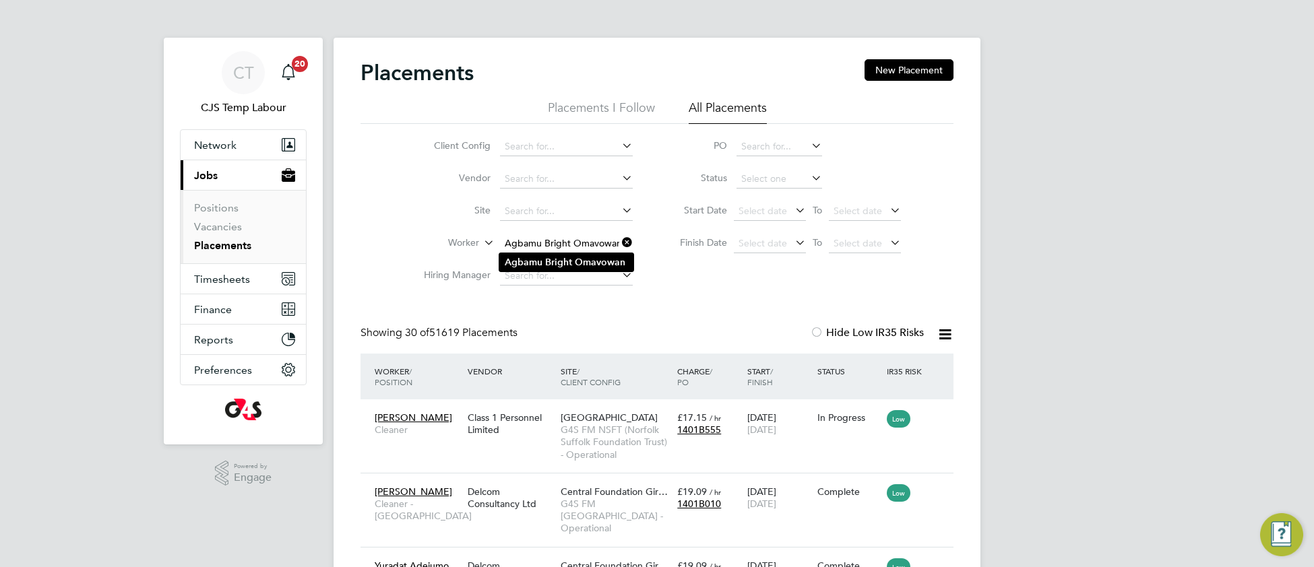
type input "Agbamu Bright Omavowan"
click at [520, 260] on b "Agbamu" at bounding box center [524, 262] width 38 height 11
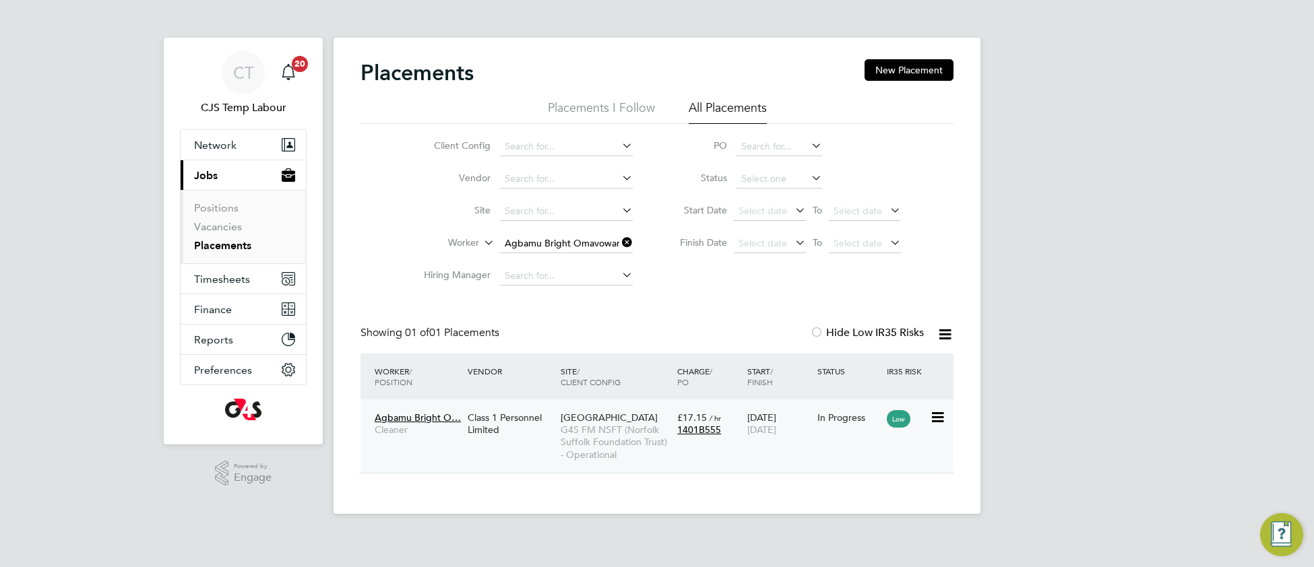
click at [519, 443] on div "Agbamu Bright O… Cleaner Class 1 Personnel Limited Hellesdon Hospital G4S FM NS…" at bounding box center [657, 436] width 593 height 73
click at [575, 435] on span "G4S FM NSFT (Norfolk Suffolk Foundation Trust) - Operational" at bounding box center [616, 442] width 110 height 37
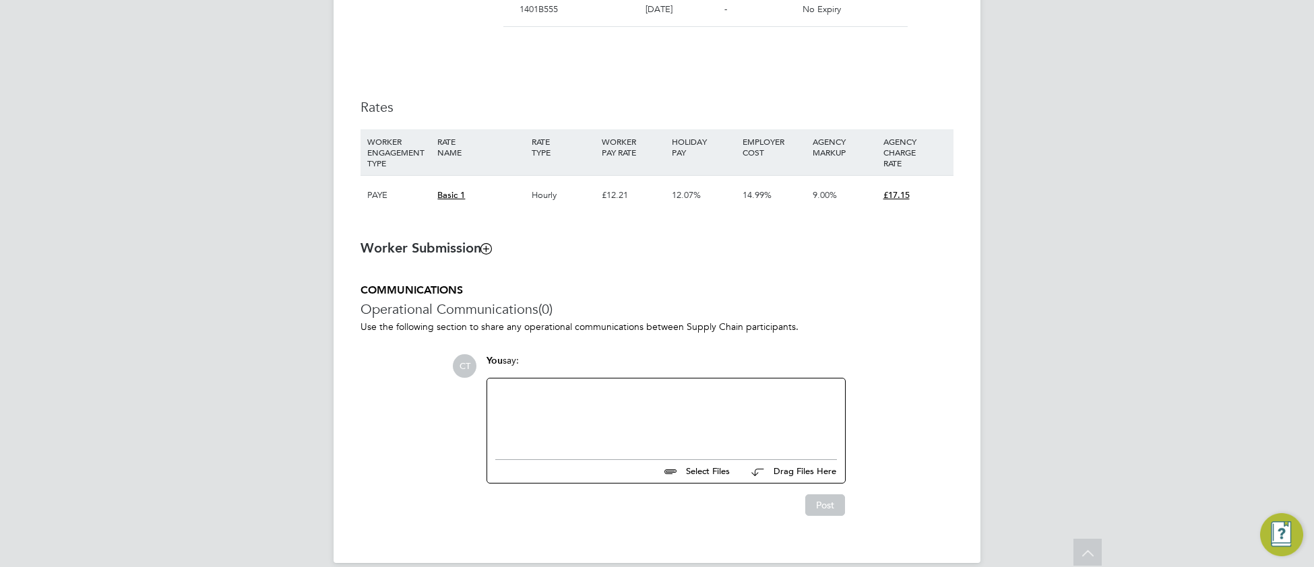
scroll to position [879, 0]
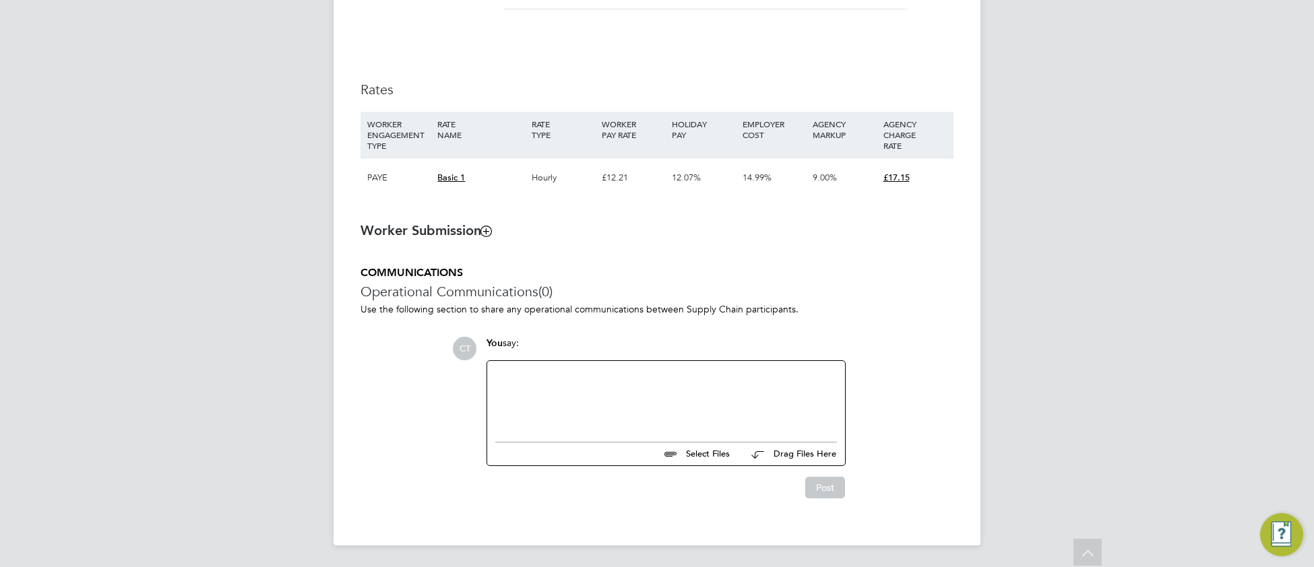
click at [491, 226] on icon at bounding box center [486, 231] width 10 height 10
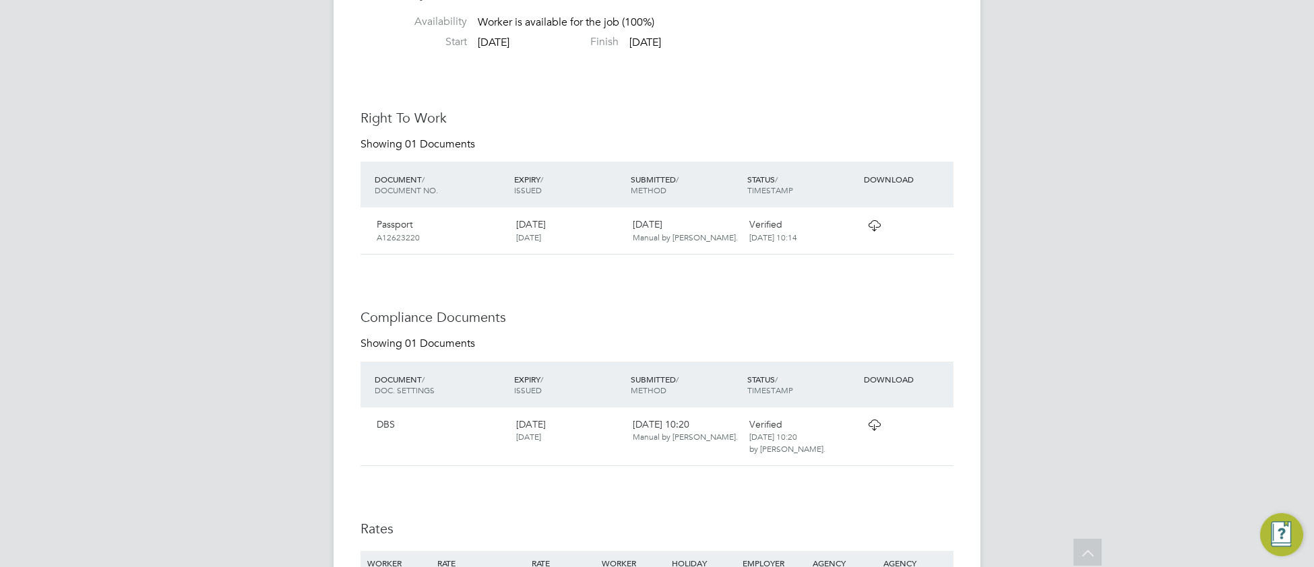
click at [878, 431] on icon at bounding box center [874, 425] width 17 height 11
click at [876, 231] on icon at bounding box center [874, 225] width 17 height 11
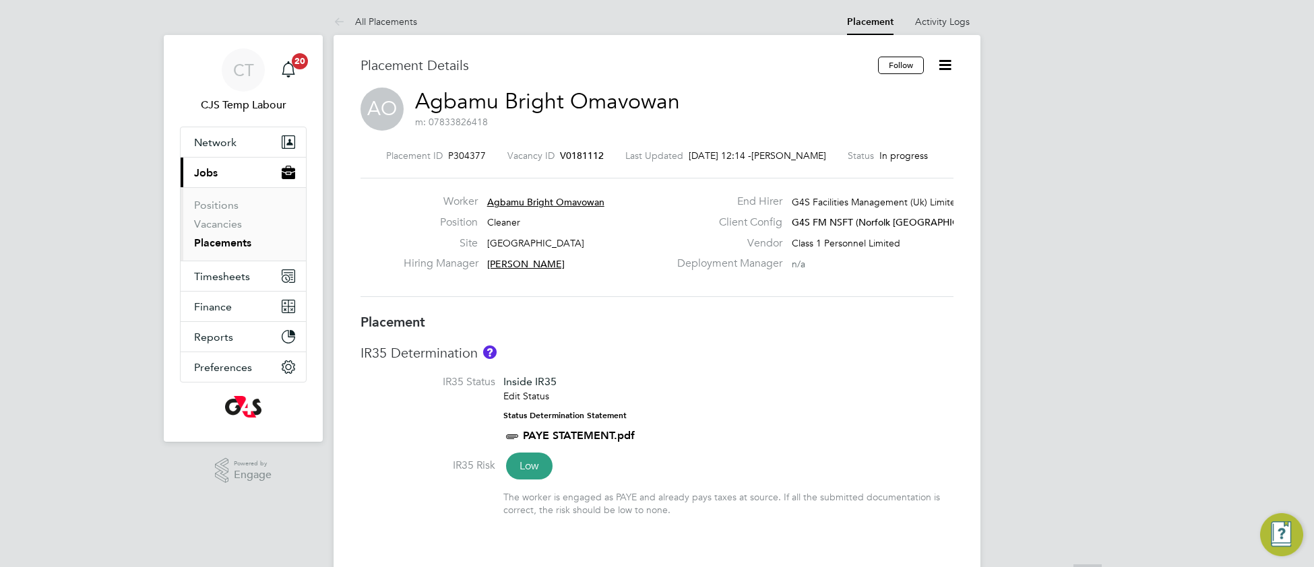
scroll to position [0, 0]
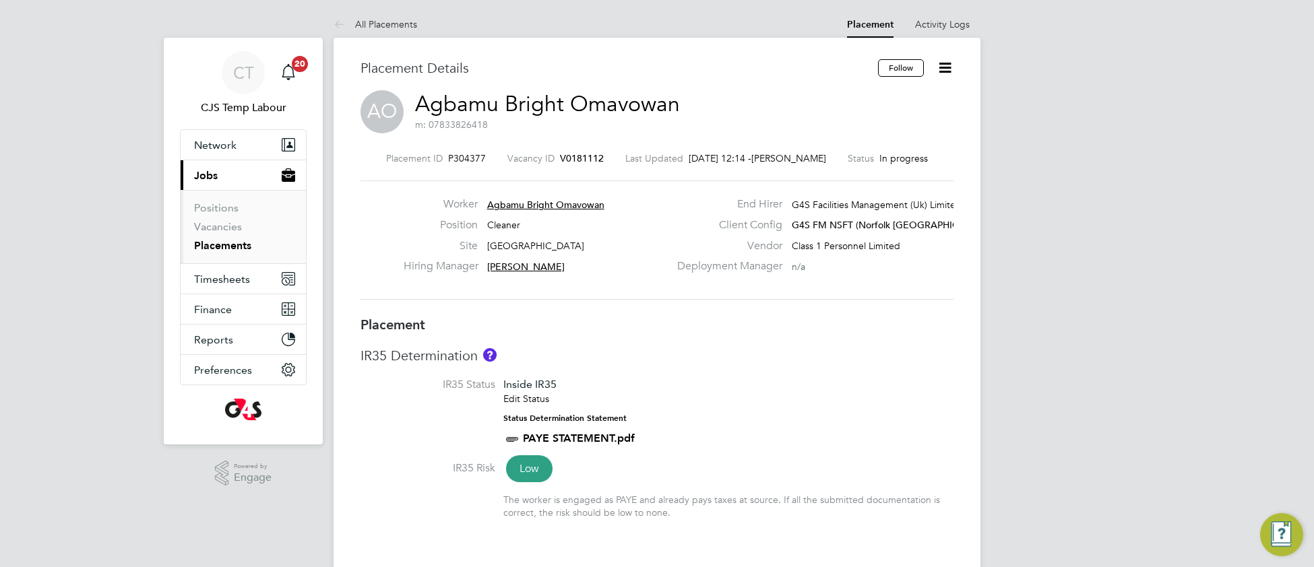
click at [511, 104] on link "Agbamu Bright Omavowan" at bounding box center [547, 104] width 265 height 26
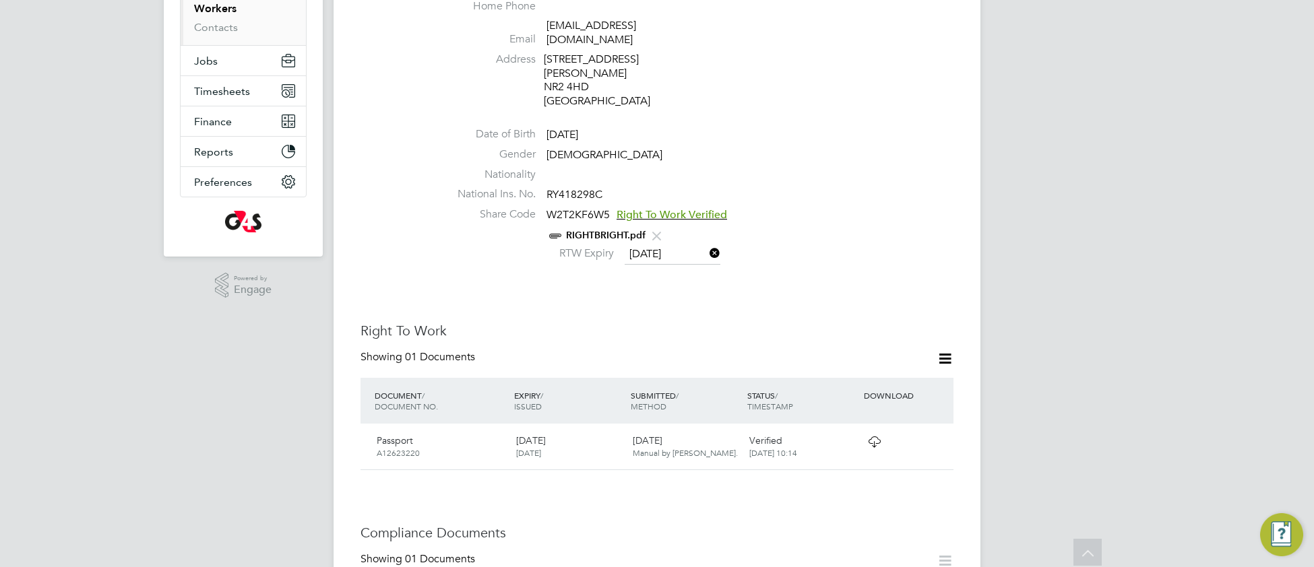
scroll to position [244, 0]
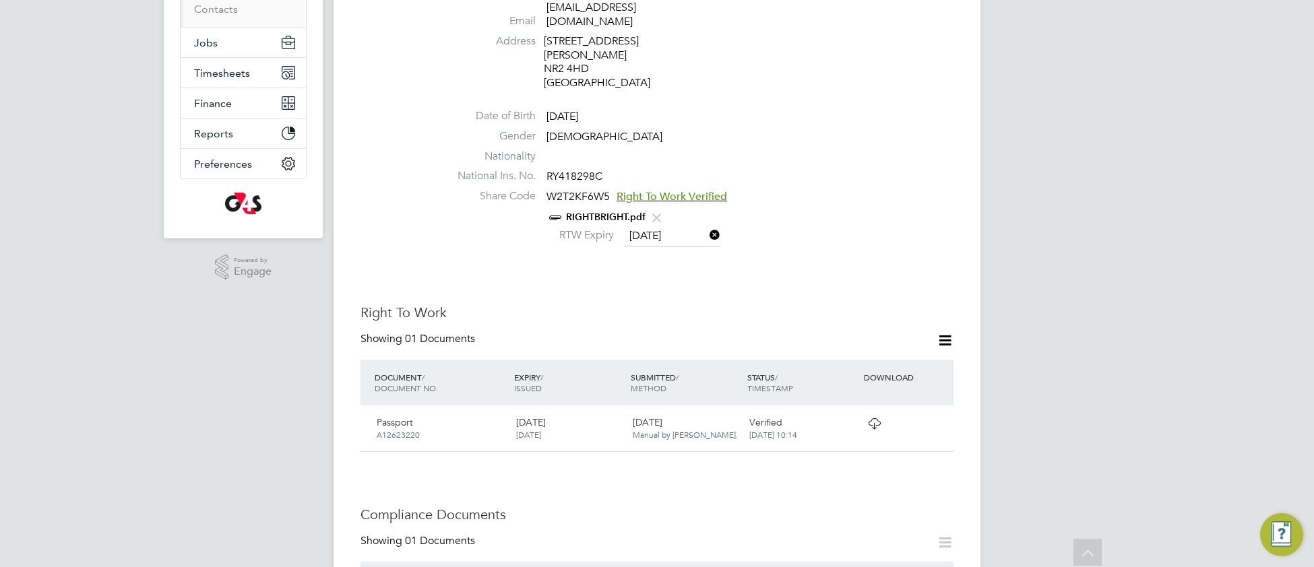
click at [604, 212] on link "RIGHTBRIGHT.pdf" at bounding box center [606, 217] width 80 height 11
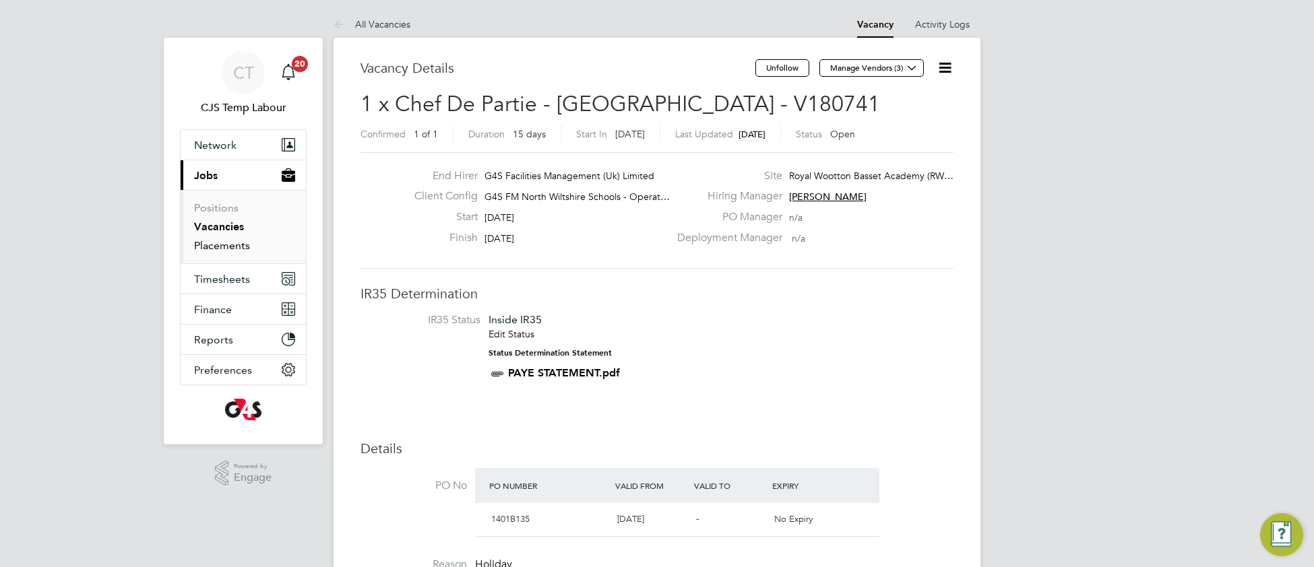
click at [242, 240] on link "Placements" at bounding box center [222, 245] width 56 height 13
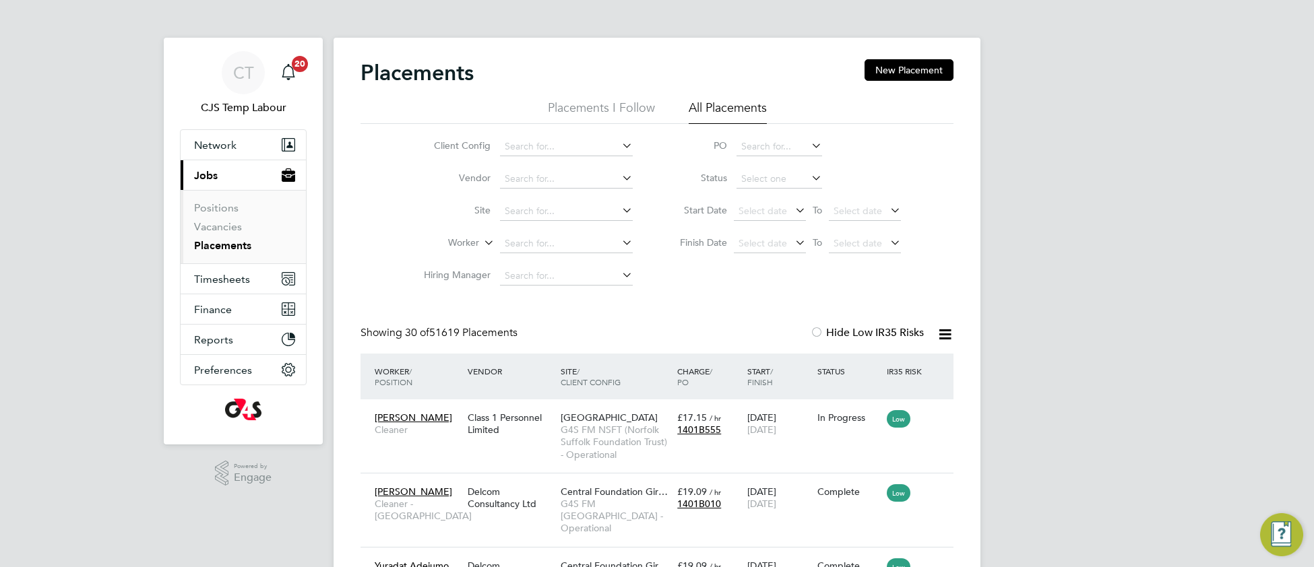
scroll to position [6, 6]
click at [231, 280] on span "Timesheets" at bounding box center [222, 279] width 56 height 13
drag, startPoint x: 206, startPoint y: 276, endPoint x: 216, endPoint y: 288, distance: 15.4
click at [208, 280] on span "Timesheets" at bounding box center [222, 279] width 56 height 13
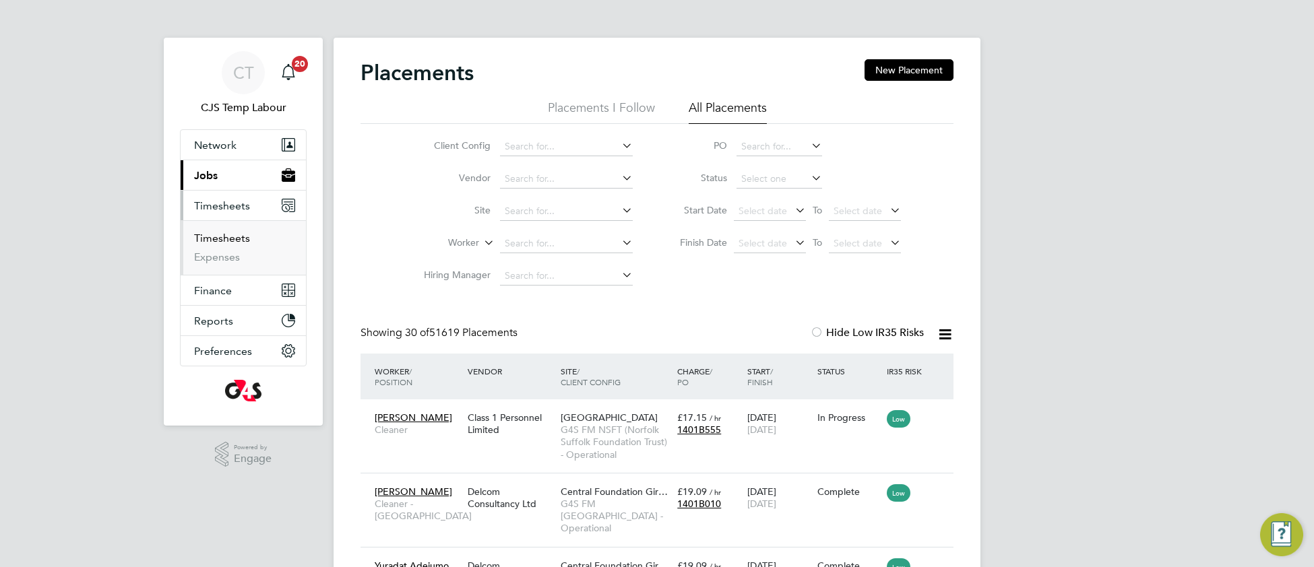
click at [240, 241] on link "Timesheets" at bounding box center [222, 238] width 56 height 13
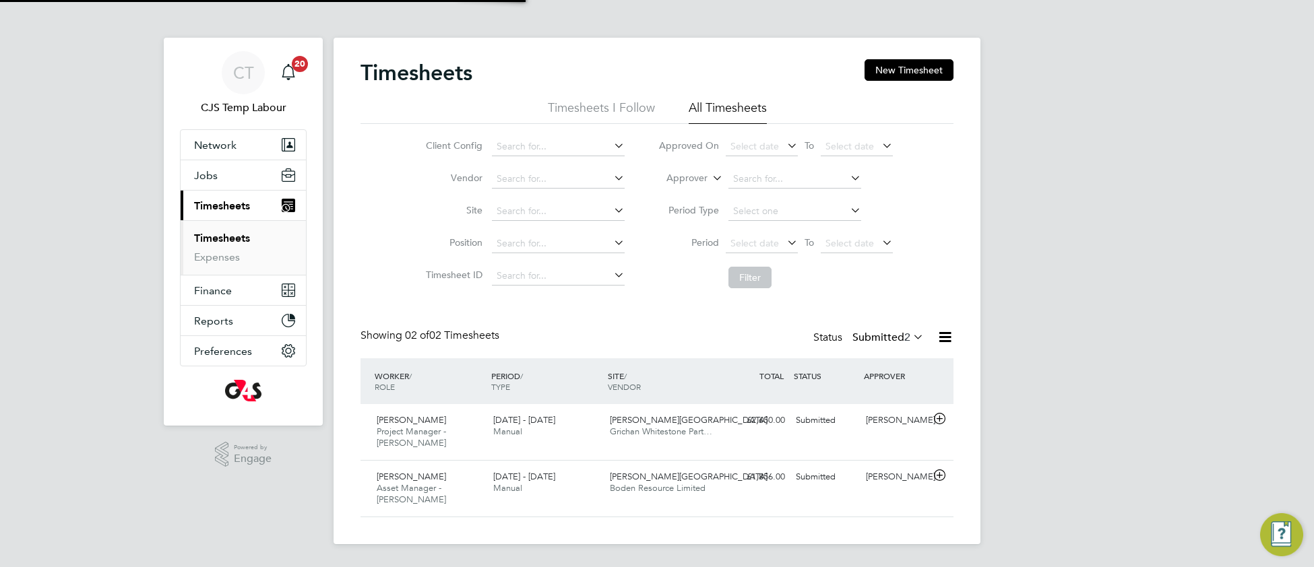
scroll to position [33, 116]
click at [208, 179] on span "Jobs" at bounding box center [206, 175] width 24 height 13
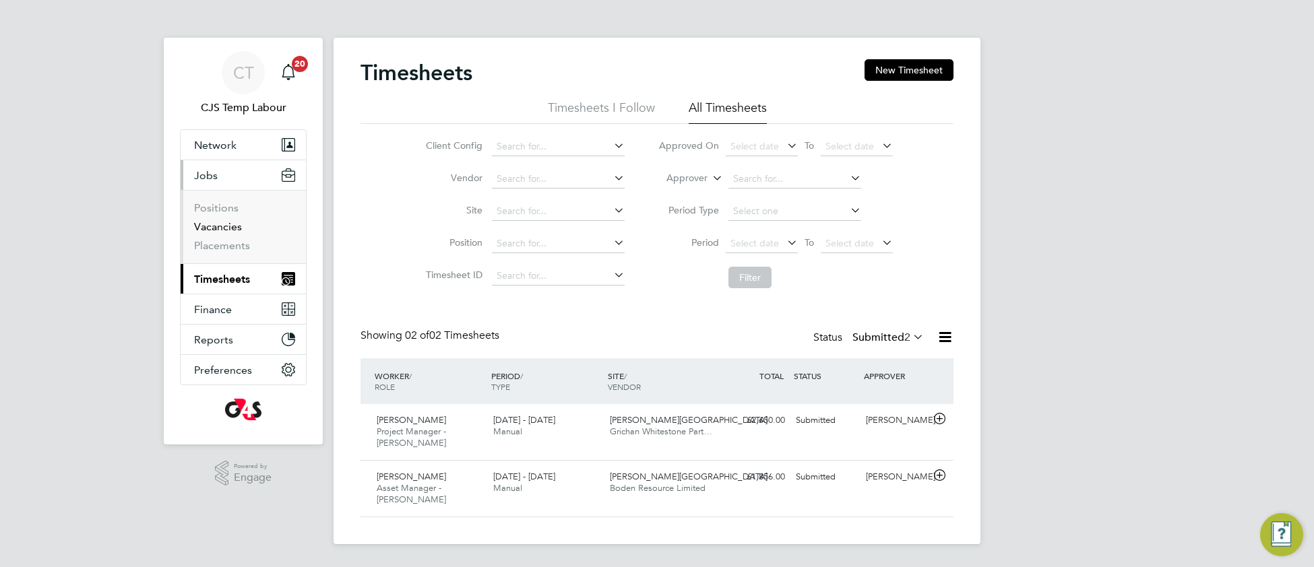
click at [219, 233] on link "Vacancies" at bounding box center [218, 226] width 48 height 13
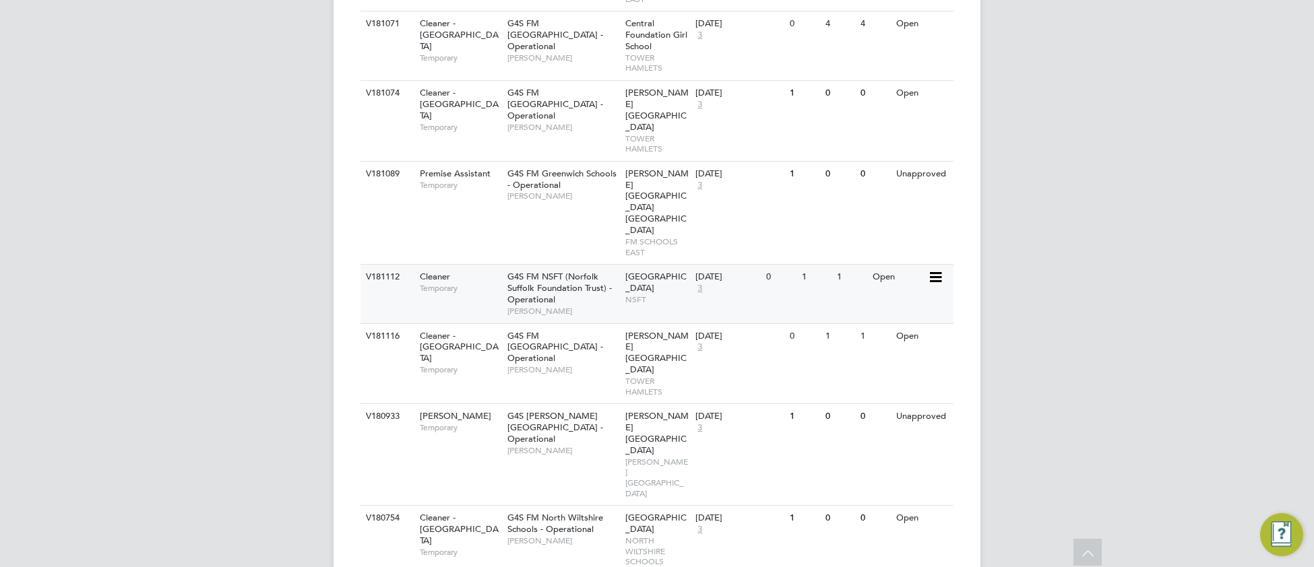
scroll to position [591, 0]
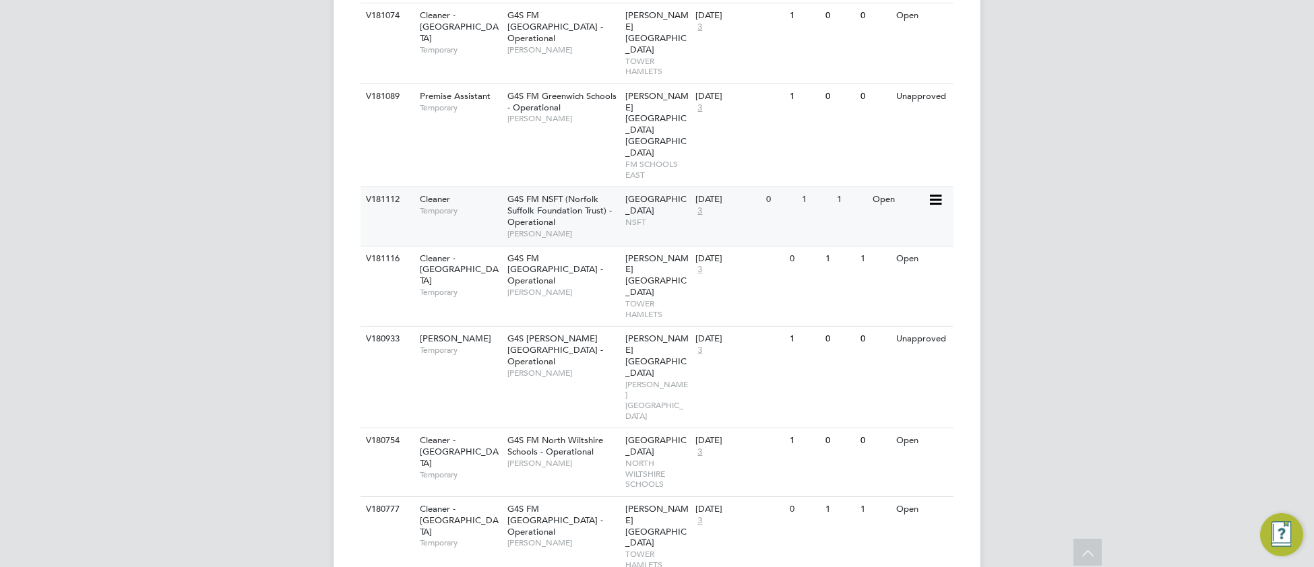
click at [615, 228] on span "[PERSON_NAME]" at bounding box center [562, 233] width 111 height 11
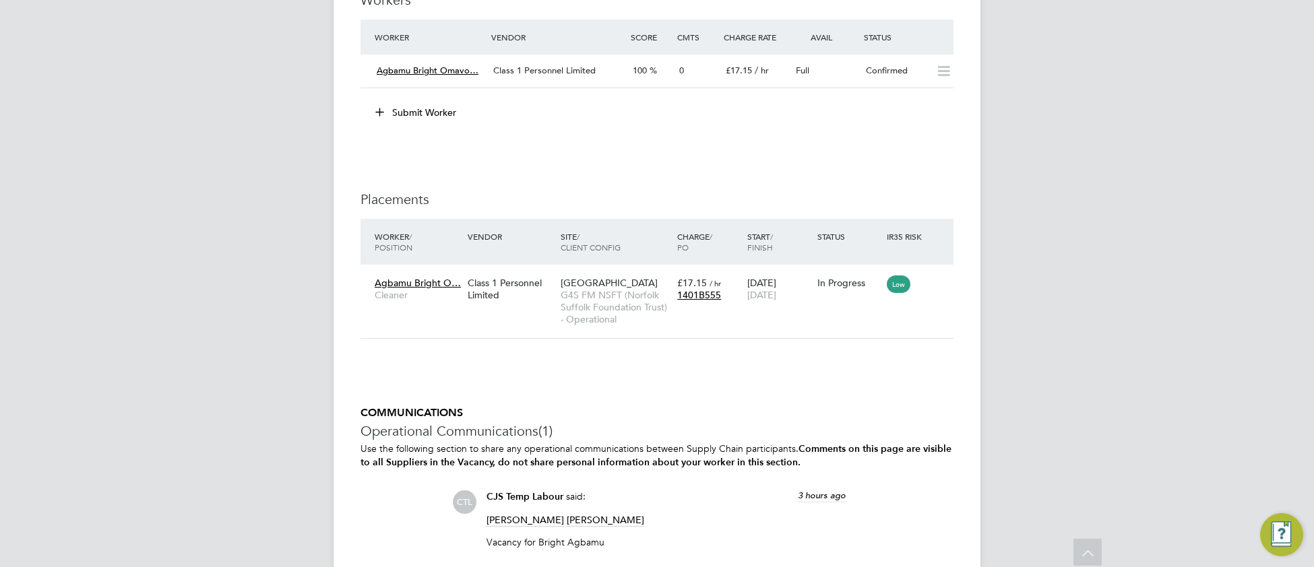
scroll to position [2660, 0]
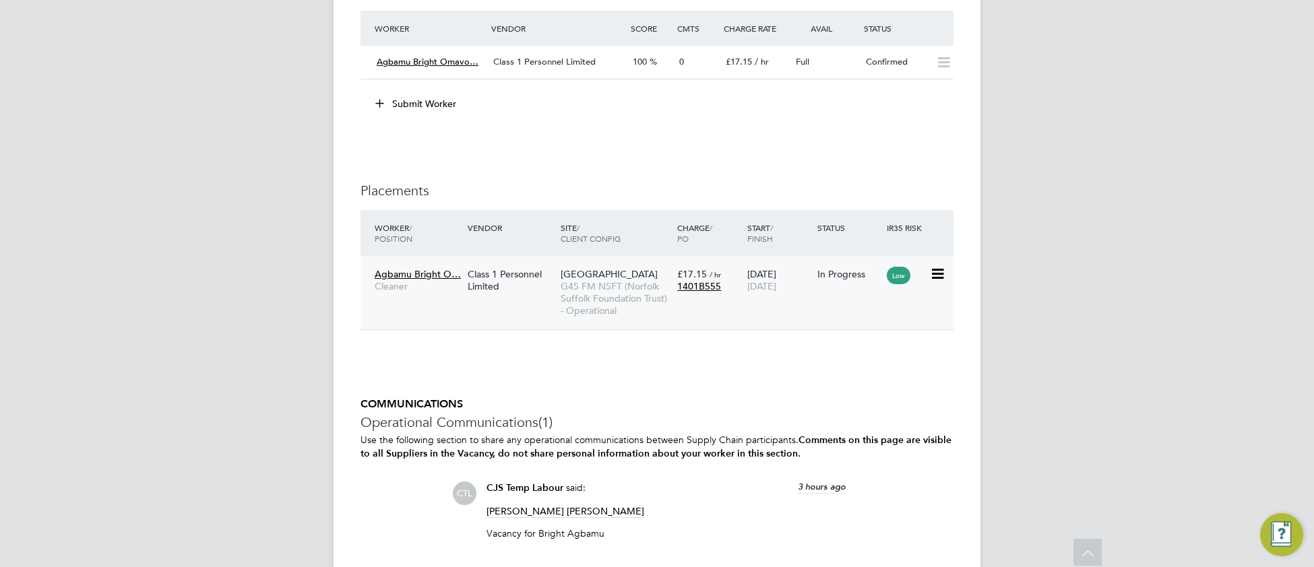
click at [605, 317] on span "G4S FM NSFT (Norfolk Suffolk Foundation Trust) - Operational" at bounding box center [616, 298] width 110 height 37
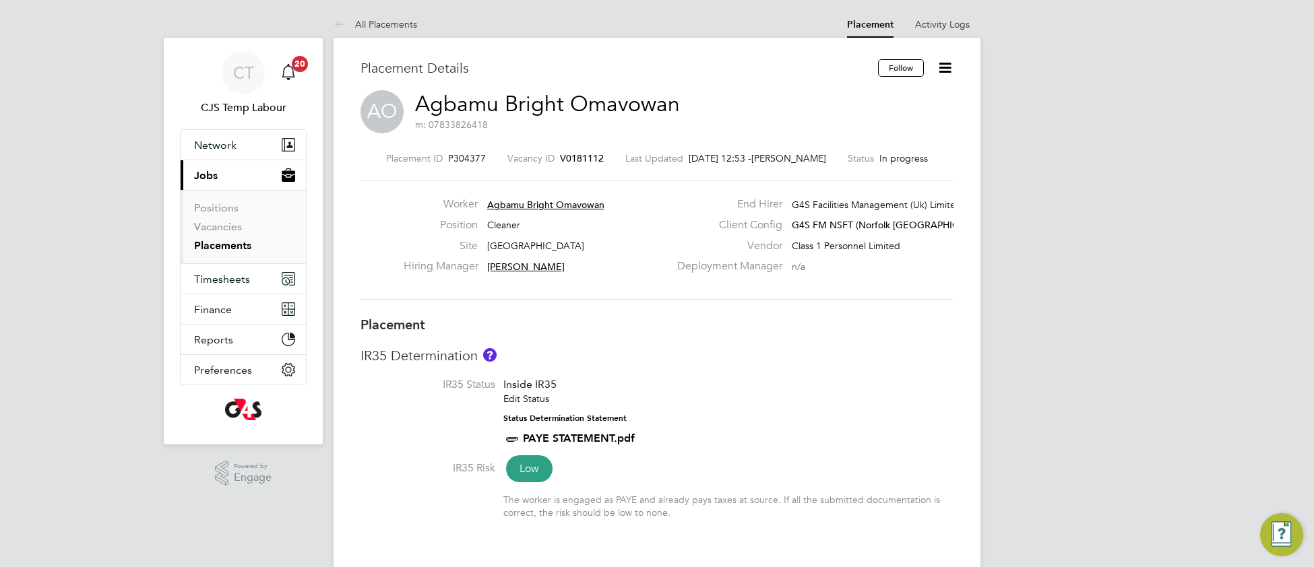
click at [718, 327] on h3 "Placement" at bounding box center [657, 325] width 593 height 18
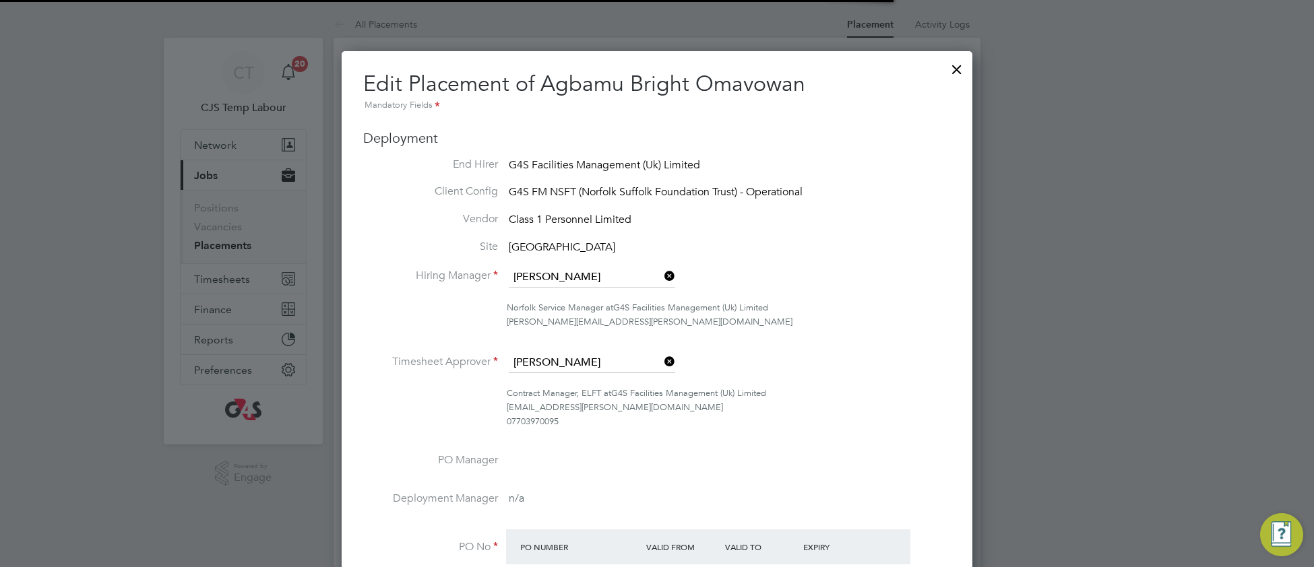
scroll to position [6, 6]
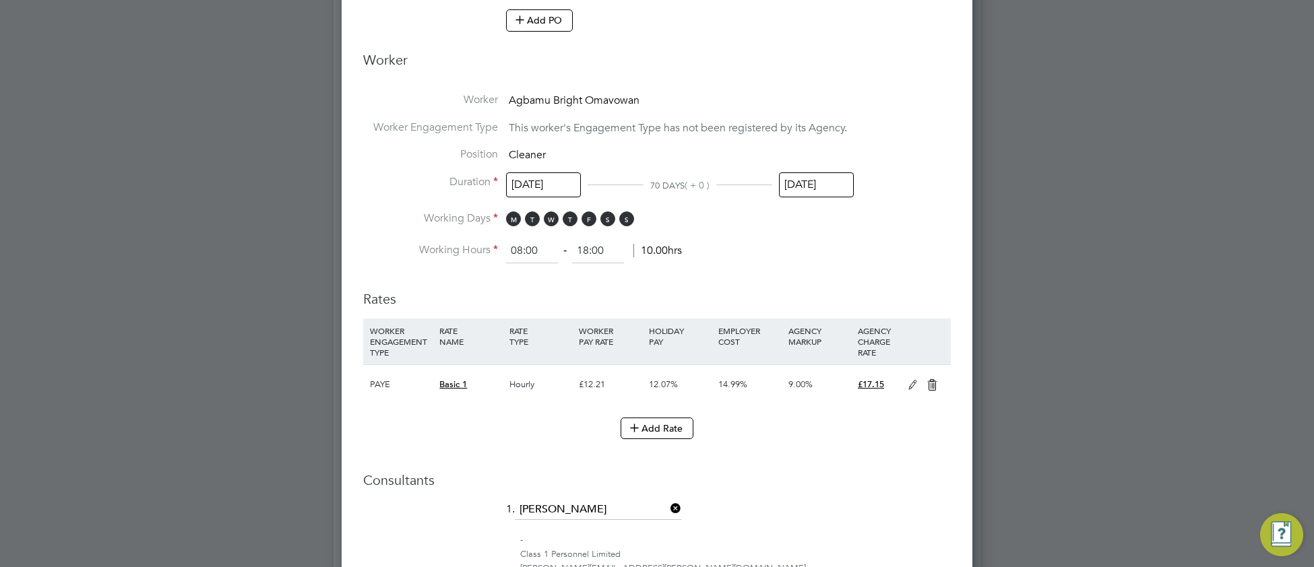
click at [563, 188] on input "[DATE]" at bounding box center [543, 185] width 75 height 25
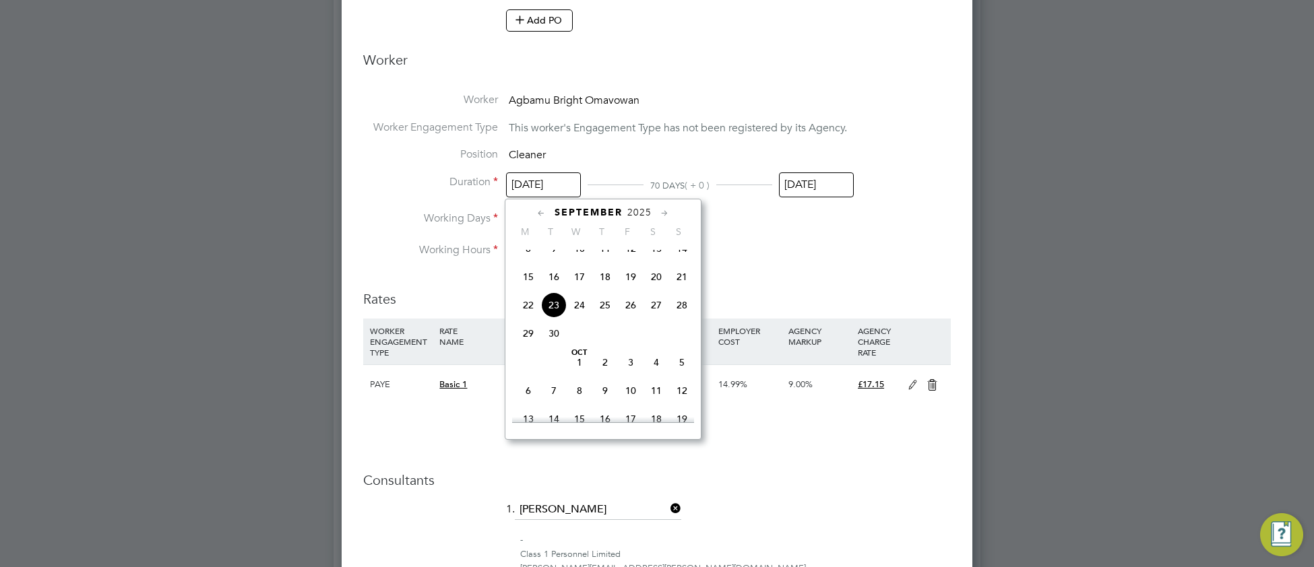
click at [608, 317] on span "25" at bounding box center [605, 305] width 26 height 26
type input "[DATE]"
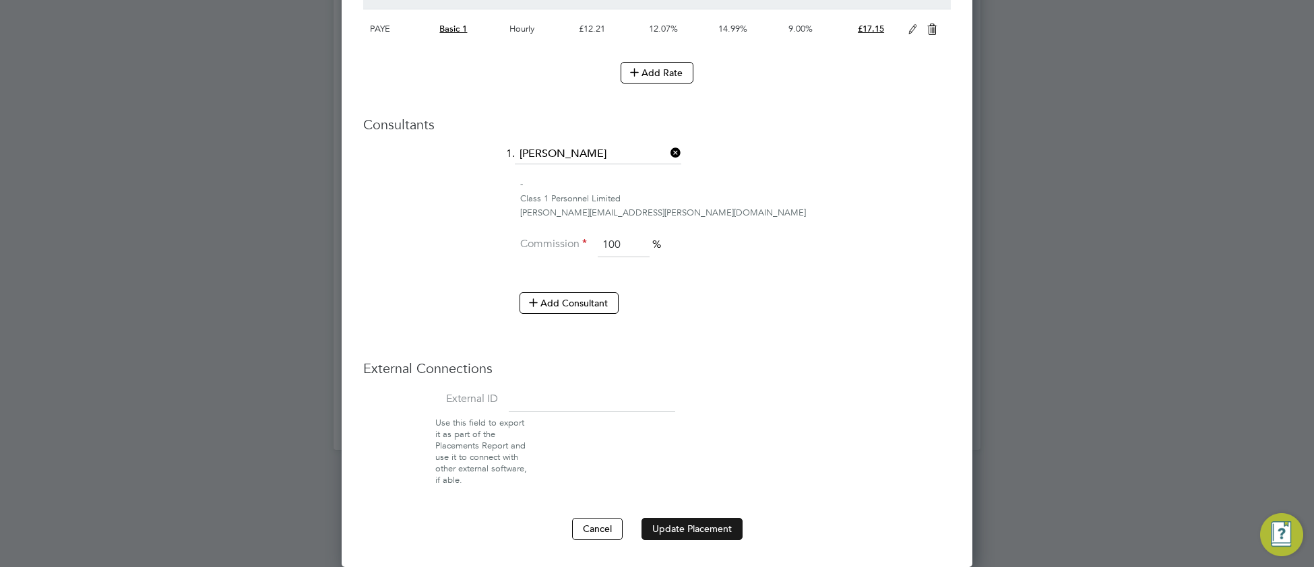
click at [685, 522] on button "Update Placement" at bounding box center [692, 529] width 101 height 22
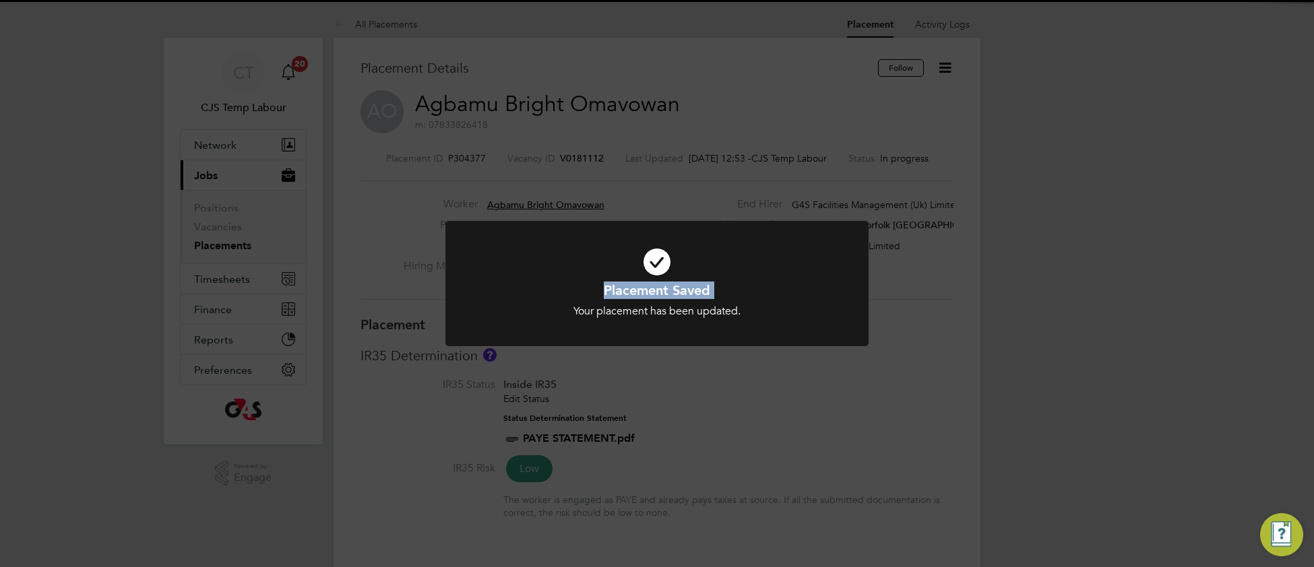
click at [532, 317] on div "Placement Saved Your placement has been updated. Cancel Okay" at bounding box center [656, 292] width 423 height 142
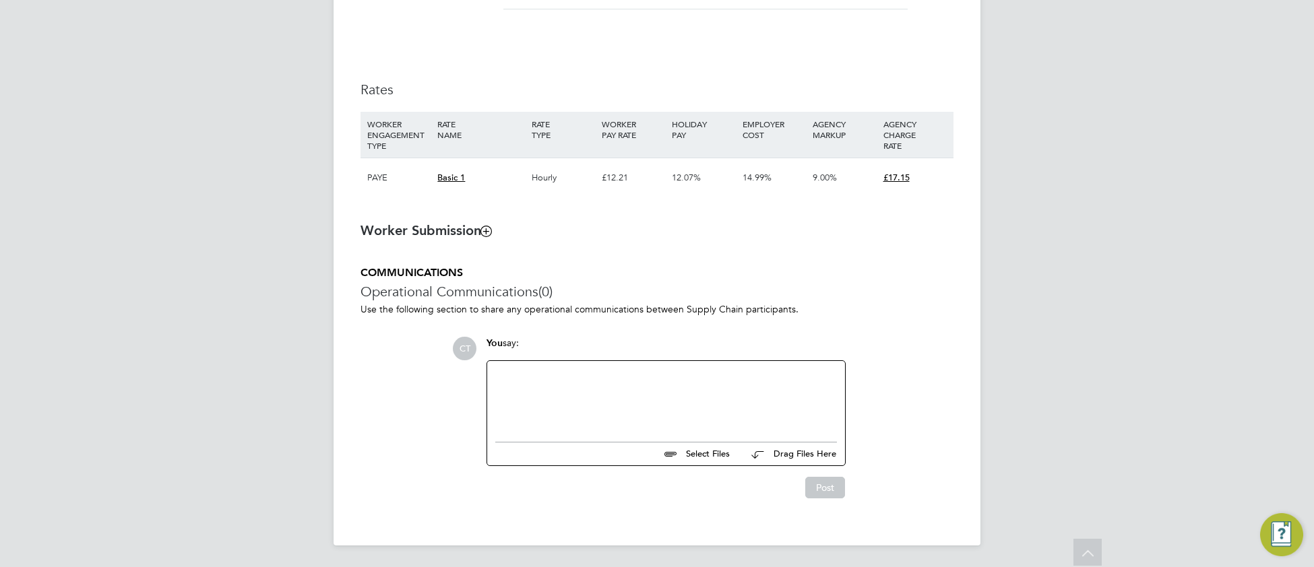
click at [543, 398] on div at bounding box center [666, 398] width 342 height 58
click at [840, 472] on div "Post" at bounding box center [665, 482] width 373 height 32
drag, startPoint x: 830, startPoint y: 480, endPoint x: 790, endPoint y: 478, distance: 40.5
click at [829, 480] on button "Post" at bounding box center [825, 488] width 40 height 22
